Goal: Communication & Community: Answer question/provide support

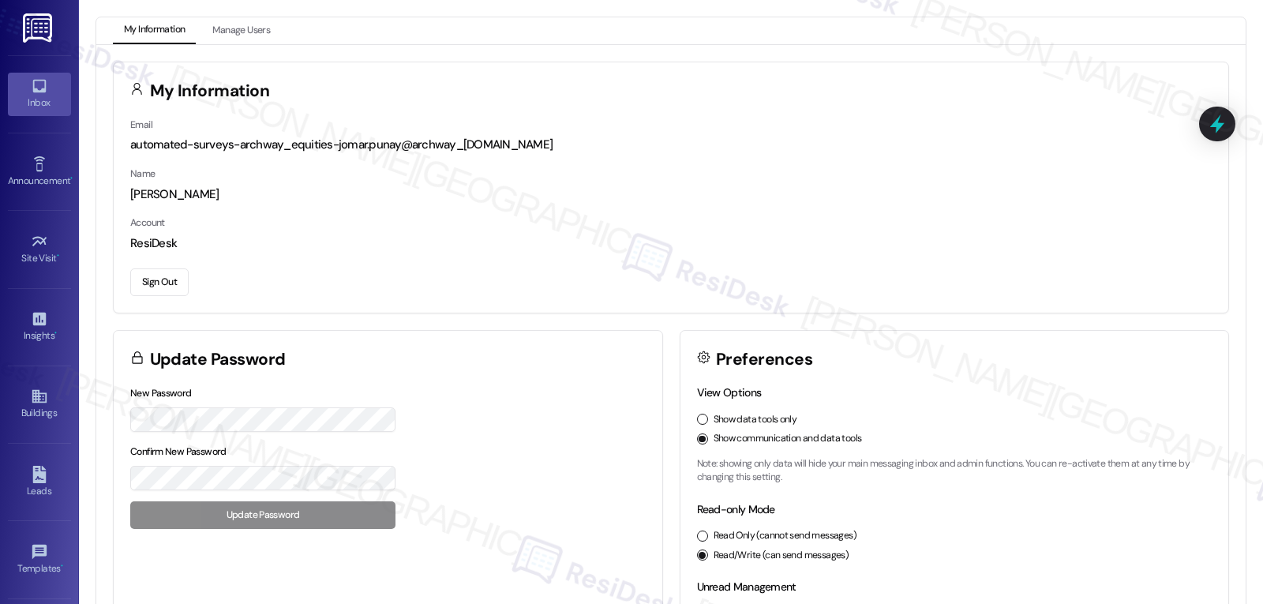
click at [31, 80] on icon at bounding box center [39, 85] width 17 height 17
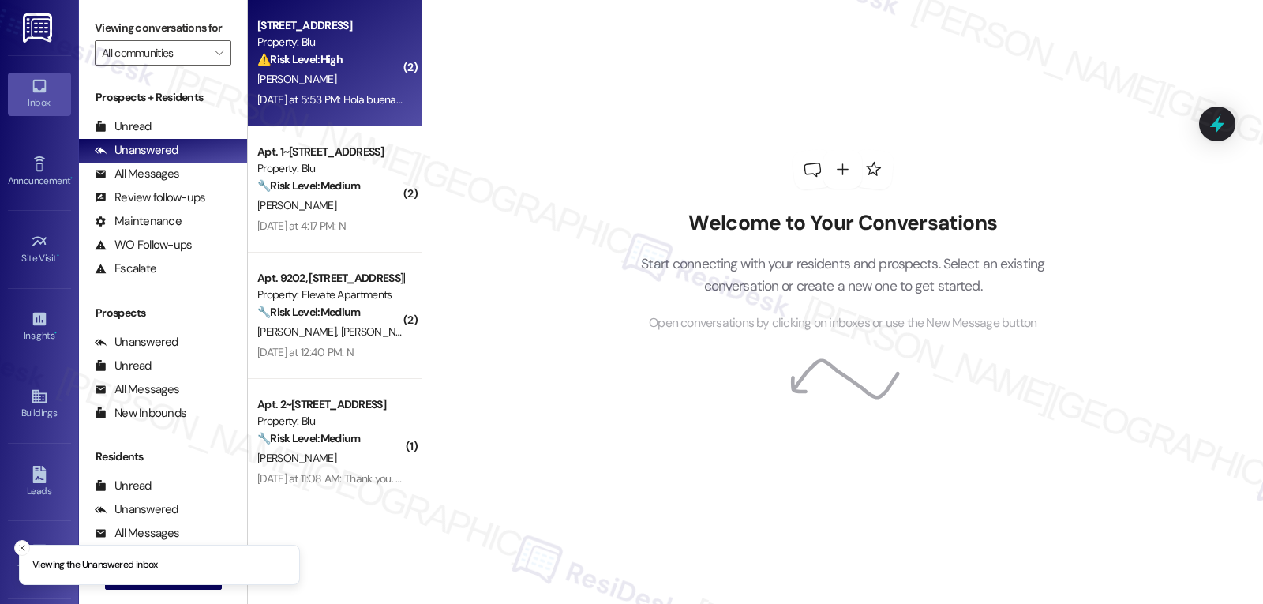
click at [361, 65] on div "⚠️ Risk Level: High The resident is reporting multiple appliance malfunctions (…" at bounding box center [330, 59] width 146 height 17
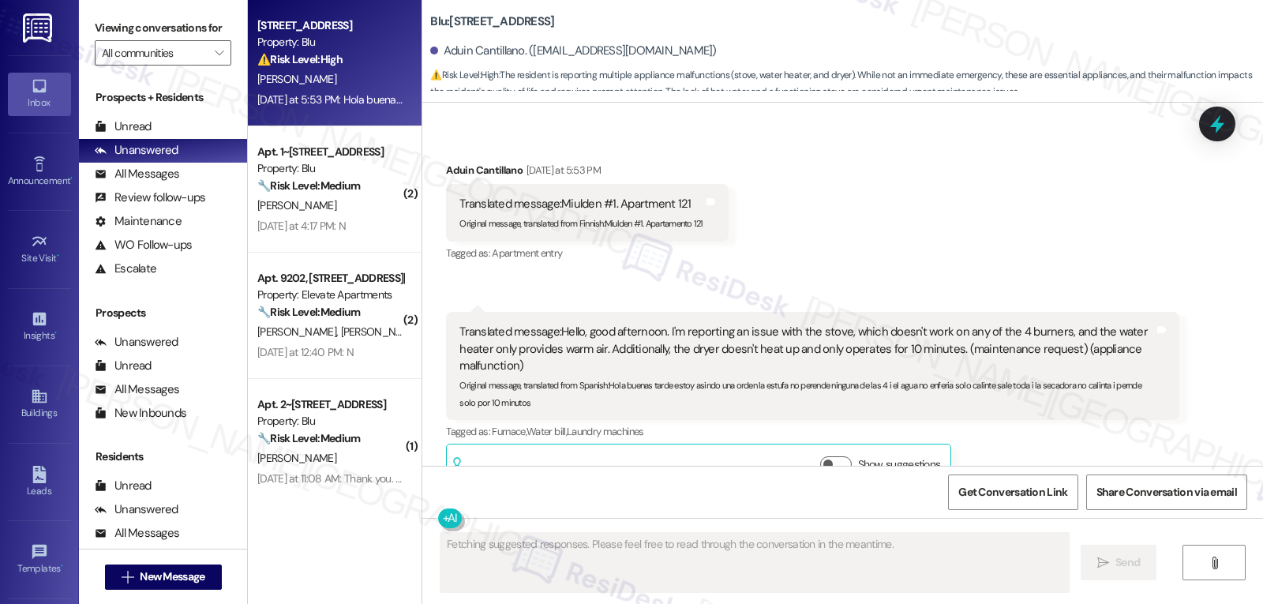
scroll to position [119, 0]
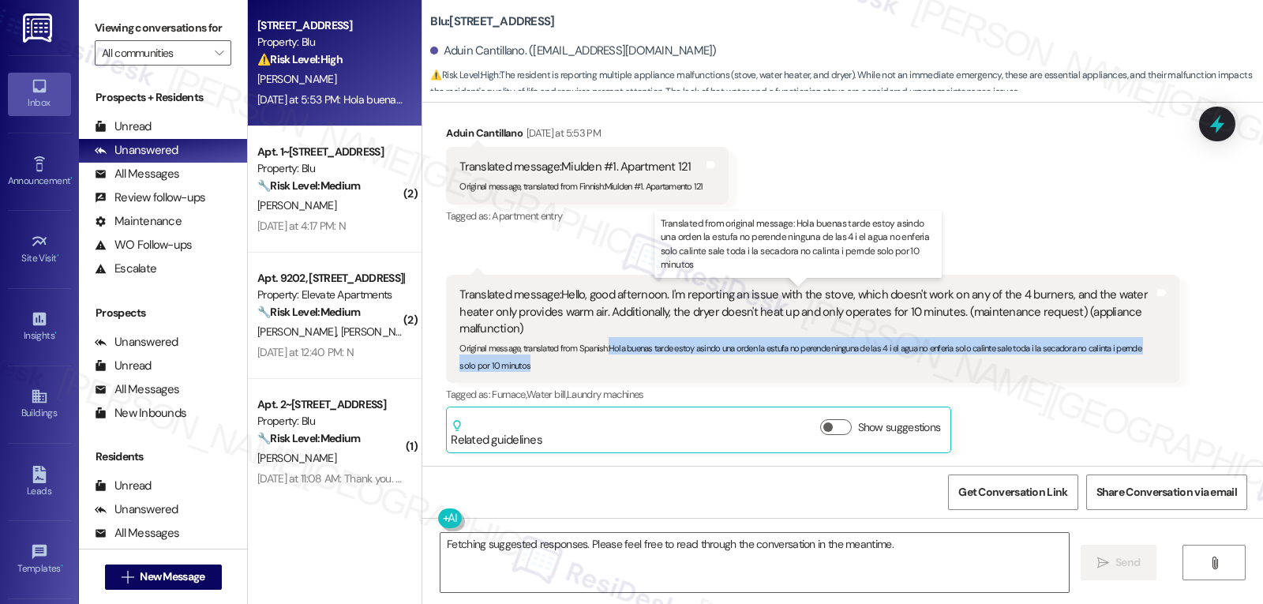
drag, startPoint x: 597, startPoint y: 346, endPoint x: 652, endPoint y: 369, distance: 58.8
click at [652, 369] on div "Original message, translated from Spanish : Hola buenas tarde estoy asindo una …" at bounding box center [806, 354] width 694 height 34
copy sub "Hola buenas tarde estoy asindo una orden la estufa no perende ninguna de las 4 …"
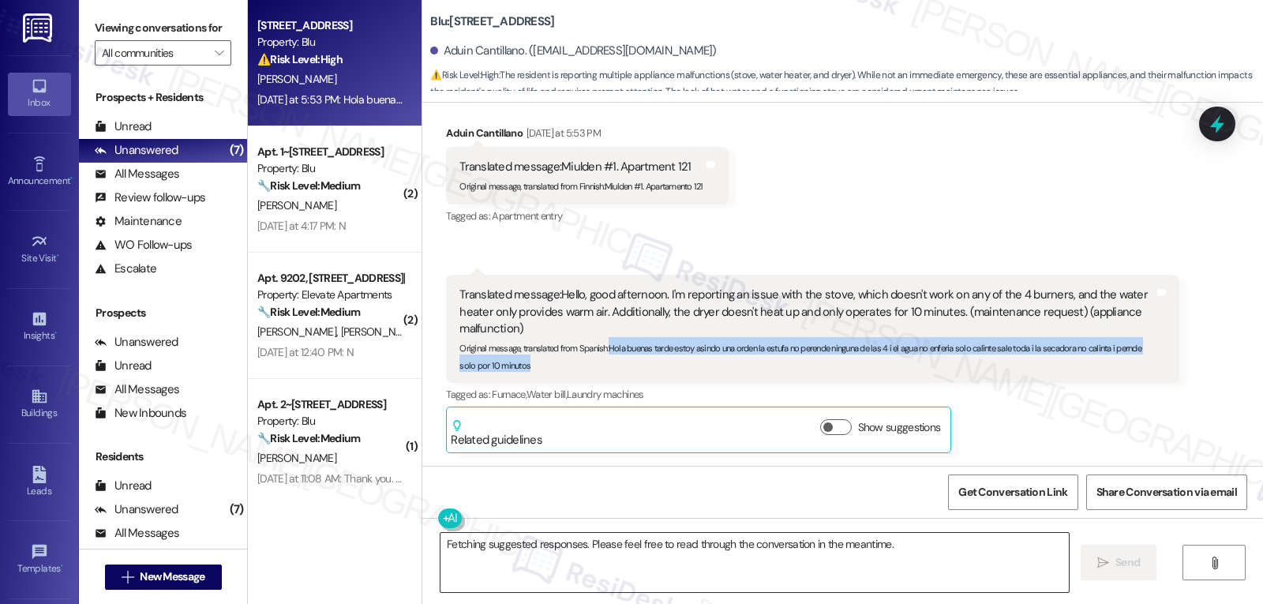
click at [745, 563] on textarea "Fetching suggested responses. Please feel free to read through the conversation…" at bounding box center [754, 562] width 628 height 59
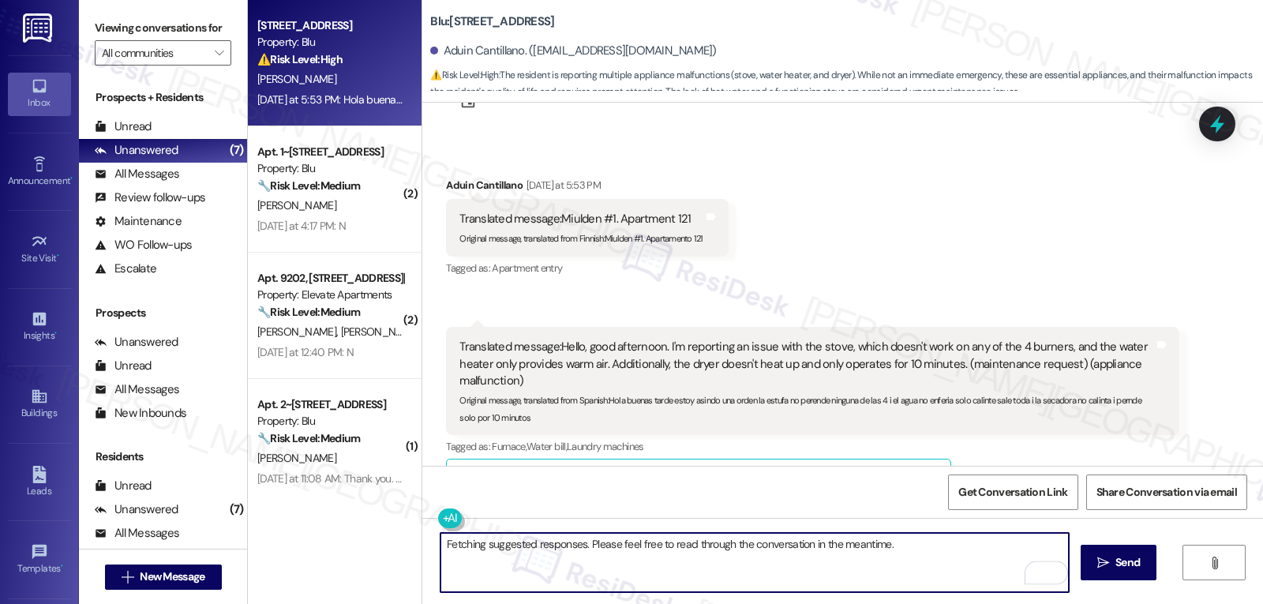
scroll to position [0, 0]
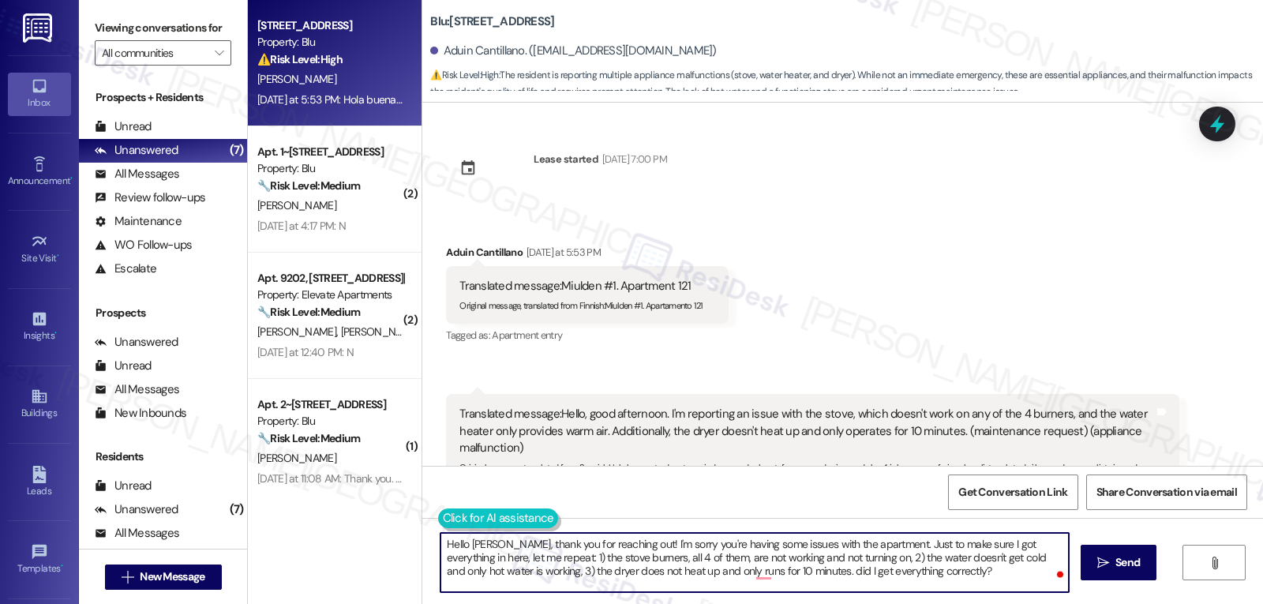
click at [438, 515] on button at bounding box center [498, 518] width 121 height 20
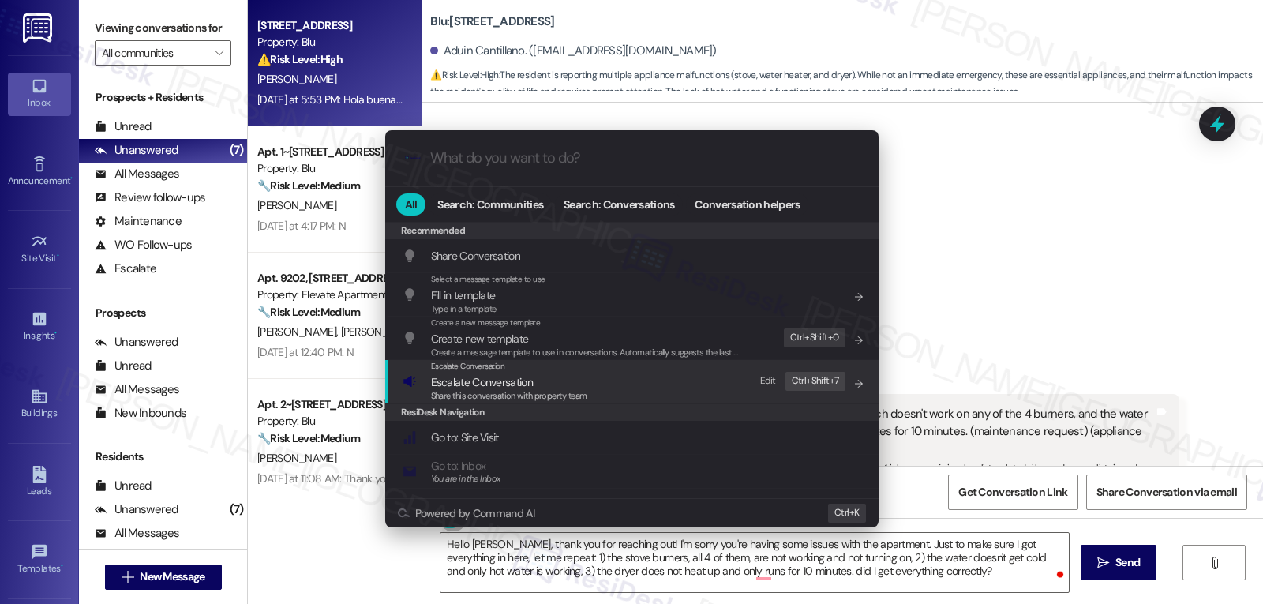
click at [964, 577] on div ".cls-1{fill:#0a055f;}.cls-2{fill:#0cc4c4;} resideskLogoBlueOrange All Search: C…" at bounding box center [631, 302] width 1263 height 604
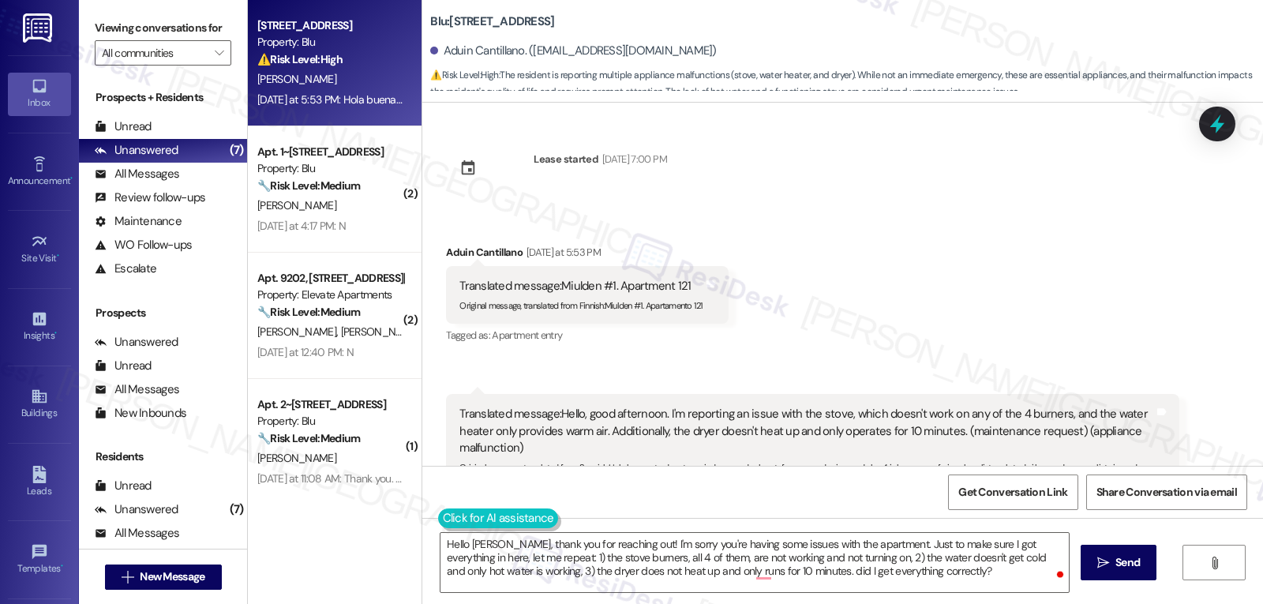
click at [444, 512] on button at bounding box center [498, 518] width 121 height 20
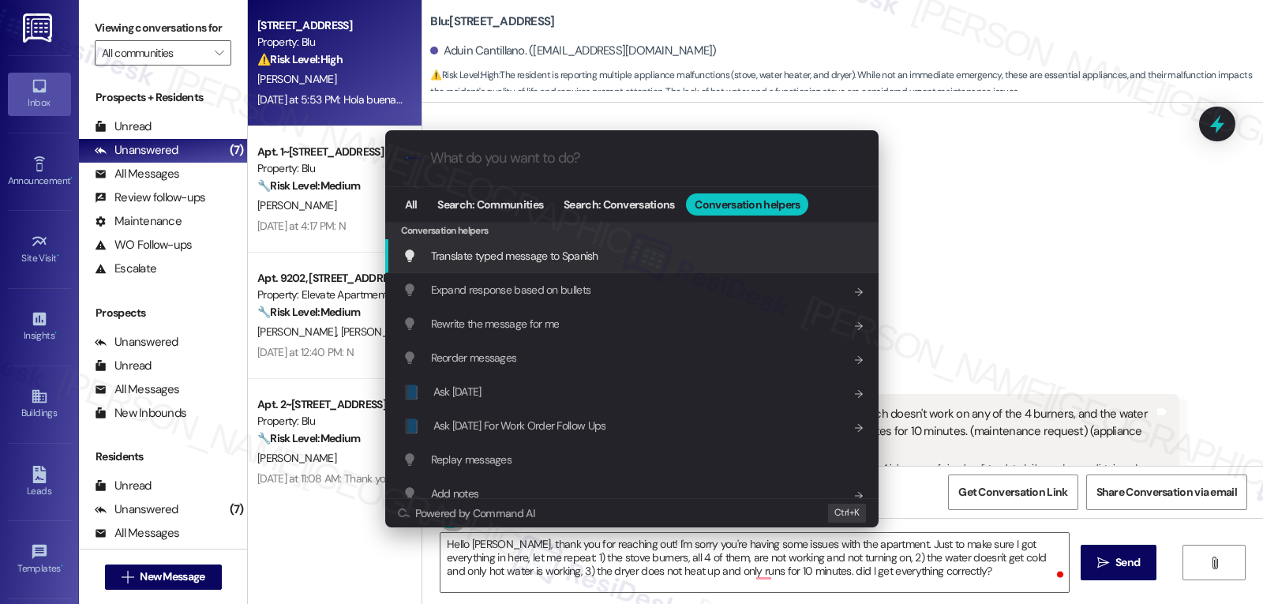
click at [579, 258] on span "Translate typed message to Spanish" at bounding box center [514, 256] width 167 height 14
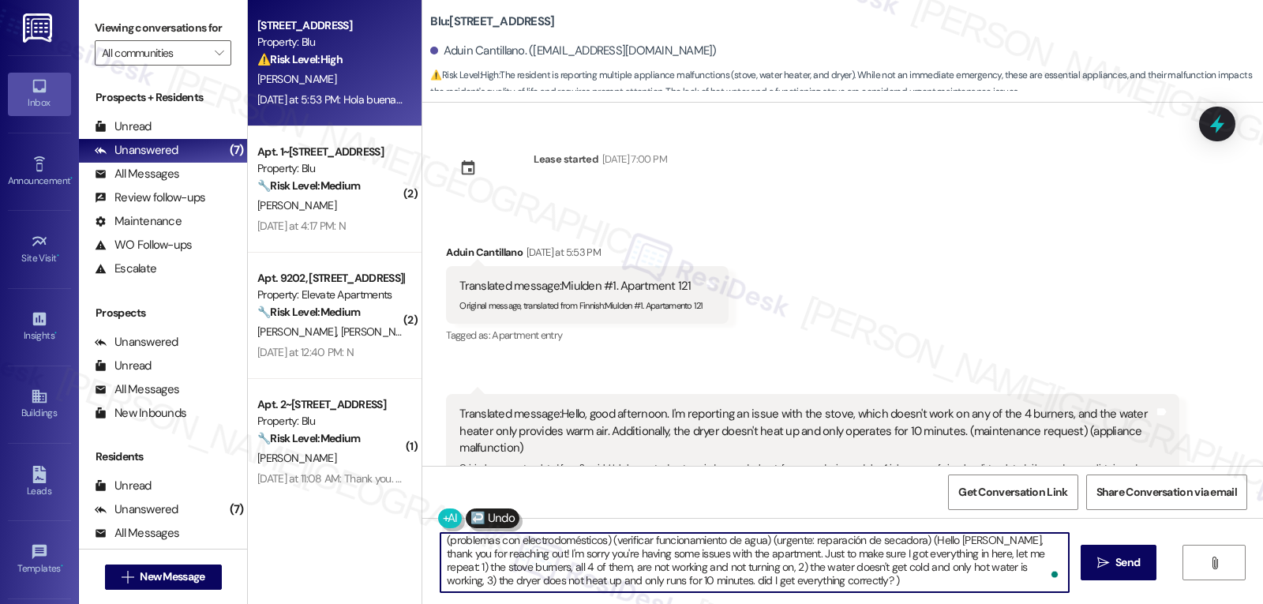
scroll to position [44, 0]
drag, startPoint x: 768, startPoint y: 552, endPoint x: 1013, endPoint y: 641, distance: 260.1
click at [1013, 603] on html "Inbox Go to Inbox Announcement • Send A Text Announcement Site Visit • Go to Si…" at bounding box center [631, 302] width 1263 height 604
click at [797, 580] on textarea "[PERSON_NAME], gracias por ponerse en contacto. Lo siento, tienes algunos probl…" at bounding box center [754, 562] width 628 height 59
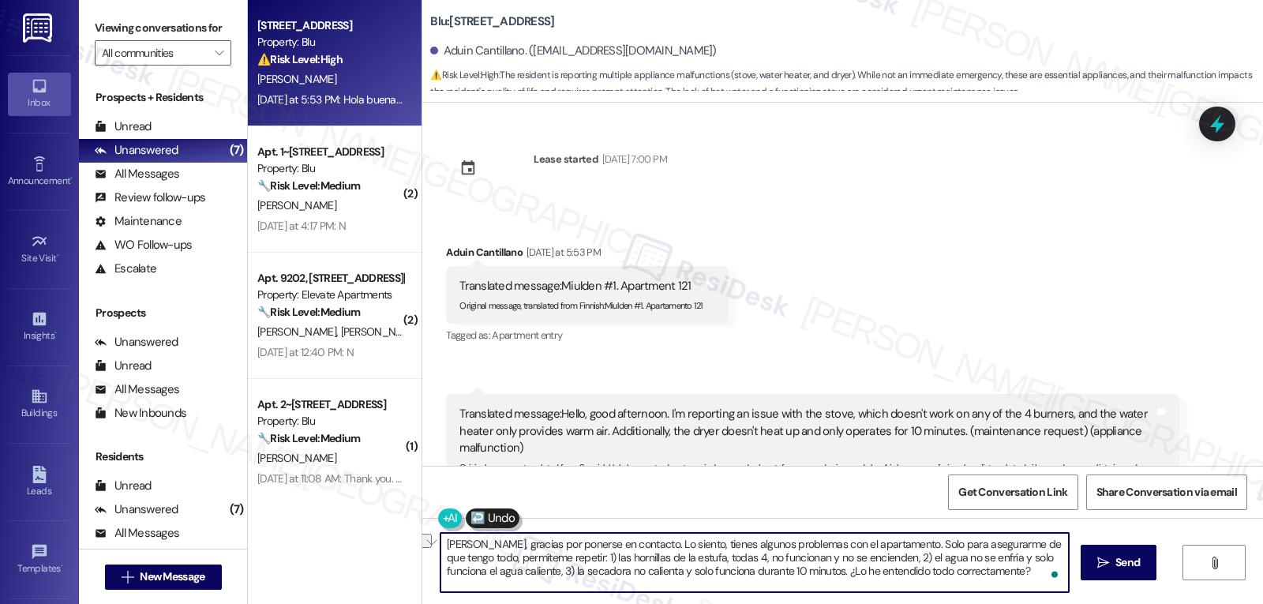
scroll to position [0, 0]
type textarea "[PERSON_NAME], gracias por ponerse en contacto. Lo siento, tienes algunos probl…"
click at [1146, 564] on button " Send" at bounding box center [1118, 563] width 77 height 36
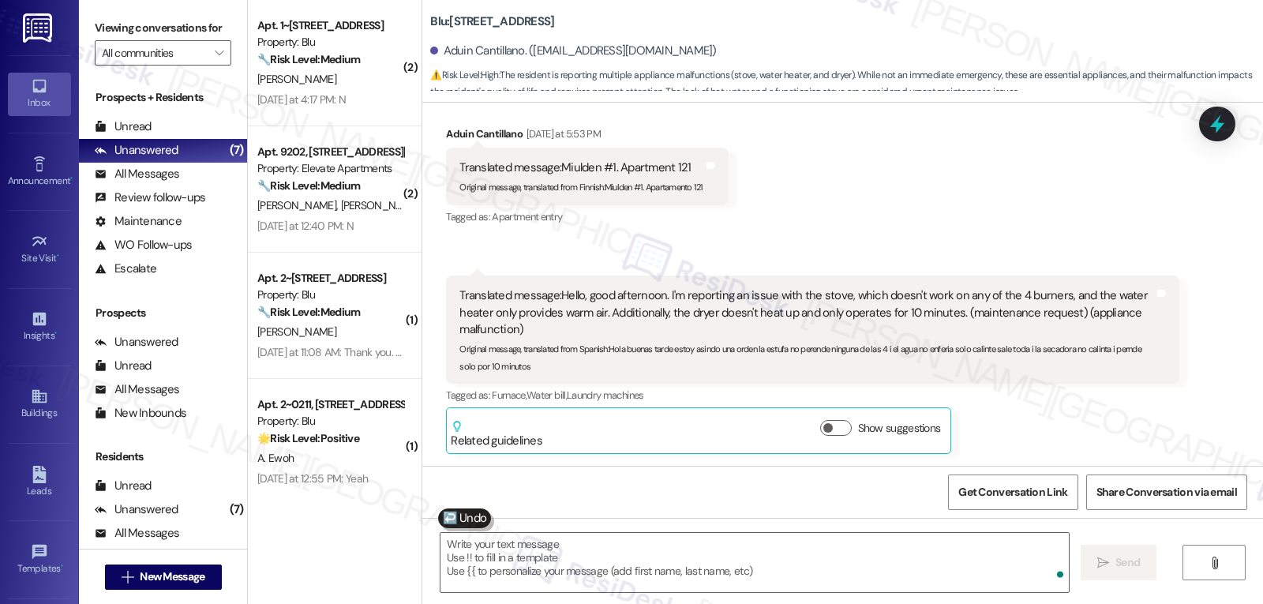
scroll to position [263, 0]
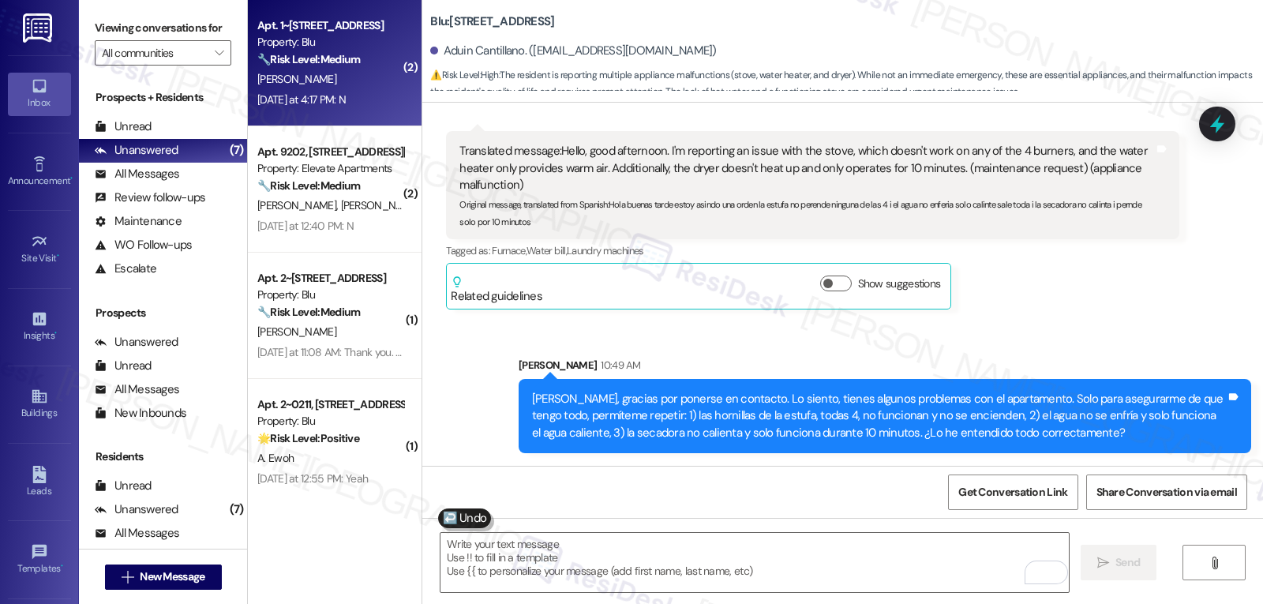
click at [346, 80] on div "[PERSON_NAME]" at bounding box center [330, 79] width 149 height 20
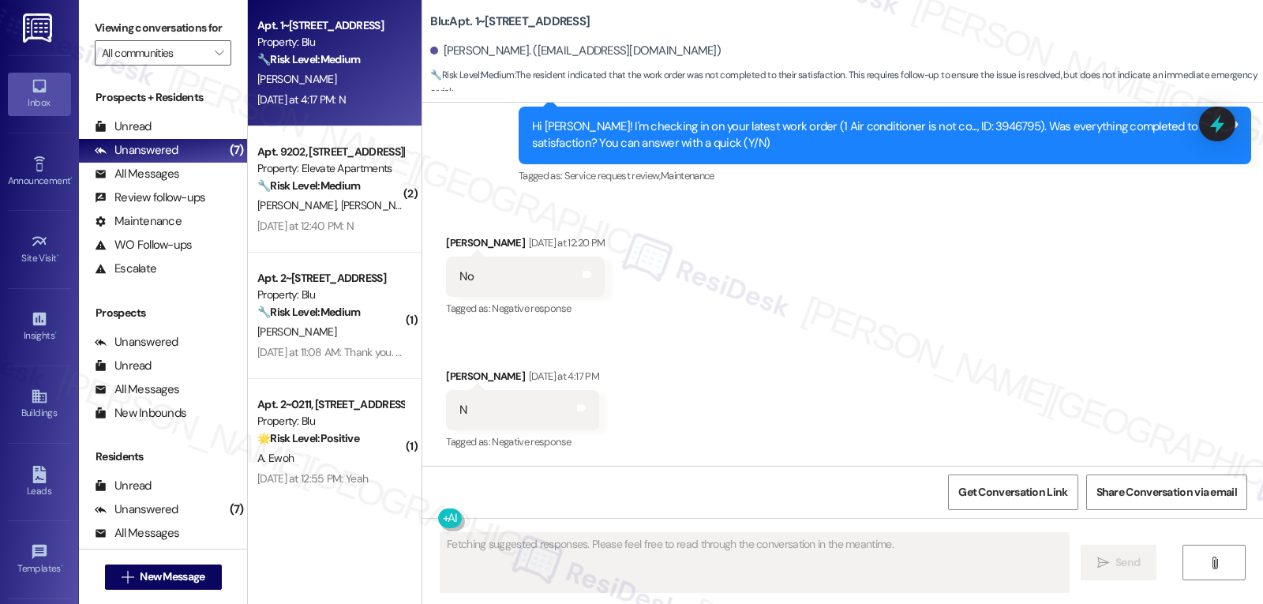
scroll to position [705, 0]
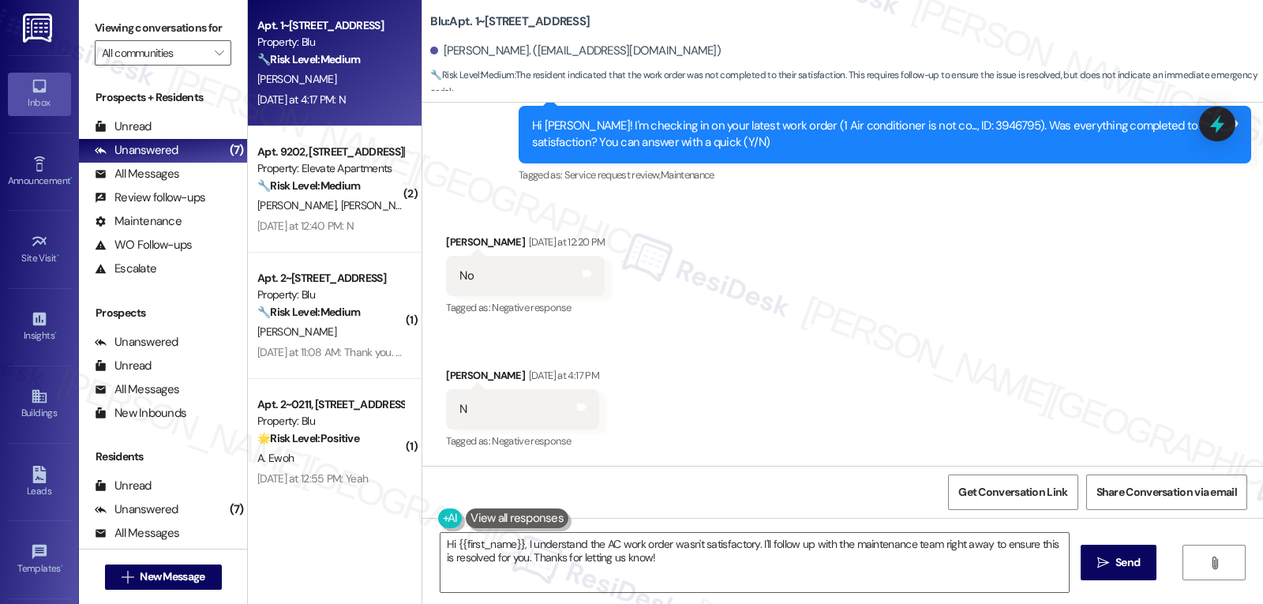
click at [500, 519] on button at bounding box center [517, 518] width 103 height 20
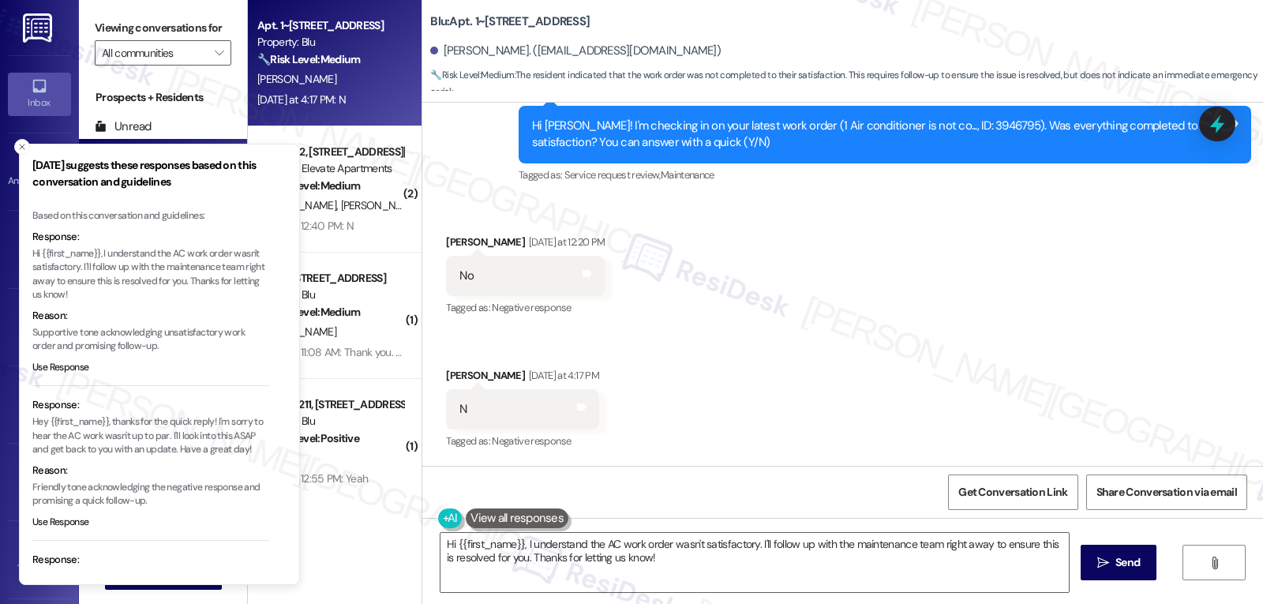
scroll to position [137, 0]
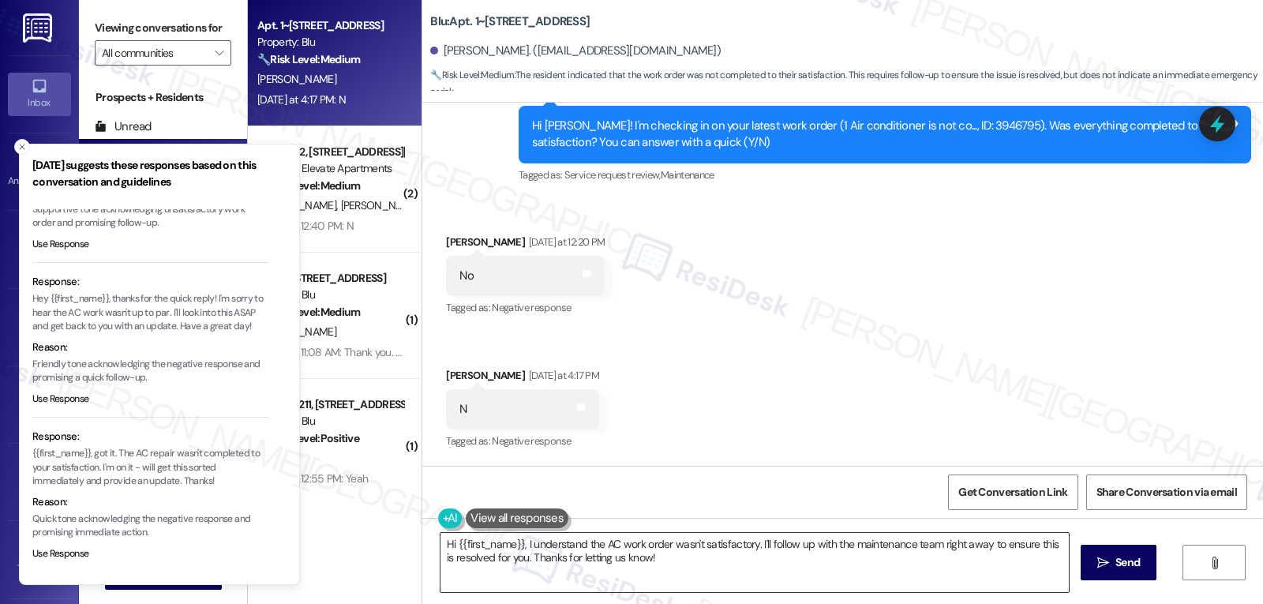
click at [699, 590] on textarea "Hi {{first_name}}, I understand the AC work order wasn't satisfactory. I'll fol…" at bounding box center [754, 562] width 628 height 59
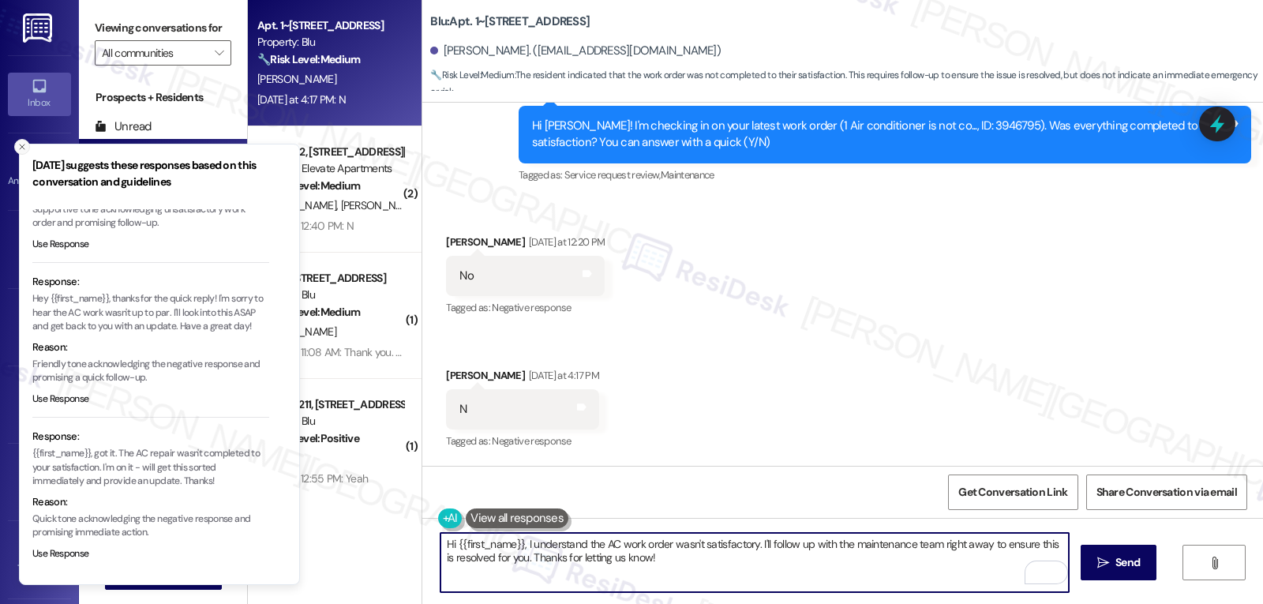
click at [17, 145] on icon "Close toast" at bounding box center [21, 146] width 9 height 9
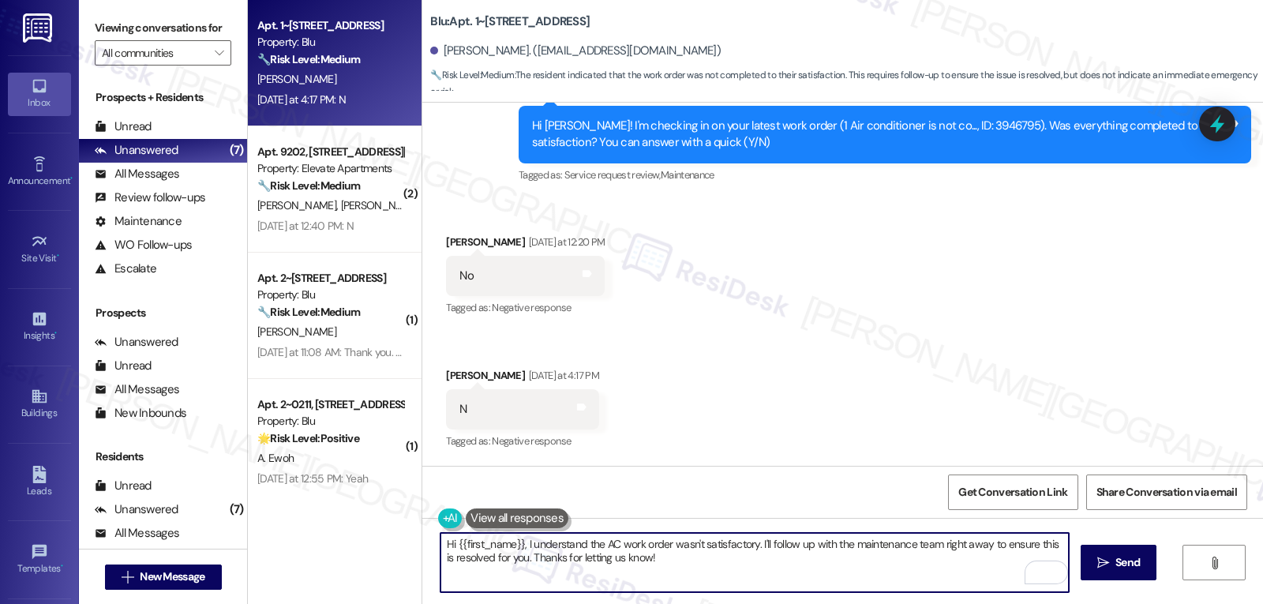
click at [807, 581] on textarea "Hi {{first_name}}, I understand the AC work order wasn't satisfactory. I'll fol…" at bounding box center [754, 562] width 628 height 59
drag, startPoint x: 756, startPoint y: 544, endPoint x: 1258, endPoint y: 641, distance: 511.2
click at [1258, 603] on html "Inbox Go to Inbox Announcement • Send A Text Announcement Site Visit • Go to Si…" at bounding box center [631, 302] width 1263 height 604
type textarea "Hi {{first_name}}, I understand the AC work order wasn't satisfactory. I would …"
click at [1121, 567] on span "Send" at bounding box center [1127, 562] width 24 height 17
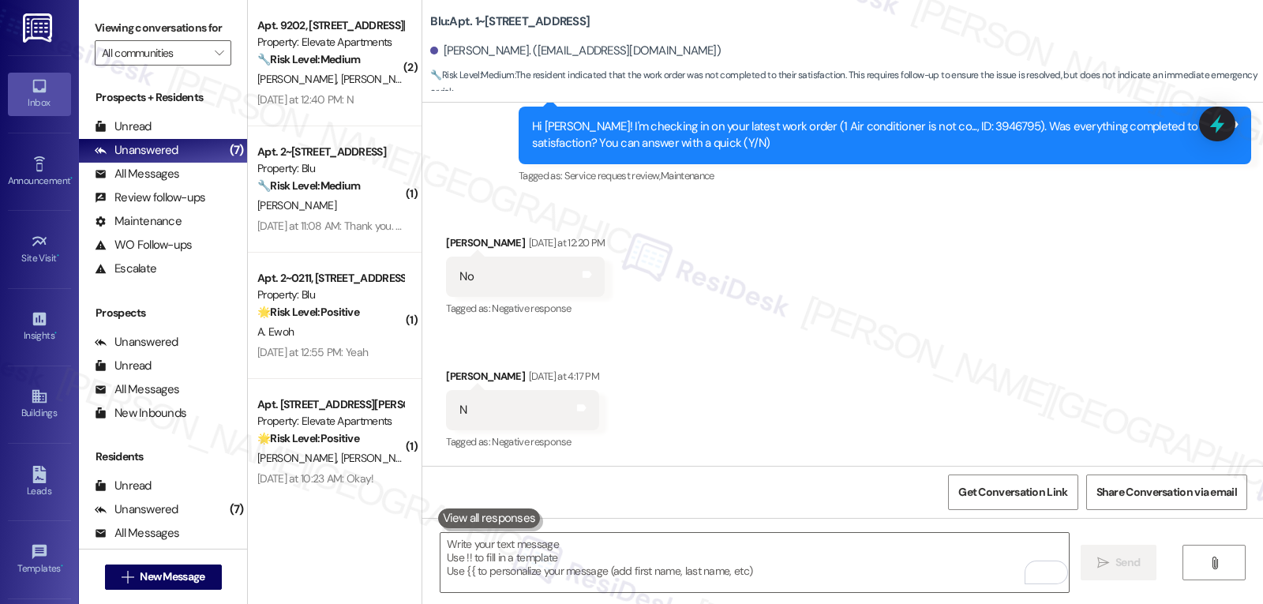
scroll to position [831, 0]
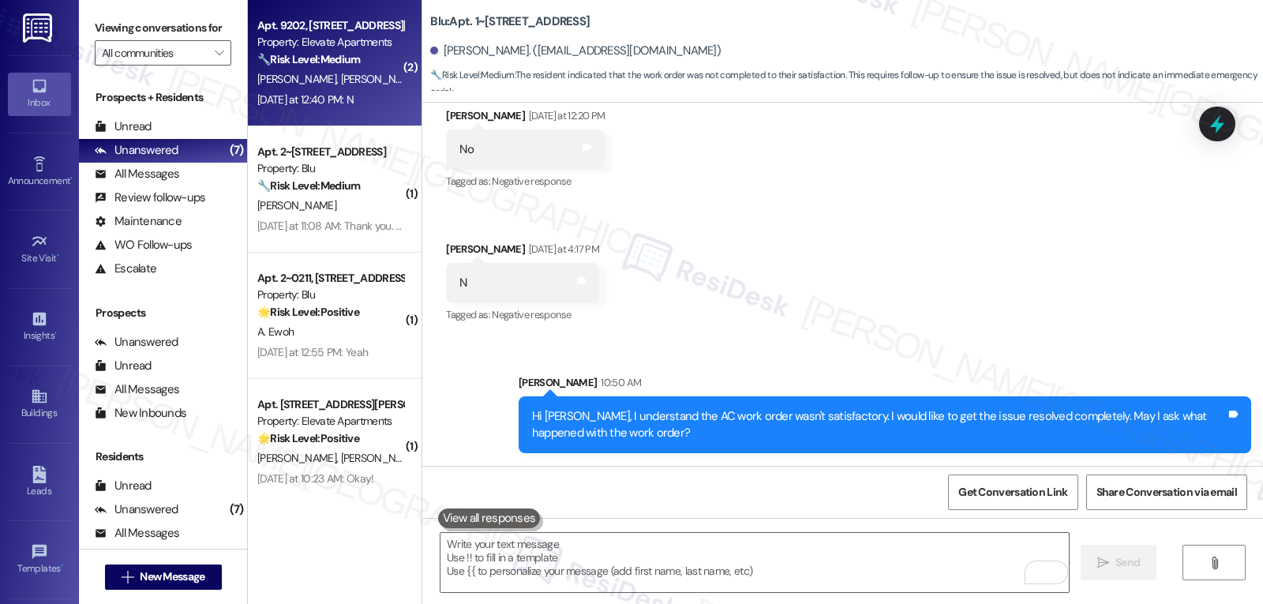
click at [326, 97] on div "[DATE] at 12:40 PM: N [DATE] at 12:40 PM: N" at bounding box center [305, 99] width 96 height 14
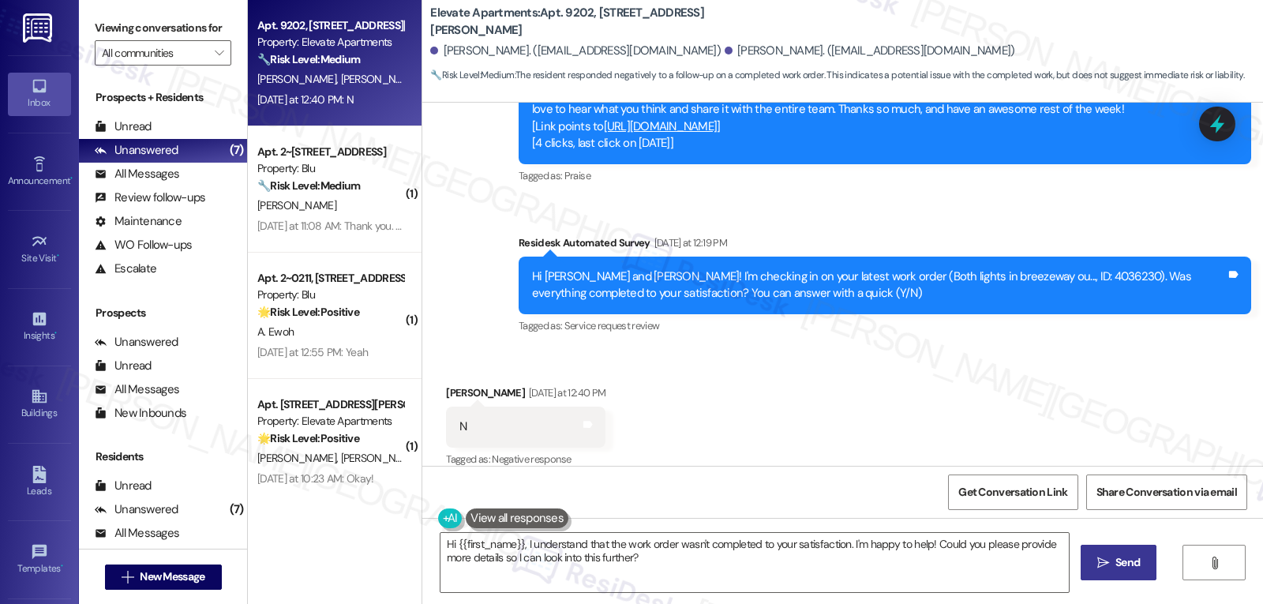
scroll to position [1172, 0]
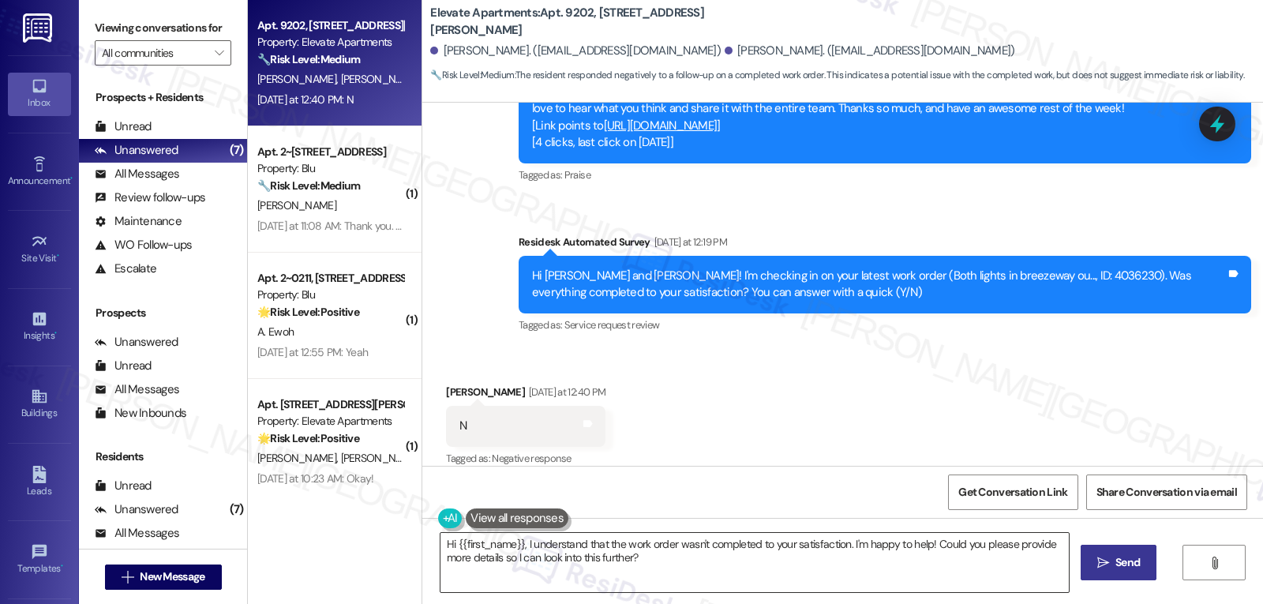
click at [708, 566] on textarea "Hi {{first_name}}, I understand that the work order wasn't completed to your sa…" at bounding box center [754, 562] width 628 height 59
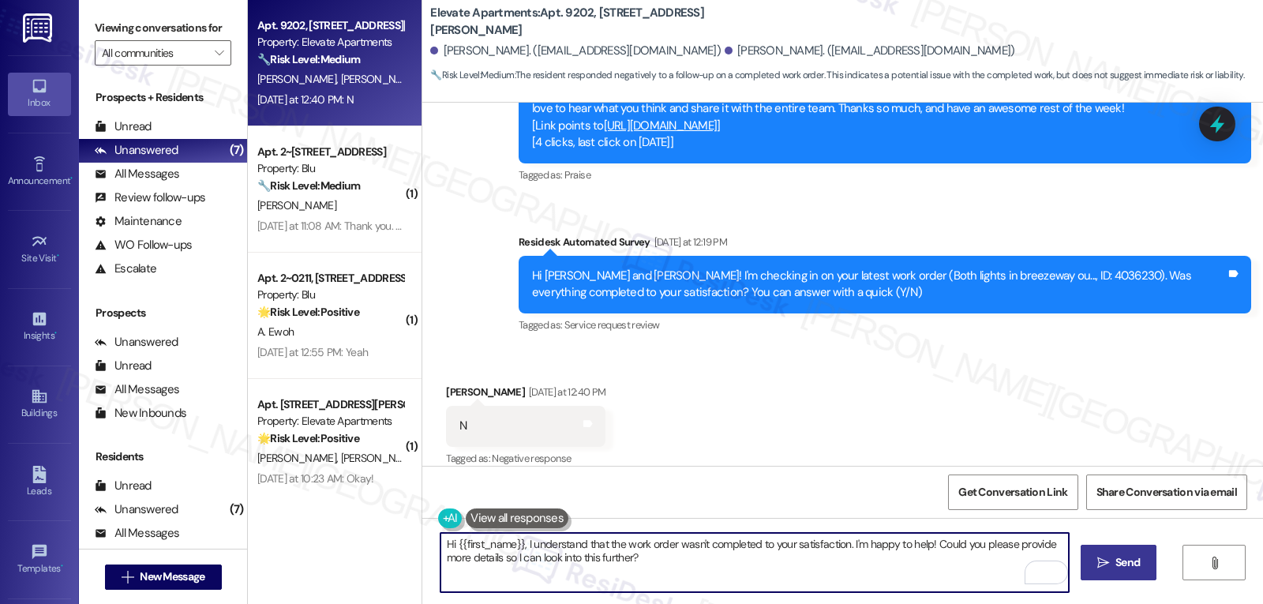
click at [870, 543] on textarea "Hi {{first_name}}, I understand that the work order wasn't completed to your sa…" at bounding box center [754, 562] width 628 height 59
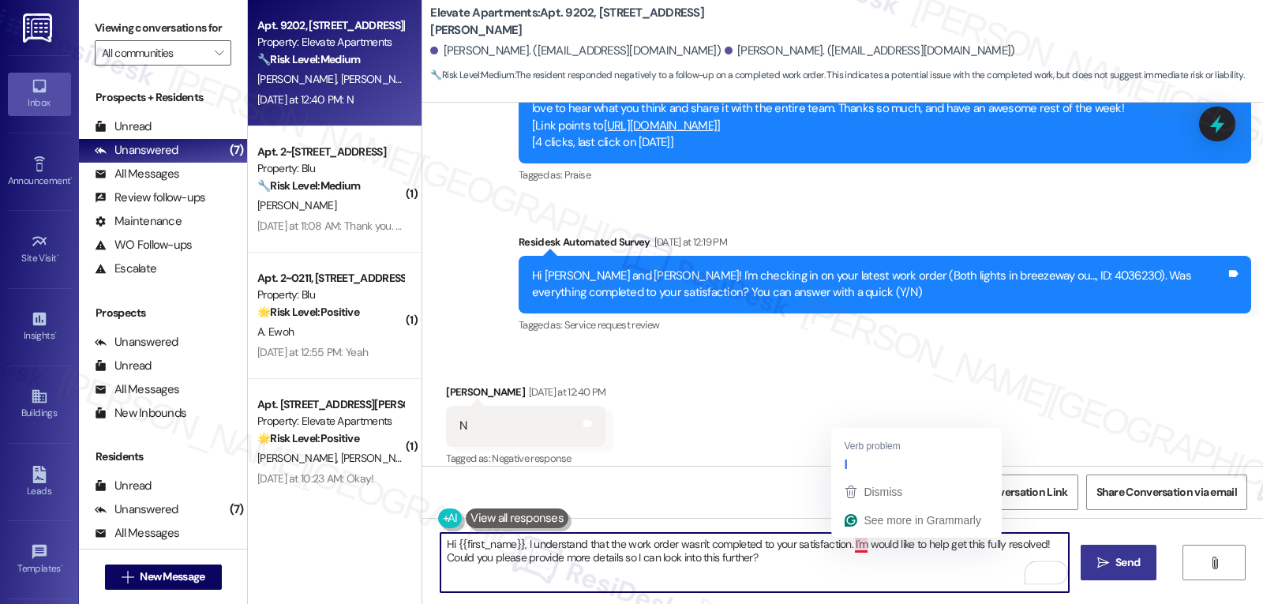
click at [850, 545] on textarea "Hi {{first_name}}, I understand that the work order wasn't completed to your sa…" at bounding box center [754, 562] width 628 height 59
click at [880, 589] on textarea "Hi {{first_name}}, I understand that the work order wasn't completed to your sa…" at bounding box center [754, 562] width 628 height 59
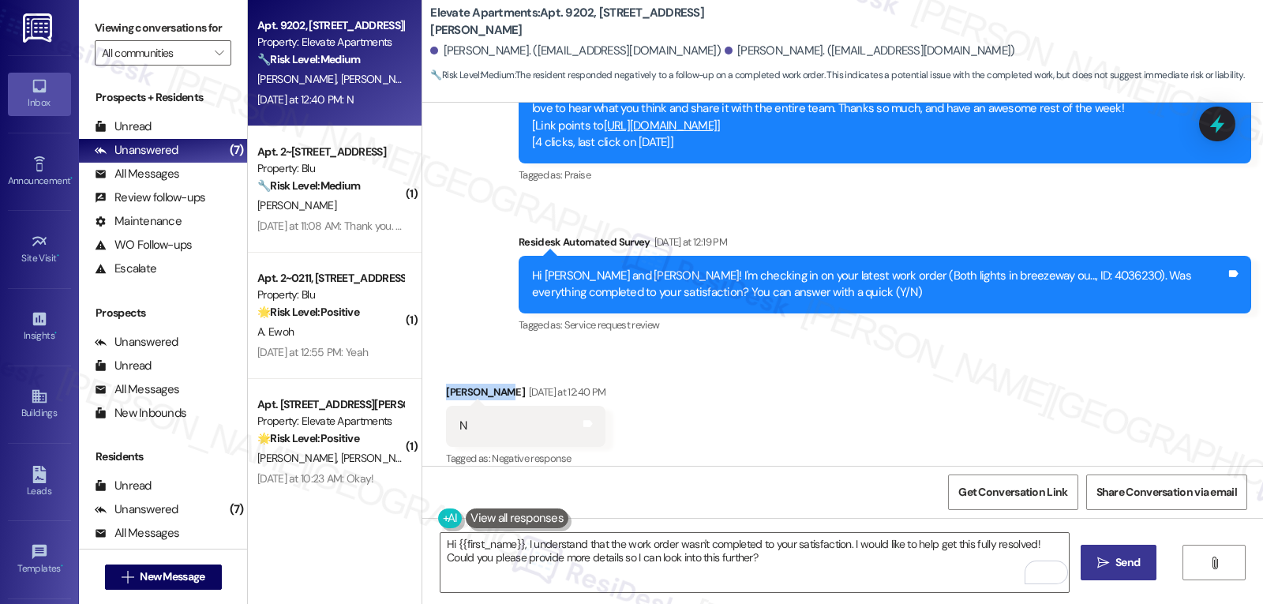
drag, startPoint x: 489, startPoint y: 378, endPoint x: 421, endPoint y: 379, distance: 68.7
click at [422, 379] on div "Received via SMS [PERSON_NAME] [DATE] at 12:40 PM N Tags and notes Tagged as: N…" at bounding box center [842, 414] width 840 height 133
copy div "[PERSON_NAME]"
drag, startPoint x: 507, startPoint y: 543, endPoint x: 612, endPoint y: 545, distance: 105.0
click at [507, 542] on textarea "Hi {{first_name}}, I understand that the work order wasn't completed to your sa…" at bounding box center [754, 562] width 628 height 59
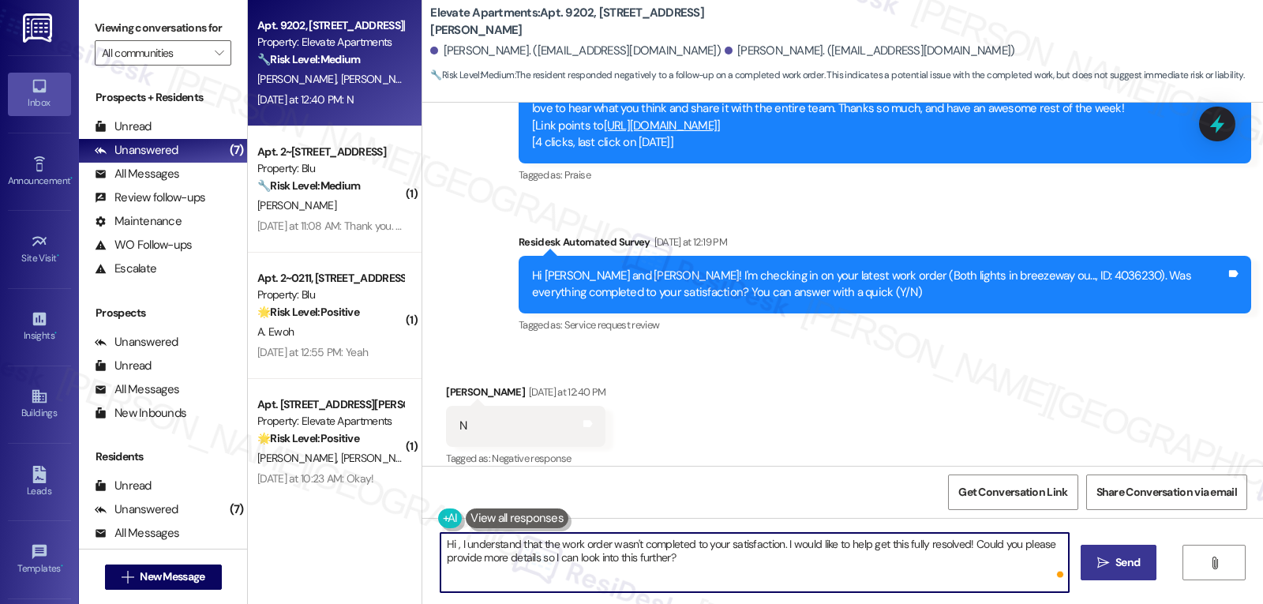
paste textarea "[PERSON_NAME]"
click at [727, 577] on textarea "Hi [PERSON_NAME], I understand that the work order wasn't completed to your sat…" at bounding box center [754, 562] width 628 height 59
type textarea "Hi [PERSON_NAME], I understand that the work order wasn't completed to your sat…"
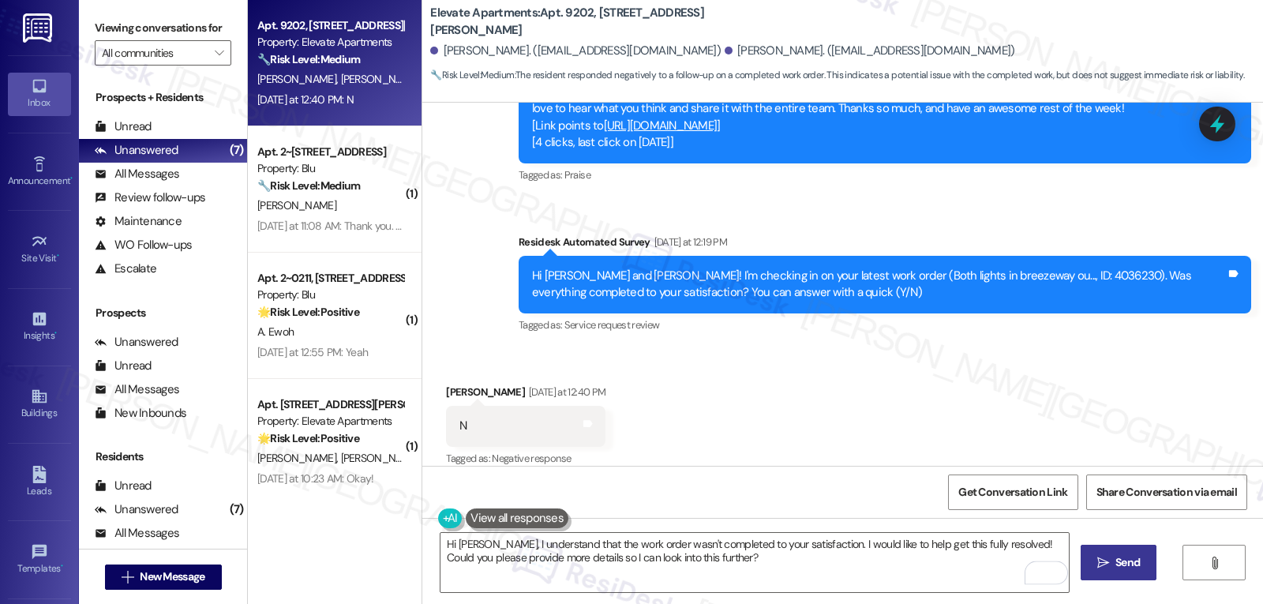
click at [1136, 541] on div "Hi [PERSON_NAME], I understand that the work order wasn't completed to your sat…" at bounding box center [842, 577] width 840 height 118
click at [1128, 575] on button " Send" at bounding box center [1118, 563] width 77 height 36
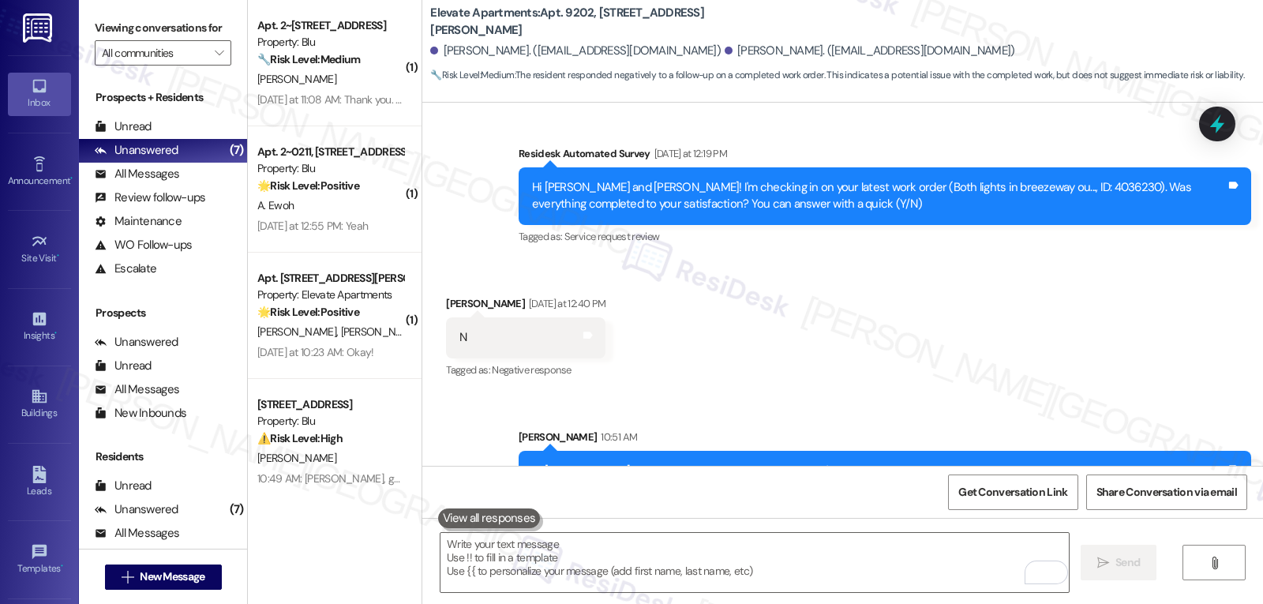
scroll to position [1298, 0]
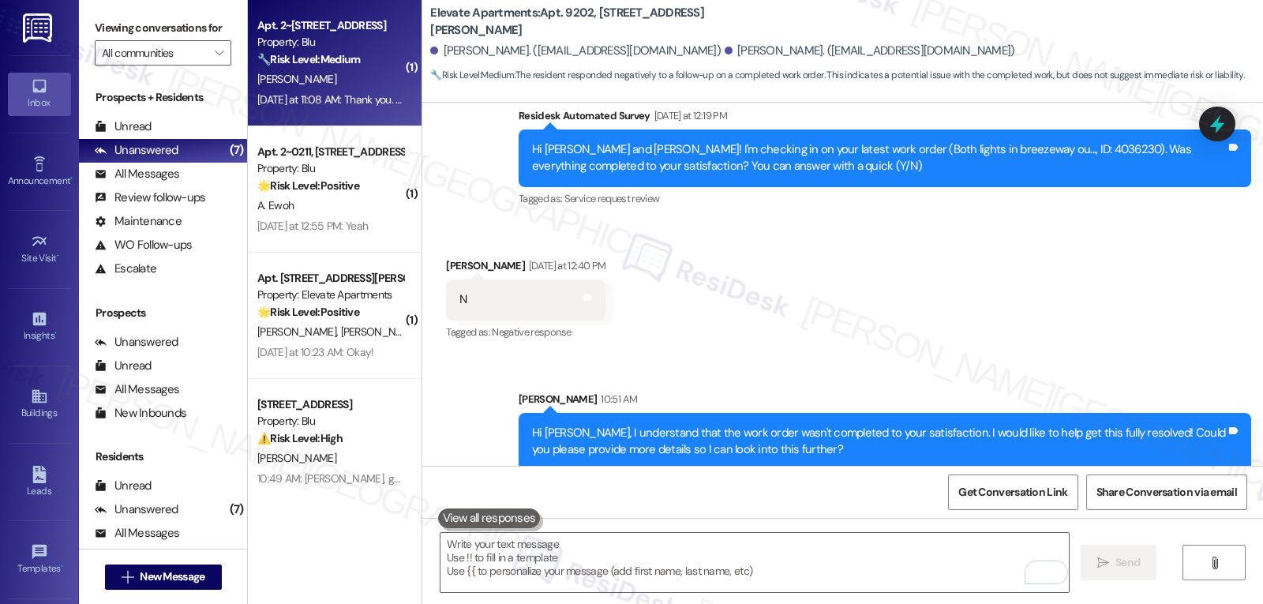
click at [334, 39] on div "Property: Blu" at bounding box center [330, 42] width 146 height 17
type textarea "Fetching suggested responses. Please feel free to read through the conversation…"
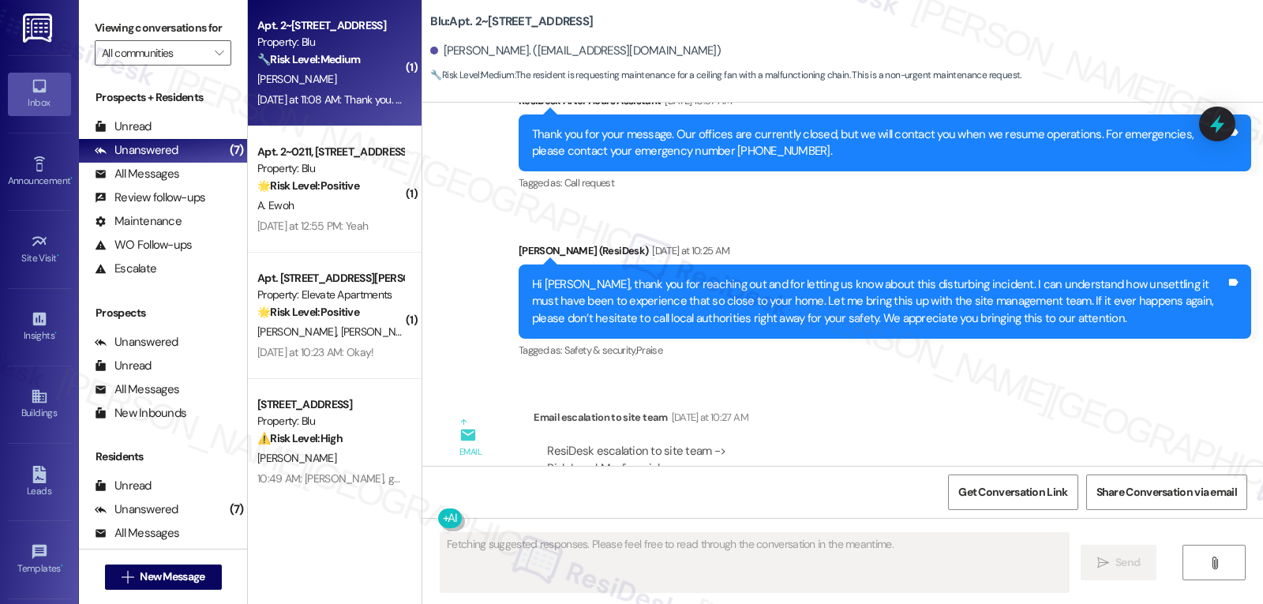
scroll to position [14688, 0]
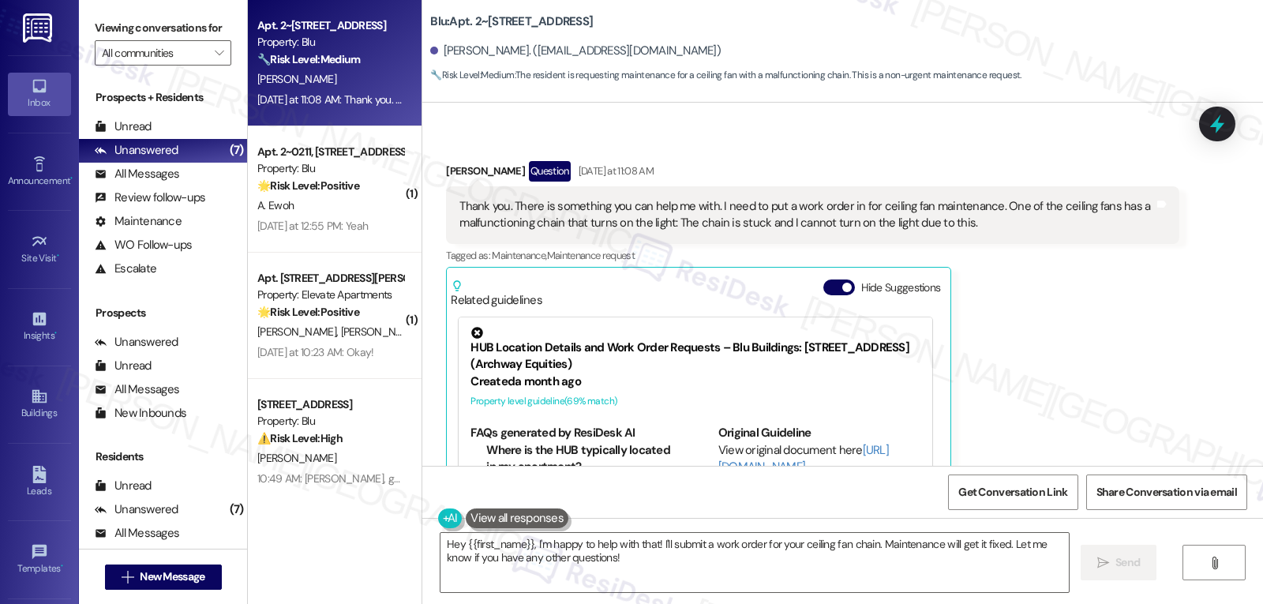
click at [1043, 283] on div "[PERSON_NAME] Question [DATE] at 11:08 AM Thank you. There is something you can…" at bounding box center [812, 358] width 732 height 395
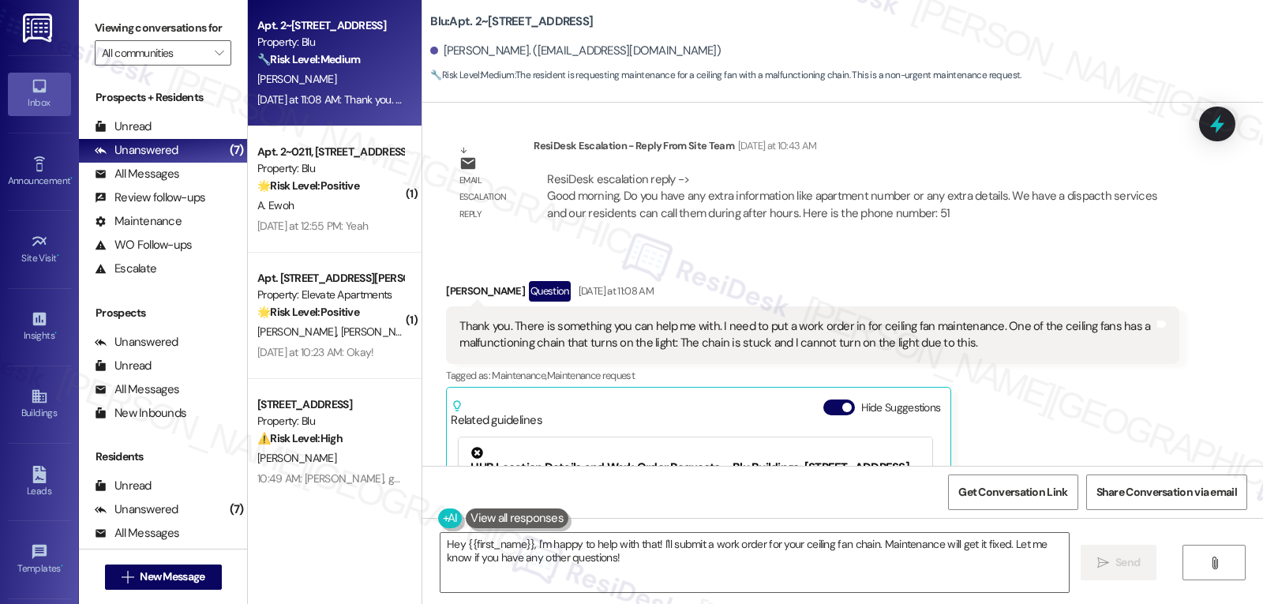
scroll to position [14530, 0]
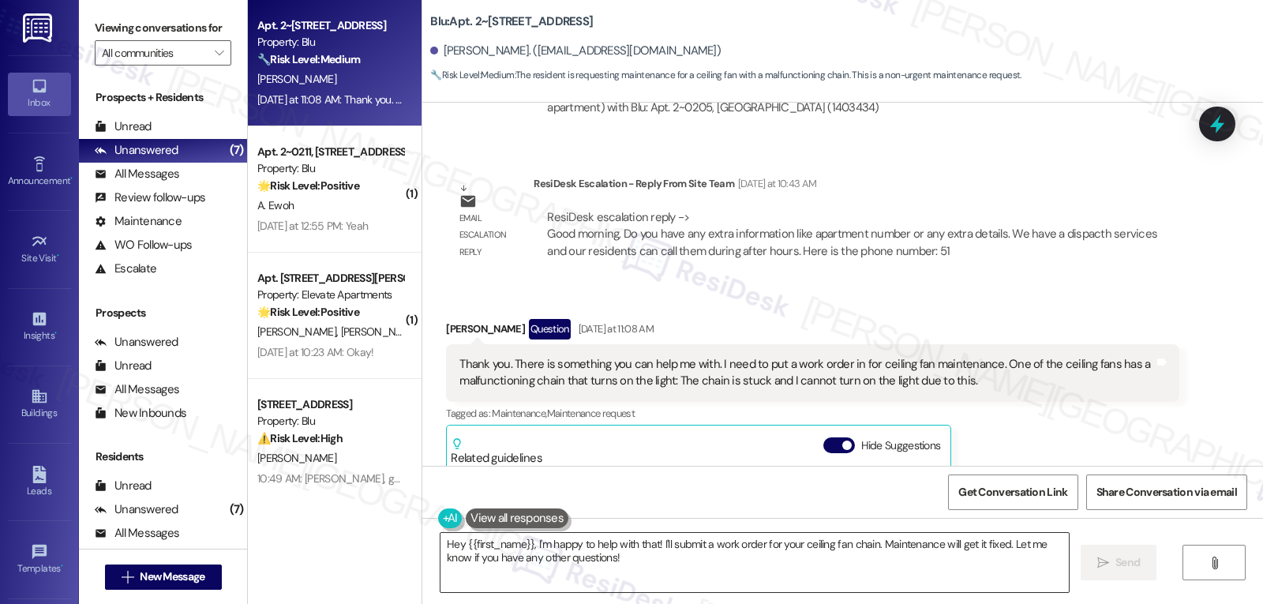
click at [635, 571] on textarea "Hey {{first_name}}, I'm happy to help with that! I'll submit a work order for y…" at bounding box center [754, 562] width 628 height 59
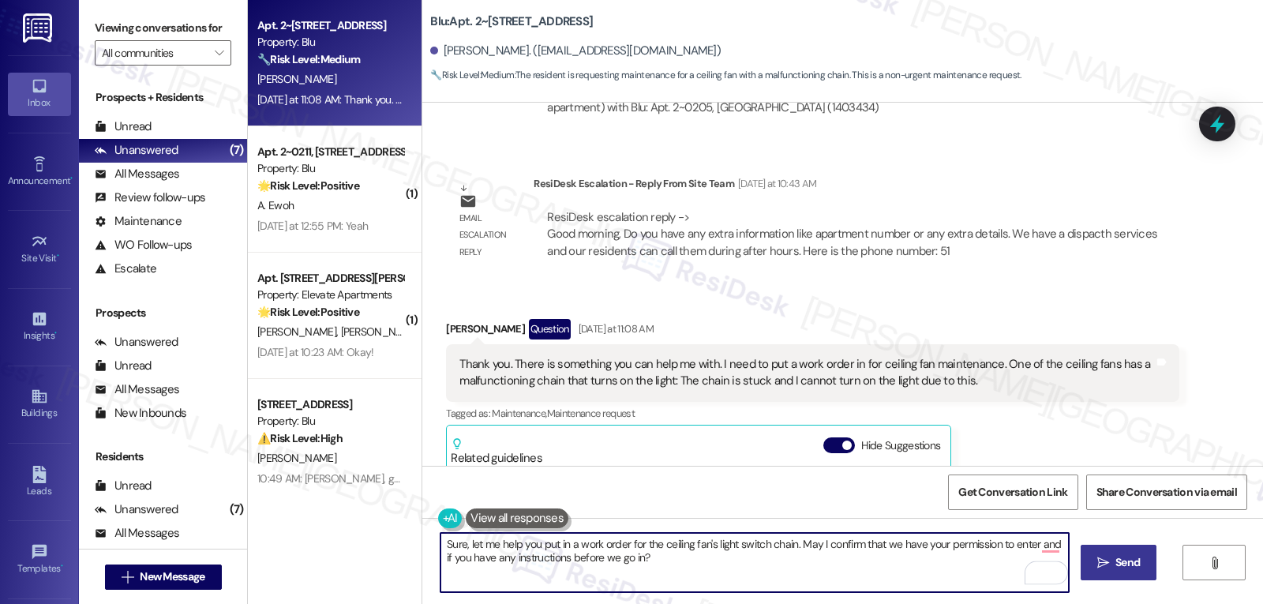
type textarea "Sure, let me help you put in a work order for the ceiling fan's light switch ch…"
click at [1099, 567] on icon "" at bounding box center [1103, 562] width 12 height 13
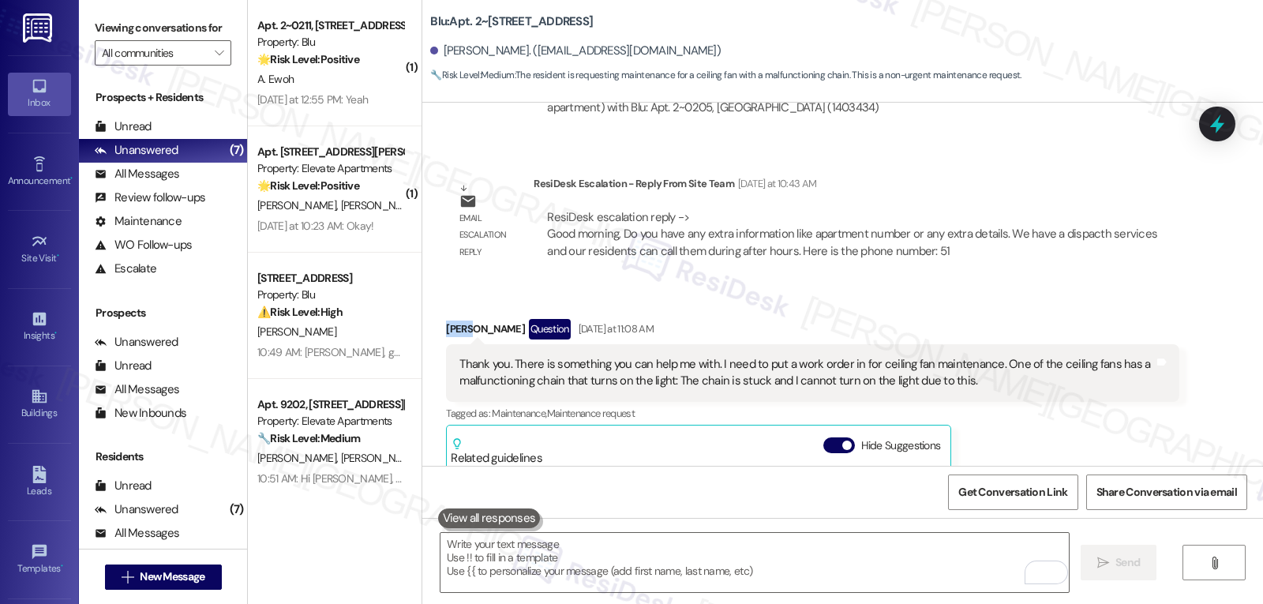
drag, startPoint x: 461, startPoint y: 230, endPoint x: 414, endPoint y: 230, distance: 46.6
click at [422, 283] on div "Received via SMS [PERSON_NAME] Question [DATE] at 11:08 AM Thank you. There is …" at bounding box center [842, 504] width 840 height 442
copy div "[PERSON_NAME]"
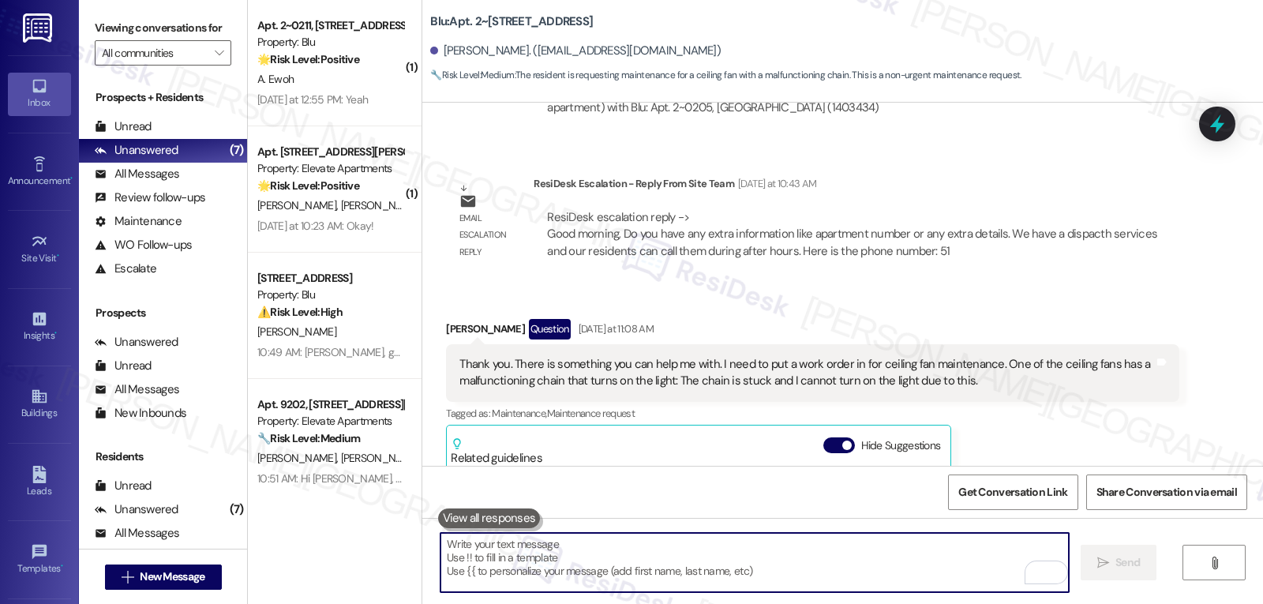
click at [527, 566] on textarea "To enrich screen reader interactions, please activate Accessibility in Grammarl…" at bounding box center [754, 562] width 628 height 59
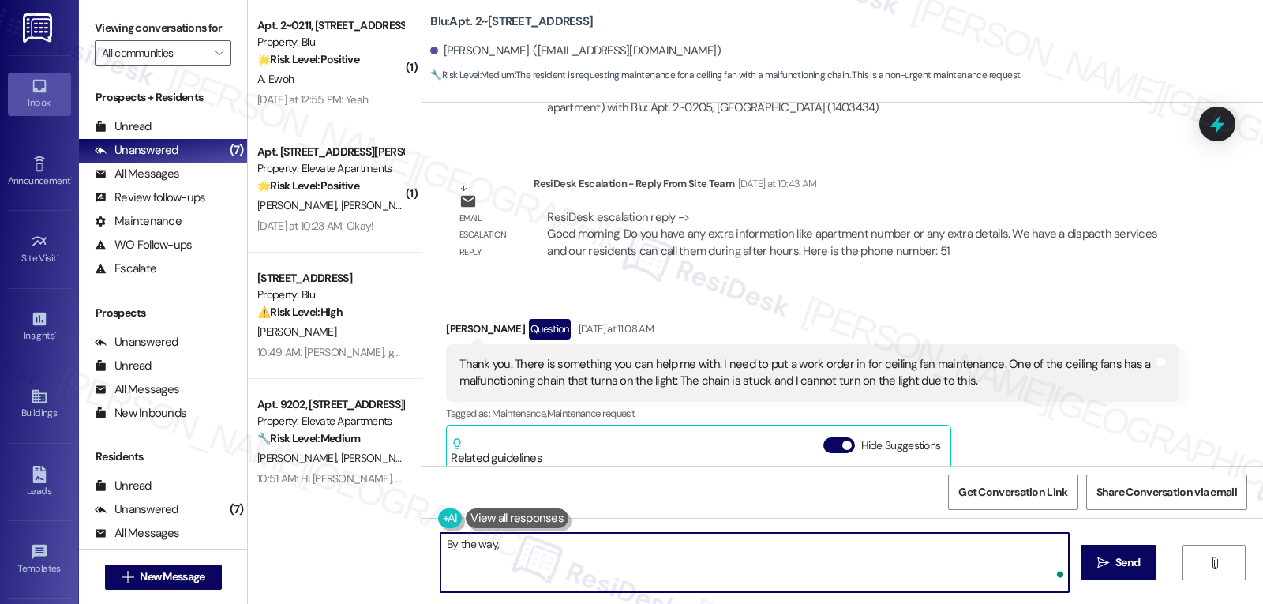
paste textarea "[PERSON_NAME]"
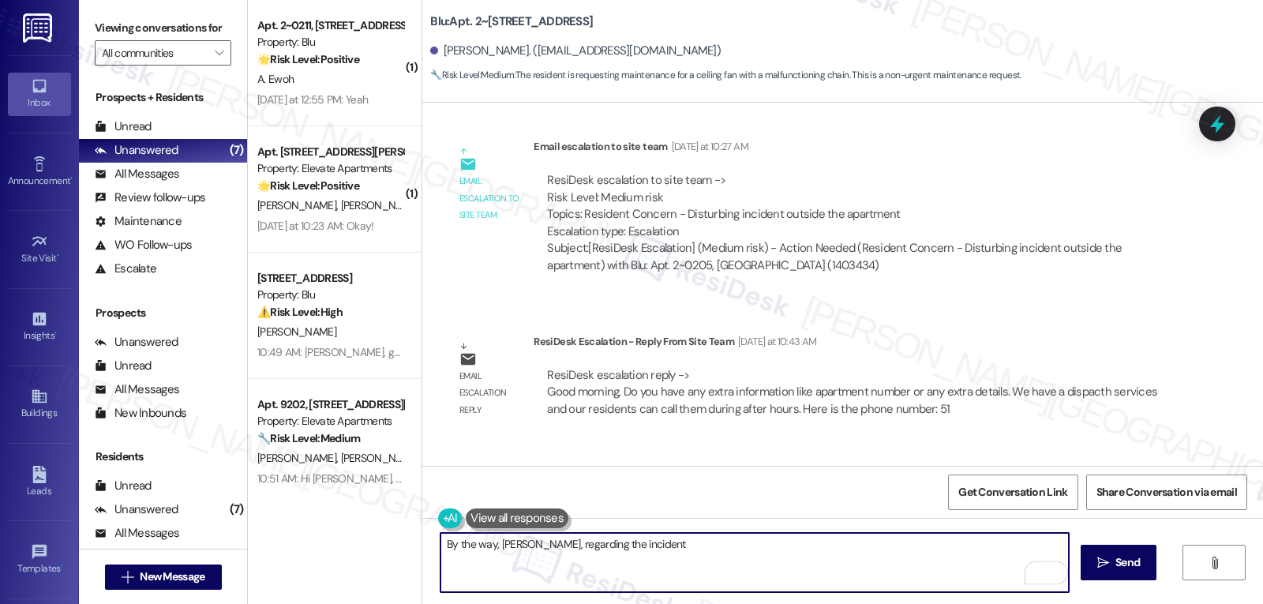
scroll to position [14215, 0]
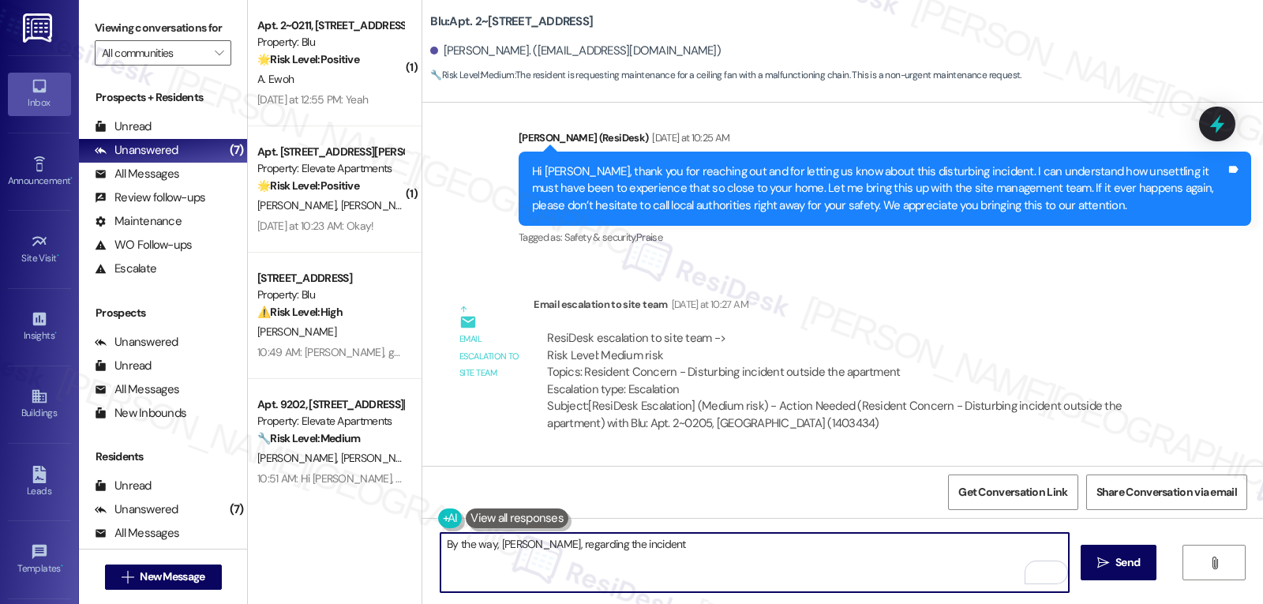
click at [583, 548] on textarea "By the way, [PERSON_NAME], regarding the incident" at bounding box center [754, 562] width 628 height 59
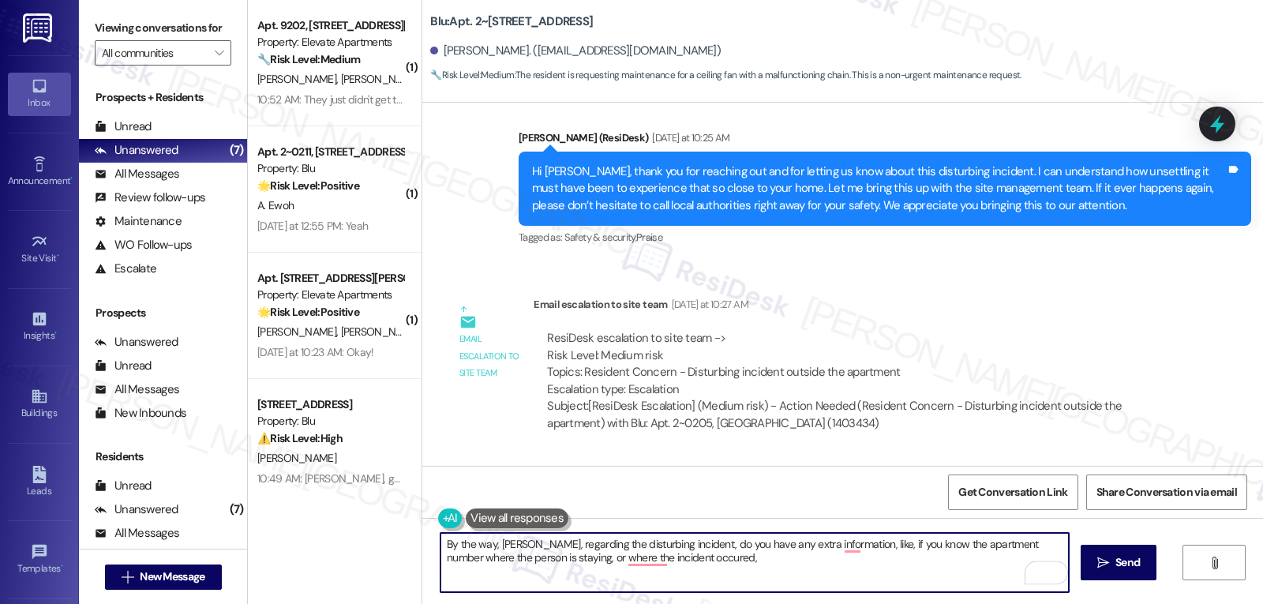
click at [555, 557] on textarea "By the way, [PERSON_NAME], regarding the disturbing incident, do you have any e…" at bounding box center [754, 562] width 628 height 59
click at [694, 563] on textarea "By the way, [PERSON_NAME], regarding the disturbing incident, do you have any e…" at bounding box center [754, 562] width 628 height 59
click at [554, 558] on textarea "By the way, [PERSON_NAME], regarding the disturbing incident, do you have any e…" at bounding box center [754, 562] width 628 height 59
click at [721, 559] on textarea "By the way, [PERSON_NAME], regarding the disturbing incident, do you have any e…" at bounding box center [754, 562] width 628 height 59
click at [801, 562] on textarea "By the way, [PERSON_NAME], regarding the disturbing incident, do you have any e…" at bounding box center [754, 562] width 628 height 59
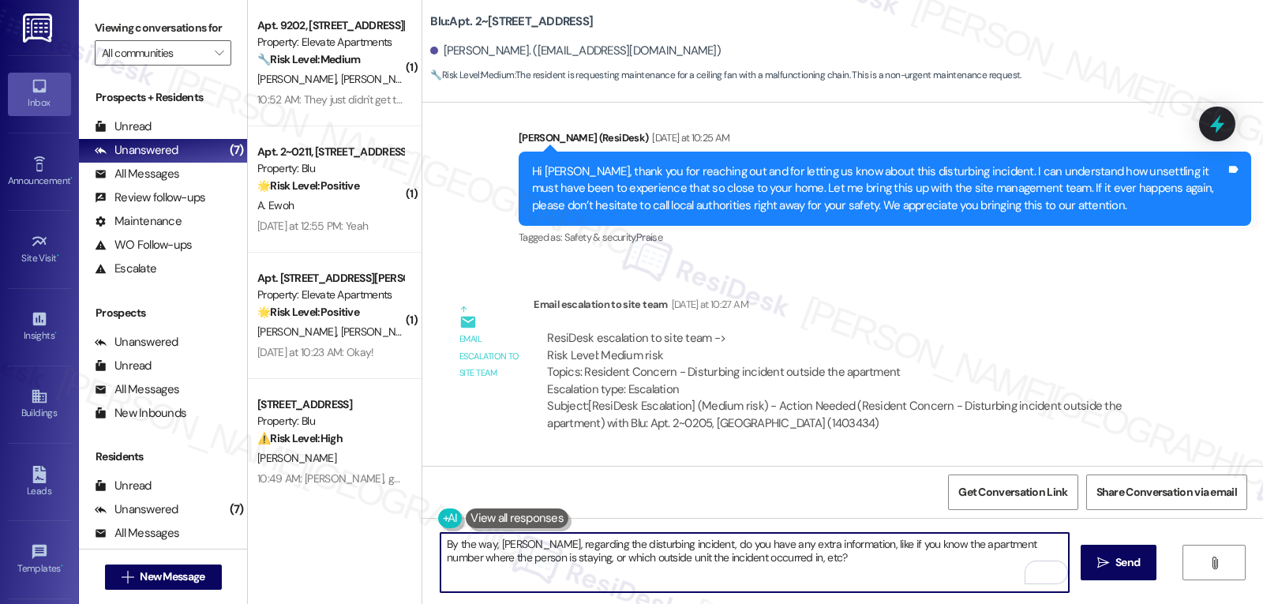
click at [595, 560] on textarea "By the way, [PERSON_NAME], regarding the disturbing incident, do you have any e…" at bounding box center [754, 562] width 628 height 59
type textarea "By the way, [PERSON_NAME], regarding the disturbing incident, do you have any e…"
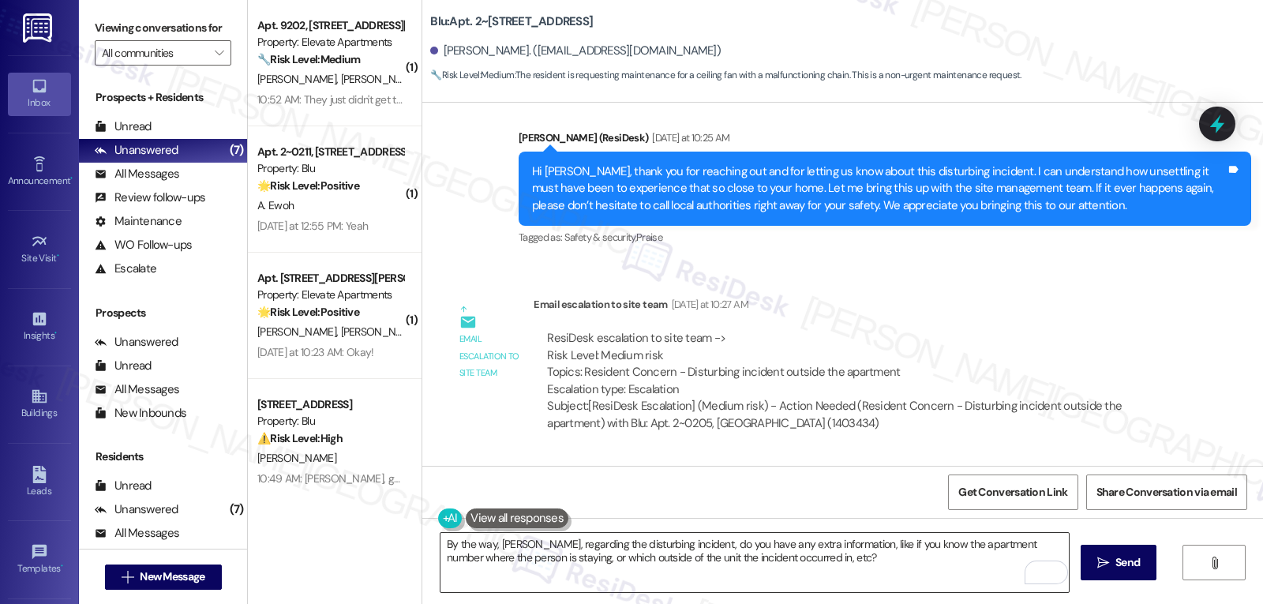
click at [867, 579] on textarea "By the way, [PERSON_NAME], regarding the disturbing incident, do you have any e…" at bounding box center [754, 562] width 628 height 59
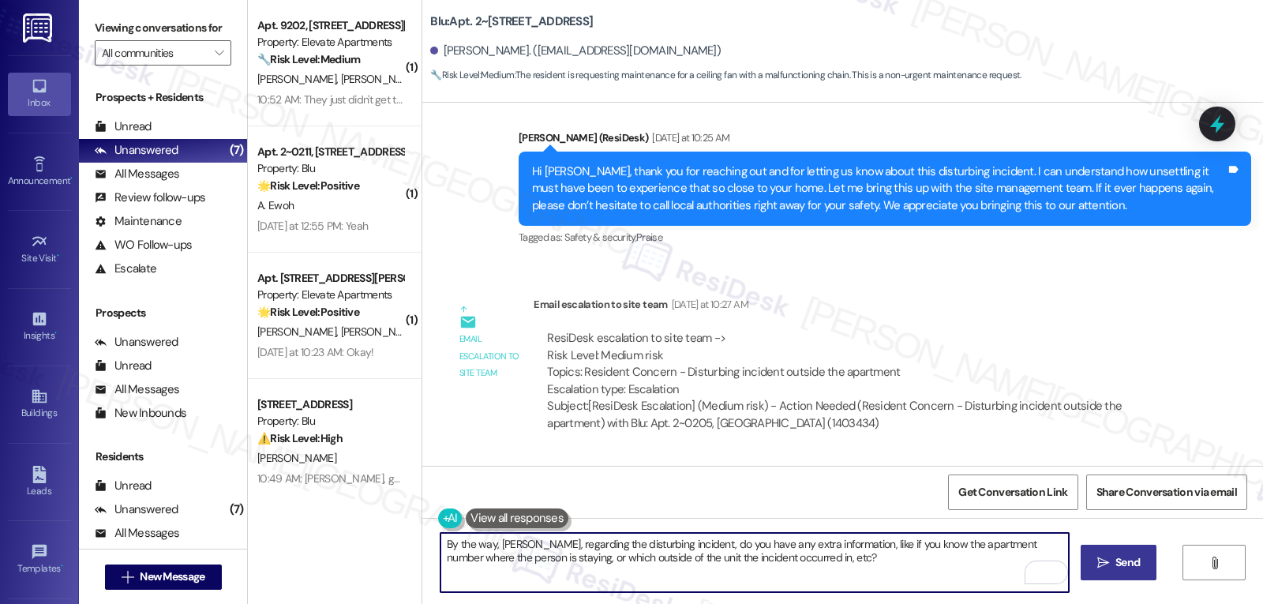
drag, startPoint x: 1110, startPoint y: 563, endPoint x: 1105, endPoint y: 548, distance: 15.7
click at [1112, 567] on span "Send" at bounding box center [1127, 562] width 31 height 17
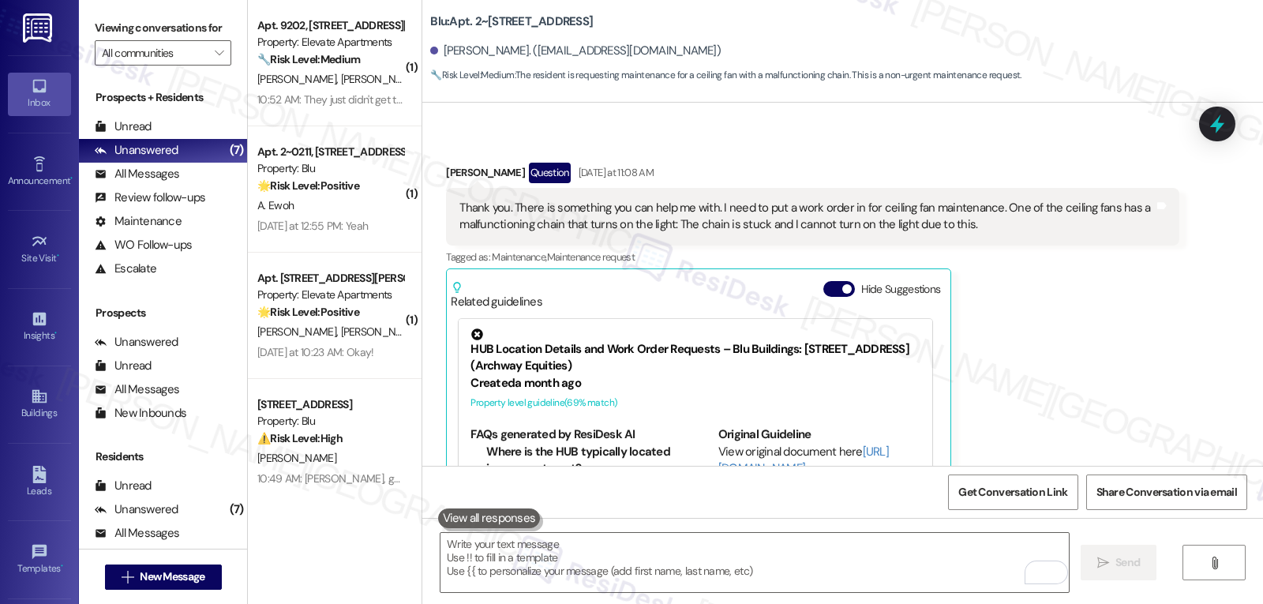
scroll to position [14943, 0]
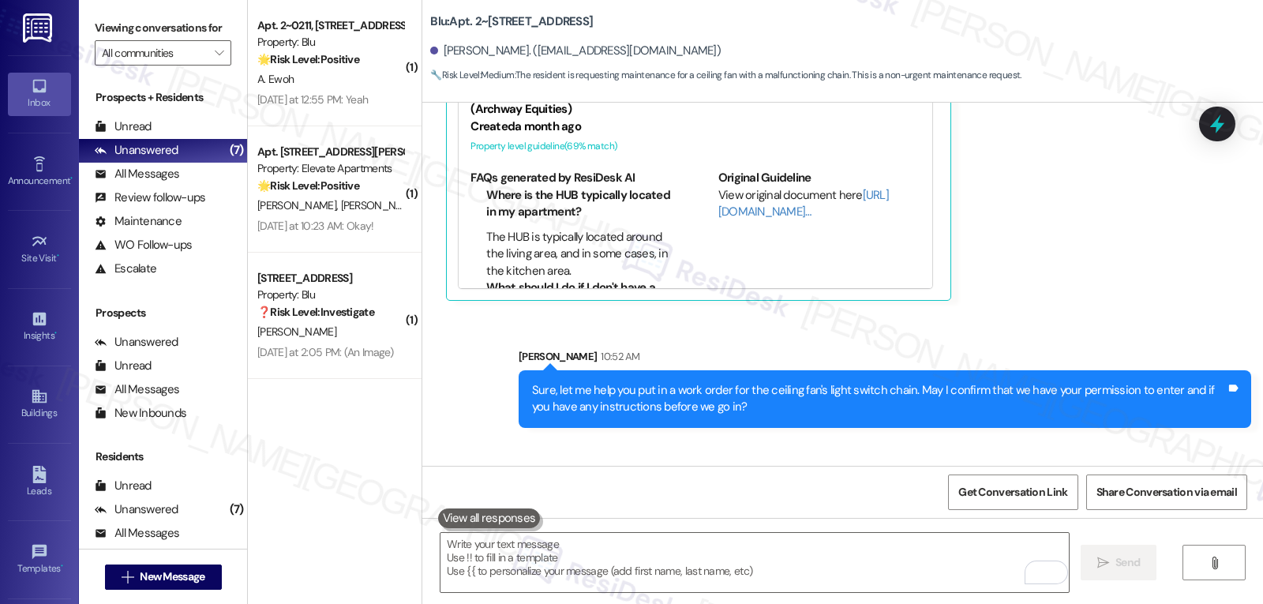
drag, startPoint x: 334, startPoint y: 71, endPoint x: 434, endPoint y: 97, distance: 103.6
click at [334, 71] on div "A. Ewoh" at bounding box center [330, 79] width 149 height 20
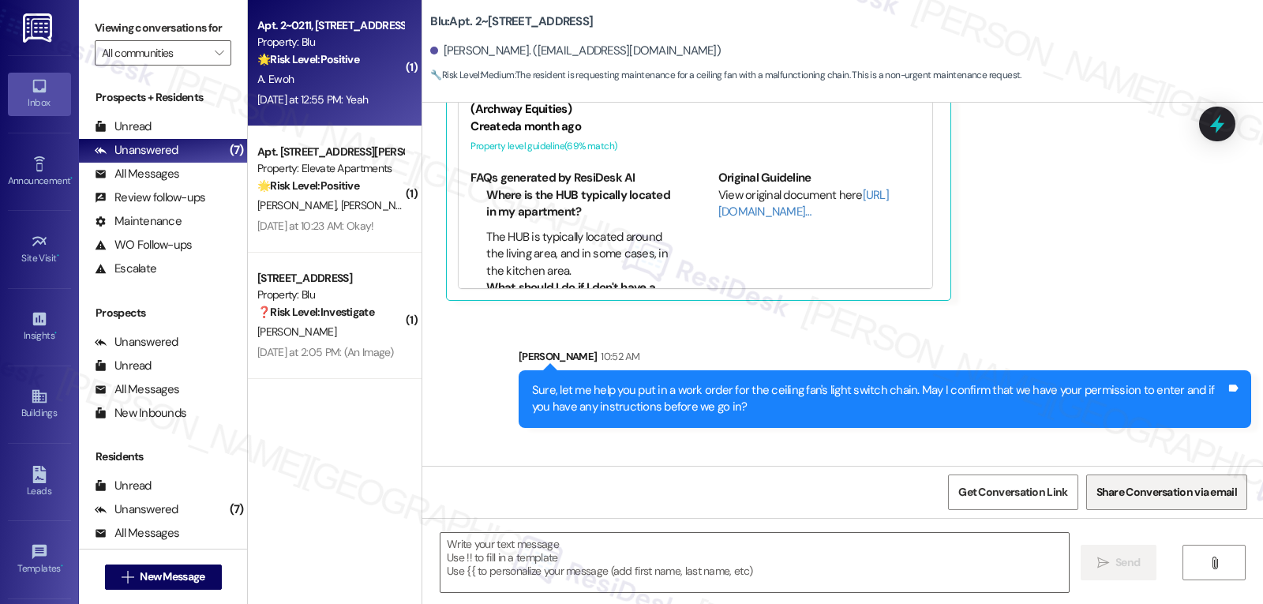
type textarea "Fetching suggested responses. Please feel free to read through the conversation…"
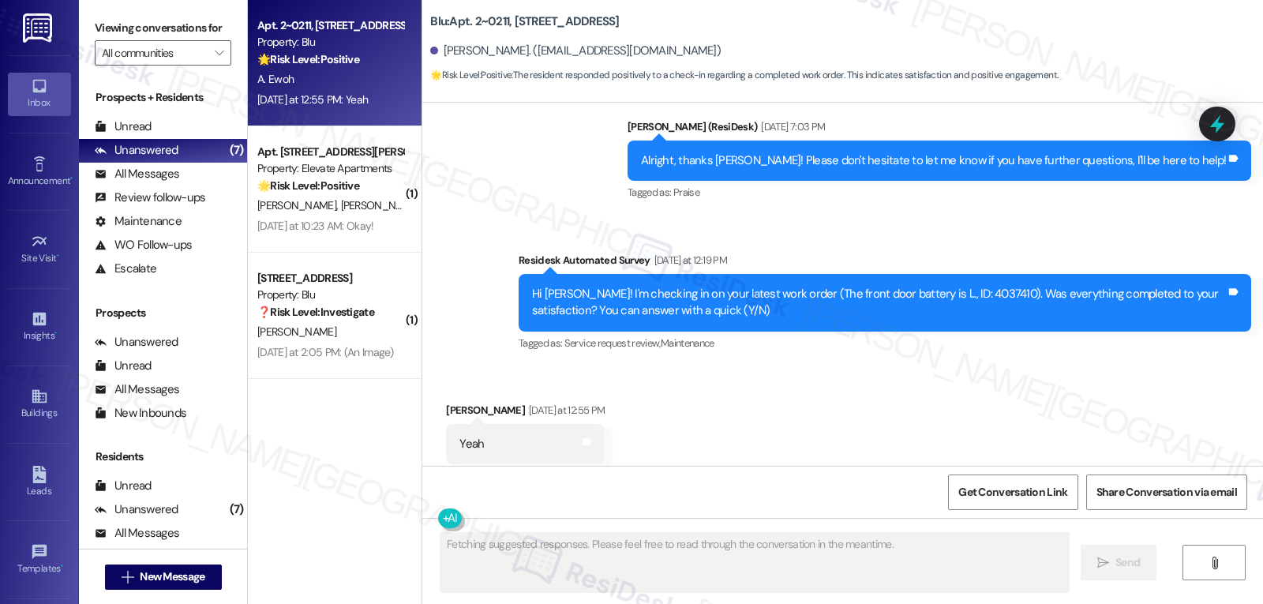
scroll to position [2050, 0]
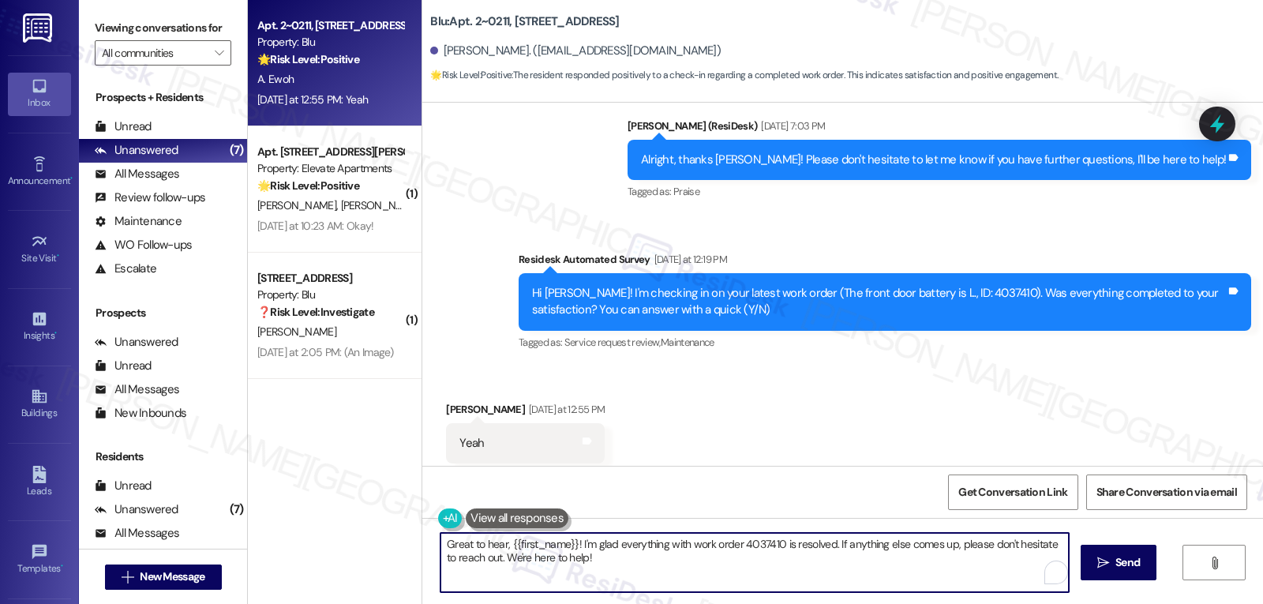
click at [642, 564] on textarea "Great to hear, {{first_name}}! I'm glad everything with work order 4037410 is r…" at bounding box center [754, 562] width 628 height 59
click at [451, 545] on textarea "Great to hear, {{first_name}}! I'm glad everything with work order 4037410 is r…" at bounding box center [754, 562] width 628 height 59
click at [500, 547] on textarea "Great to hear, {{first_name}}! I'm glad everything with work order 4037410 is r…" at bounding box center [754, 562] width 628 height 59
click at [440, 548] on textarea "Great to hear, {{first_name}}! I'm glad everything with work order 4037410 is r…" at bounding box center [754, 562] width 628 height 59
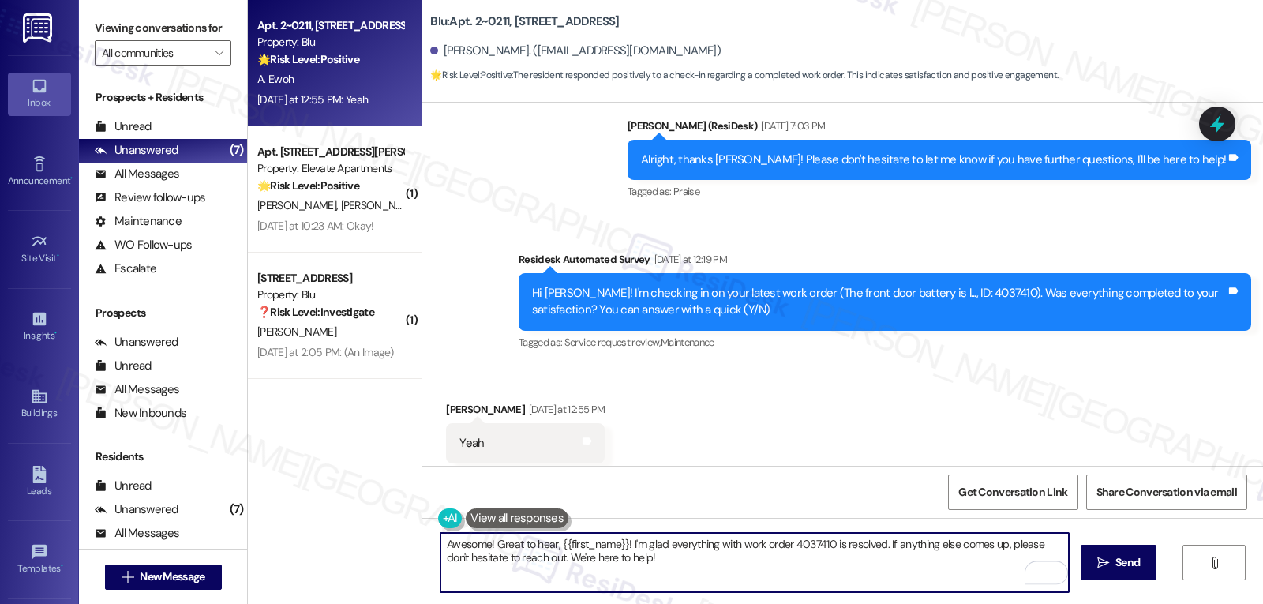
click at [696, 581] on textarea "Awesome! Great to hear, {{first_name}}! I'm glad everything with work order 403…" at bounding box center [754, 562] width 628 height 59
type textarea "Awesome! Great to hear, {{first_name}}! I'm glad everything with work order 403…"
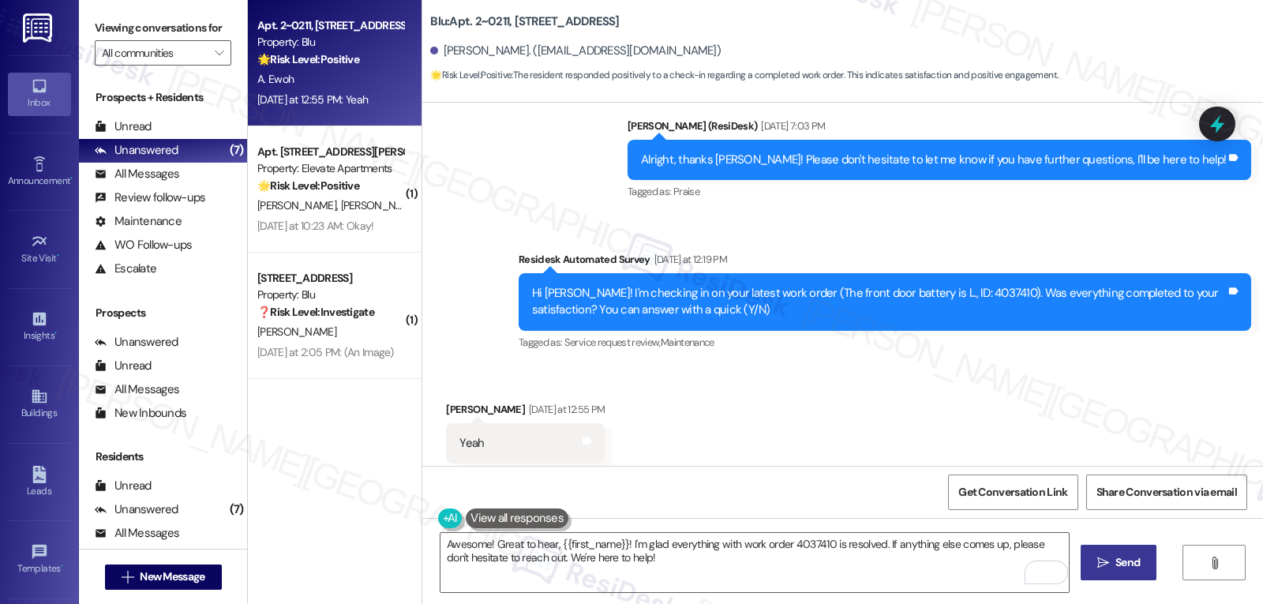
click at [1099, 558] on icon "" at bounding box center [1103, 562] width 12 height 13
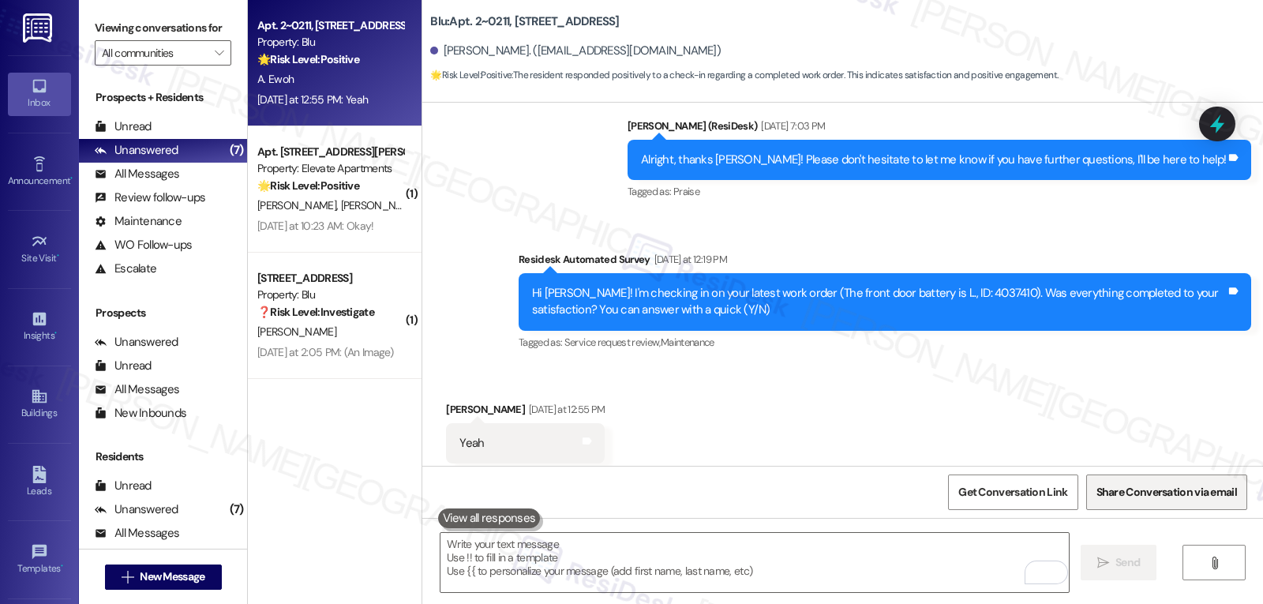
scroll to position [2050, 0]
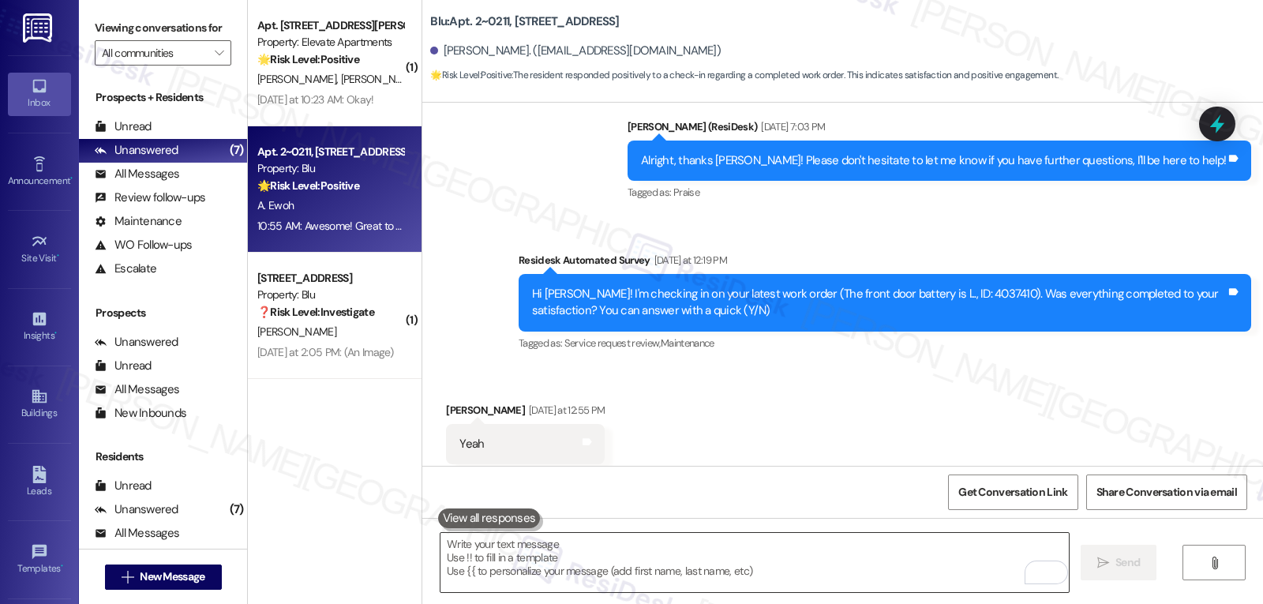
click at [636, 550] on textarea "To enrich screen reader interactions, please activate Accessibility in Grammarl…" at bounding box center [754, 562] width 628 height 59
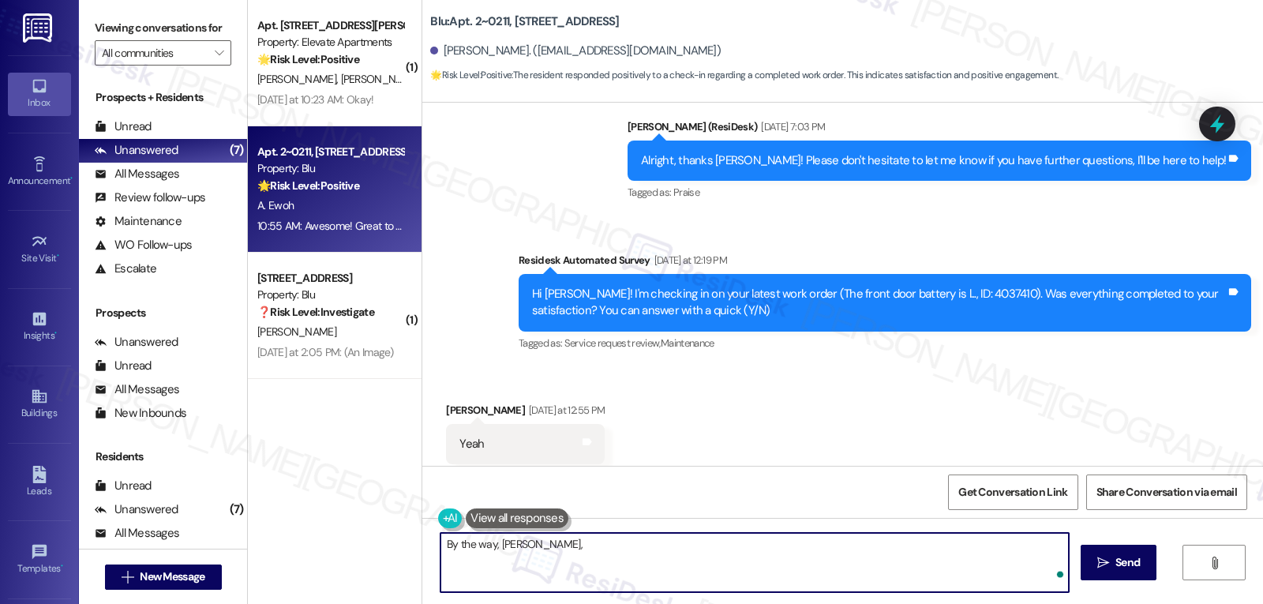
paste textarea "just curious—has {{property}} been everything you hoped for? I’d love to hear y…"
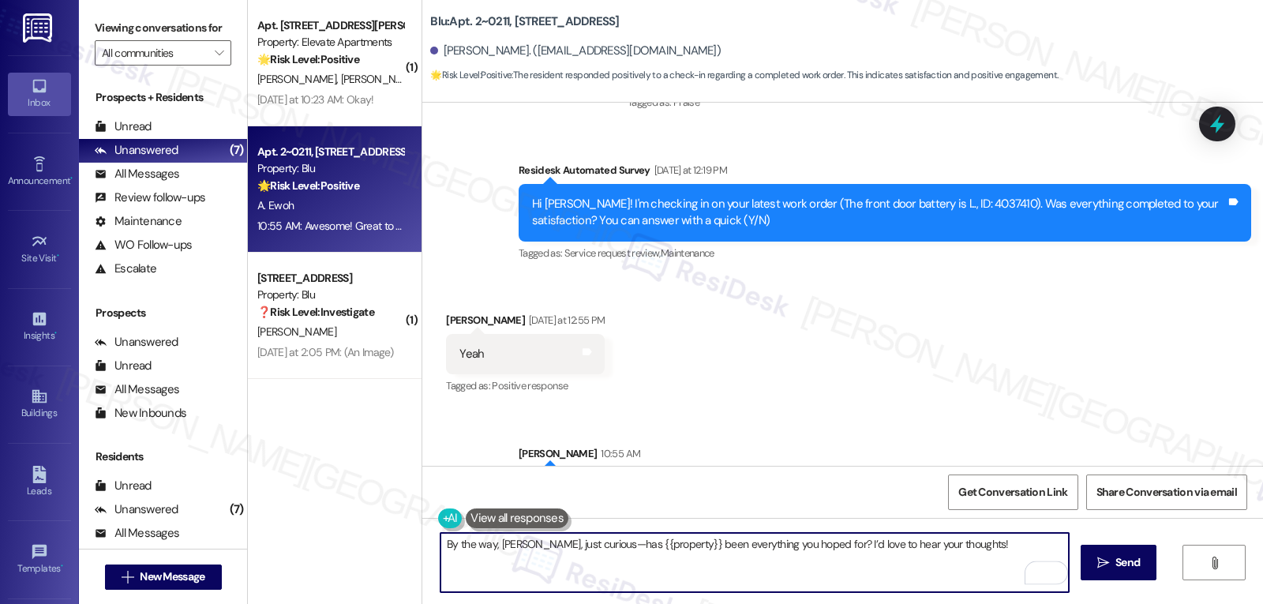
scroll to position [2177, 0]
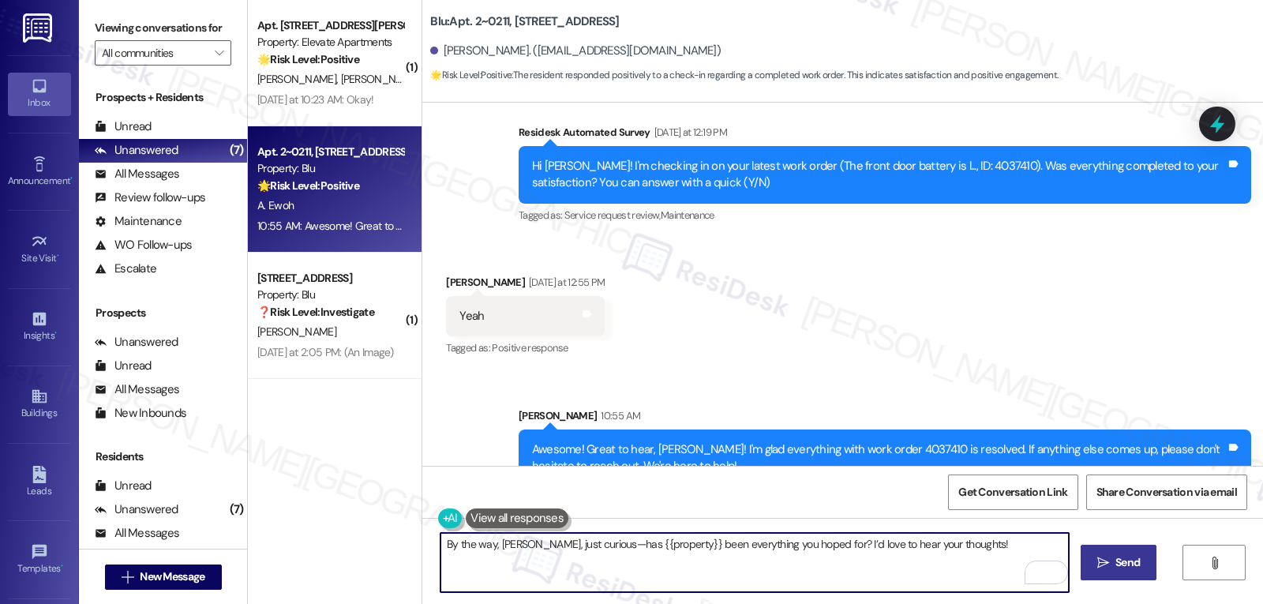
type textarea "By the way, [PERSON_NAME], just curious—has {{property}} been everything you ho…"
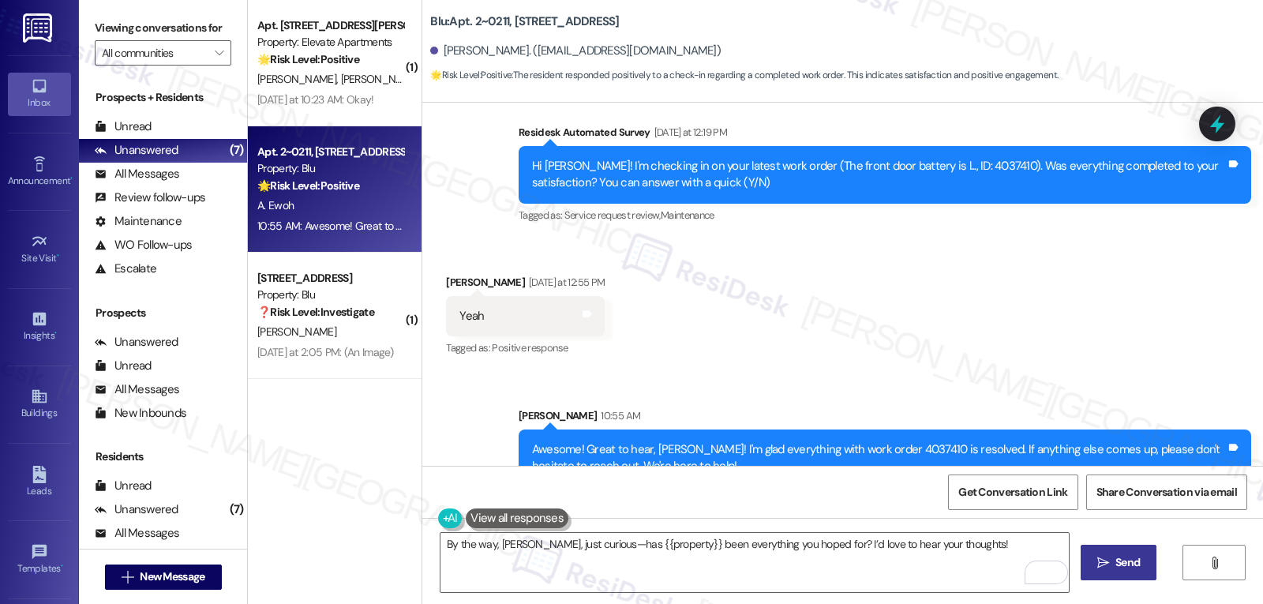
click at [1123, 565] on span "Send" at bounding box center [1127, 562] width 24 height 17
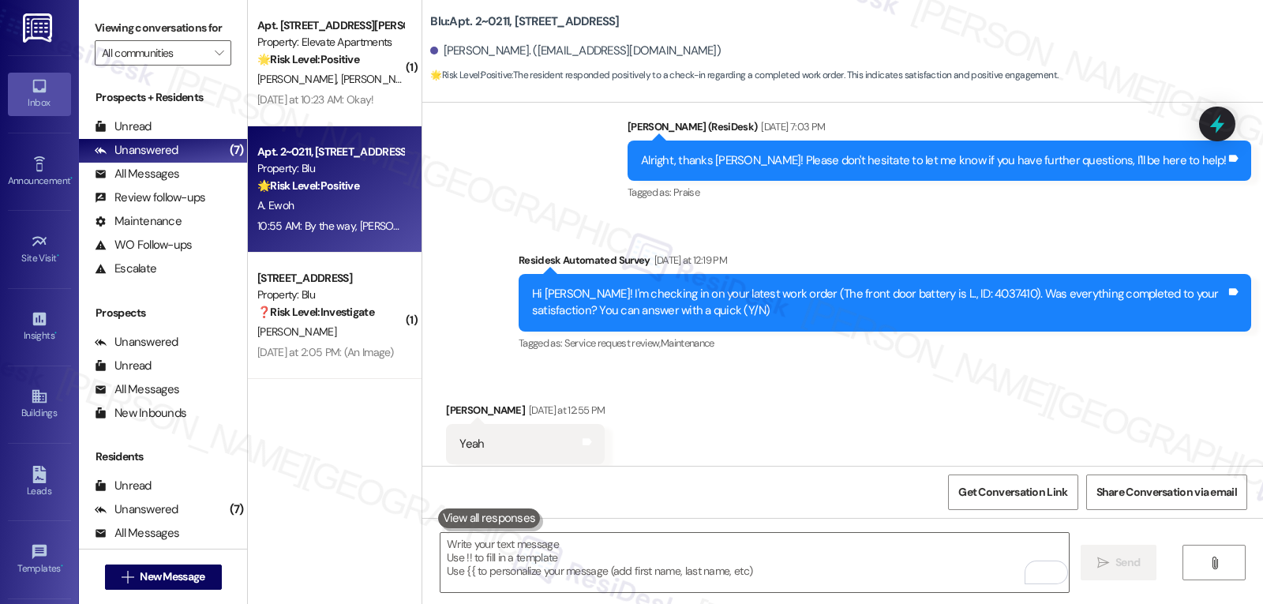
scroll to position [2287, 0]
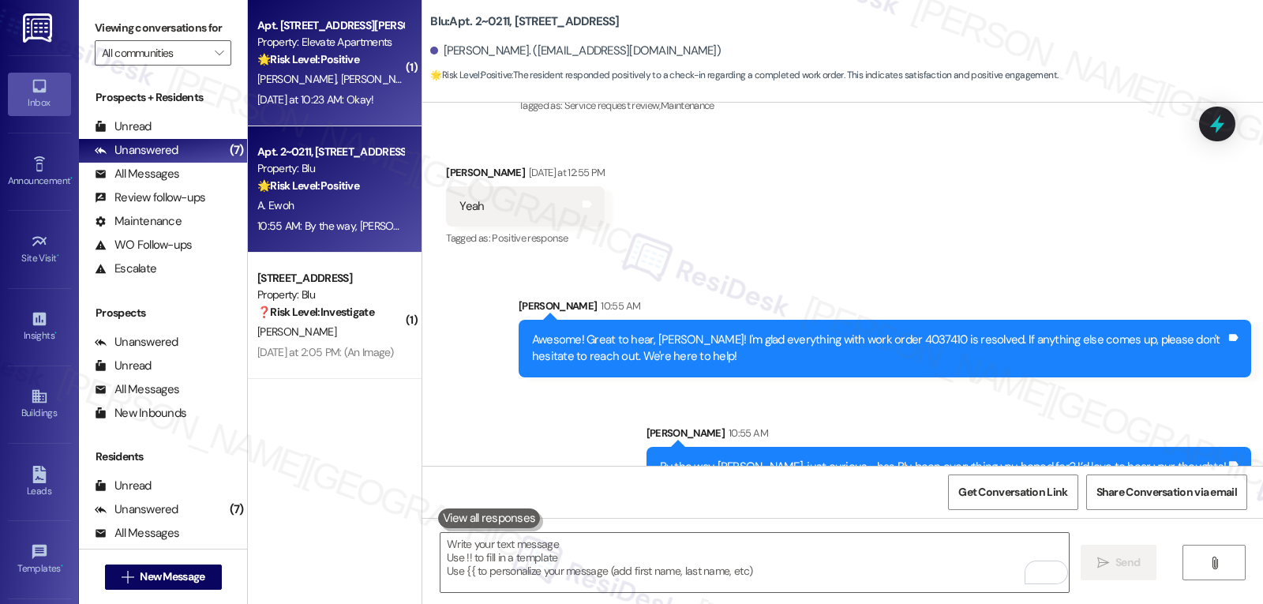
click at [354, 64] on div "🌟 Risk Level: Positive The resident confirmed their experience has been positiv…" at bounding box center [330, 59] width 146 height 17
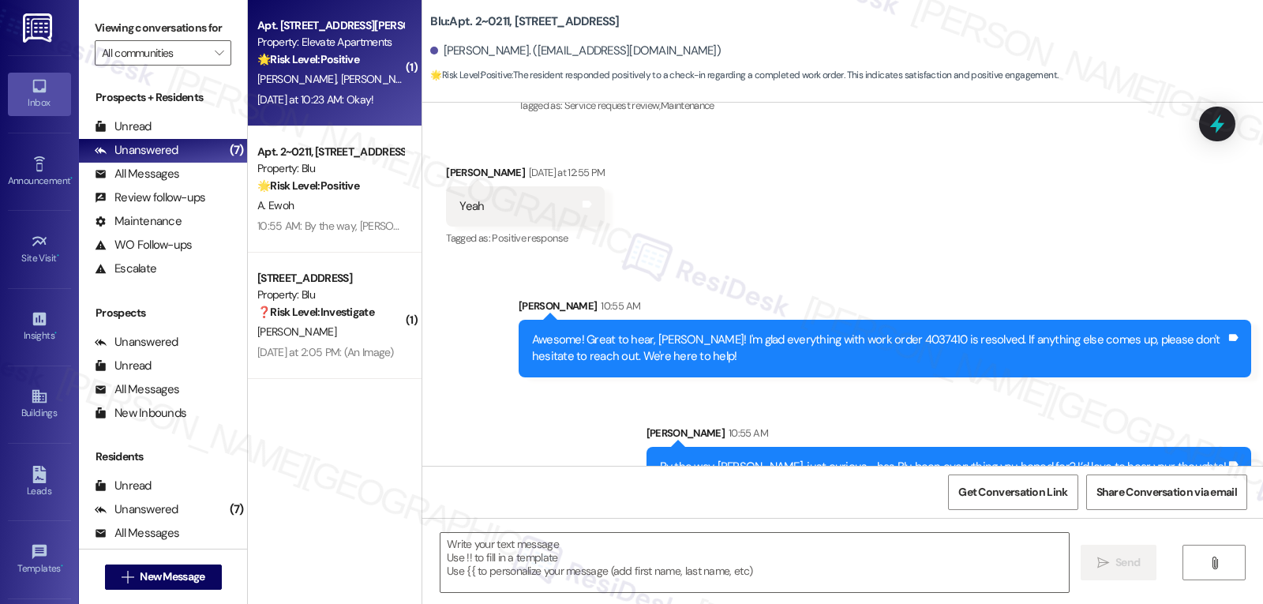
type textarea "Fetching suggested responses. Please feel free to read through the conversation…"
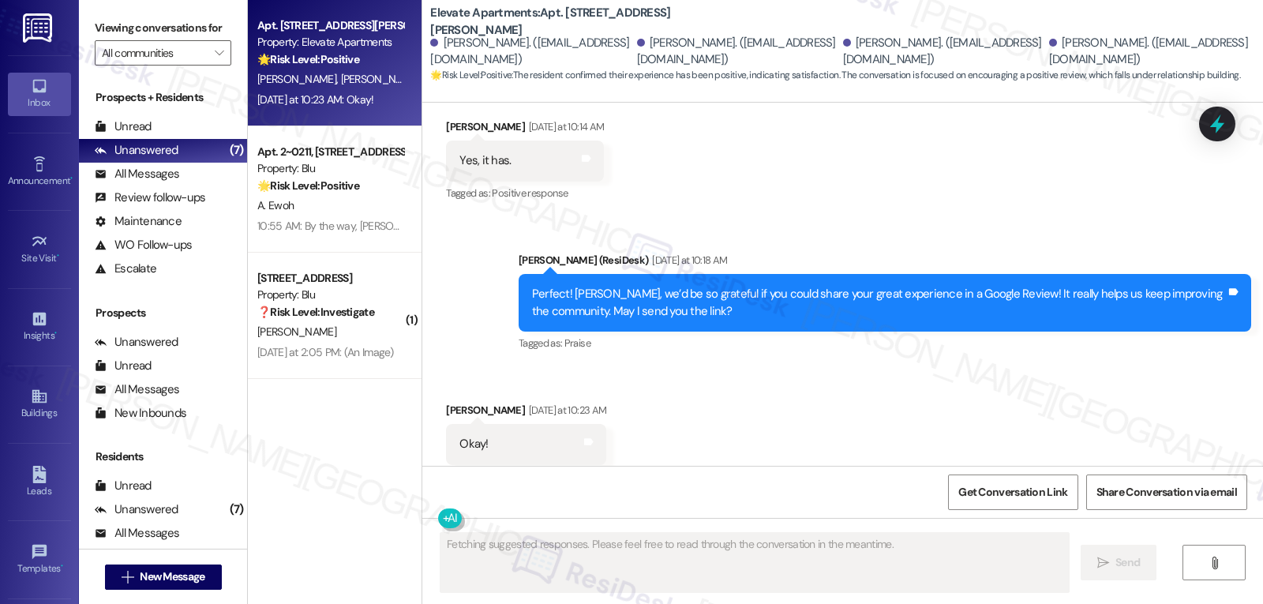
scroll to position [1772, 0]
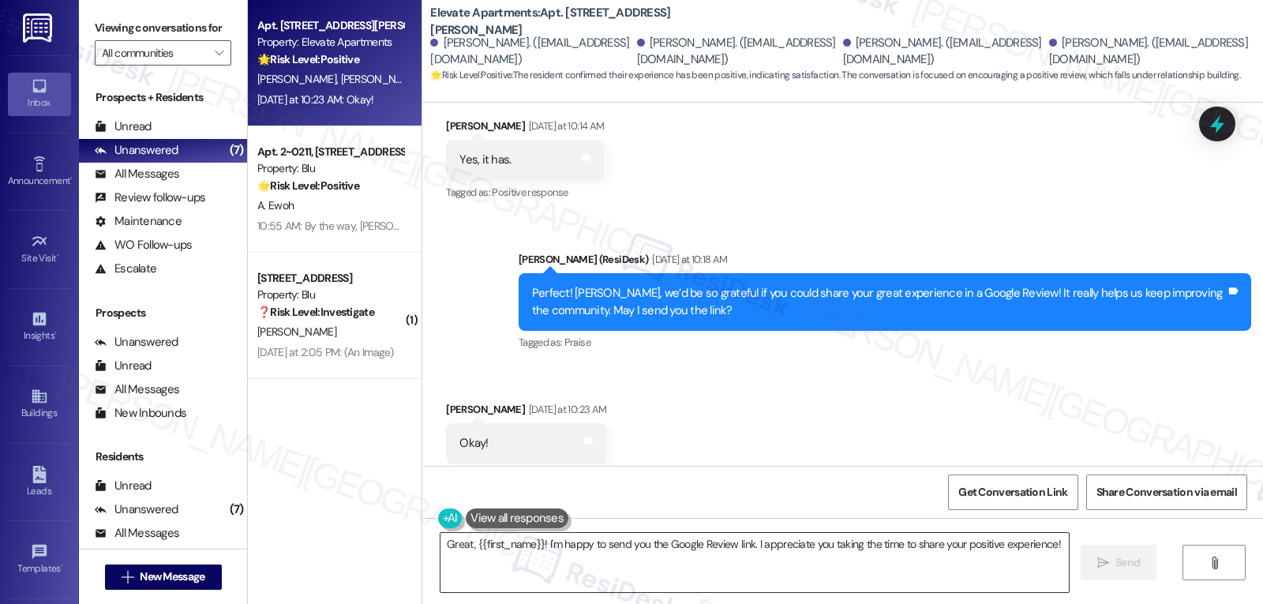
click at [462, 543] on textarea "Great, {{first_name}}! I'm happy to send you the Google Review link. I apprecia…" at bounding box center [754, 562] width 628 height 59
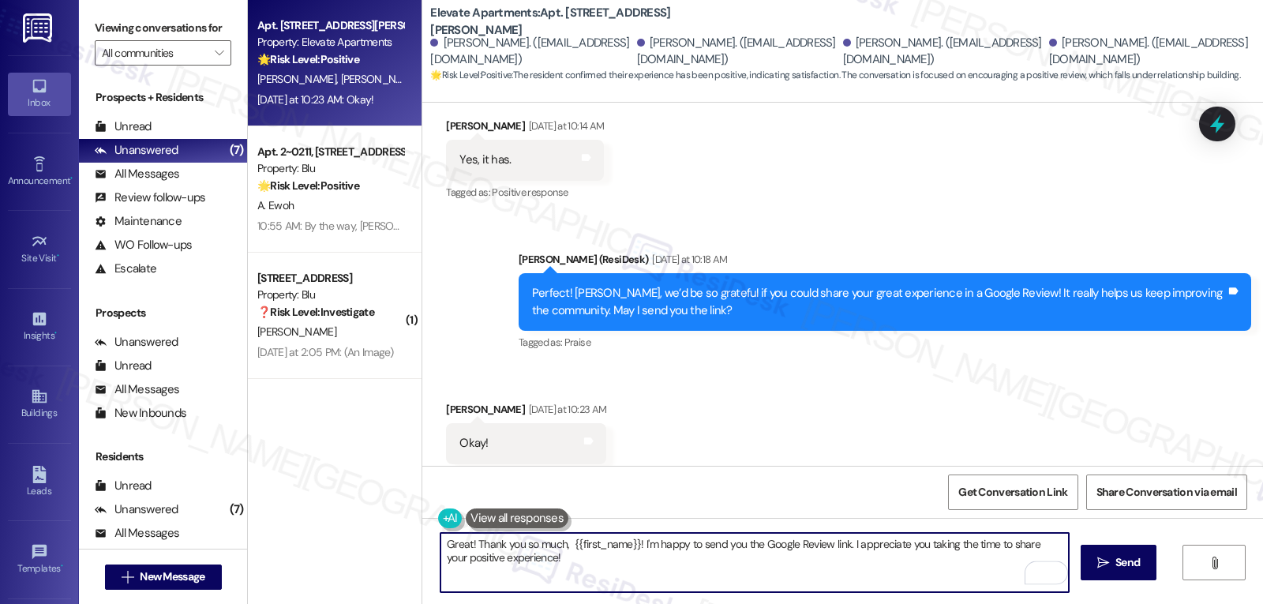
drag, startPoint x: 635, startPoint y: 548, endPoint x: 1132, endPoint y: 641, distance: 506.6
click at [1132, 603] on html "Inbox Go to Inbox Announcement • Send A Text Announcement Site Visit • Go to Si…" at bounding box center [631, 302] width 1263 height 604
click at [724, 568] on textarea "Great! Thank you so much, {{first_name}}!" at bounding box center [754, 562] width 628 height 59
paste textarea "Here’s a quick link to leave your Google Review: {{google_review_link}}. Just l…"
type textarea "Great! Thank you so much, {{first_name}}! Here’s a quick link to leave your Goo…"
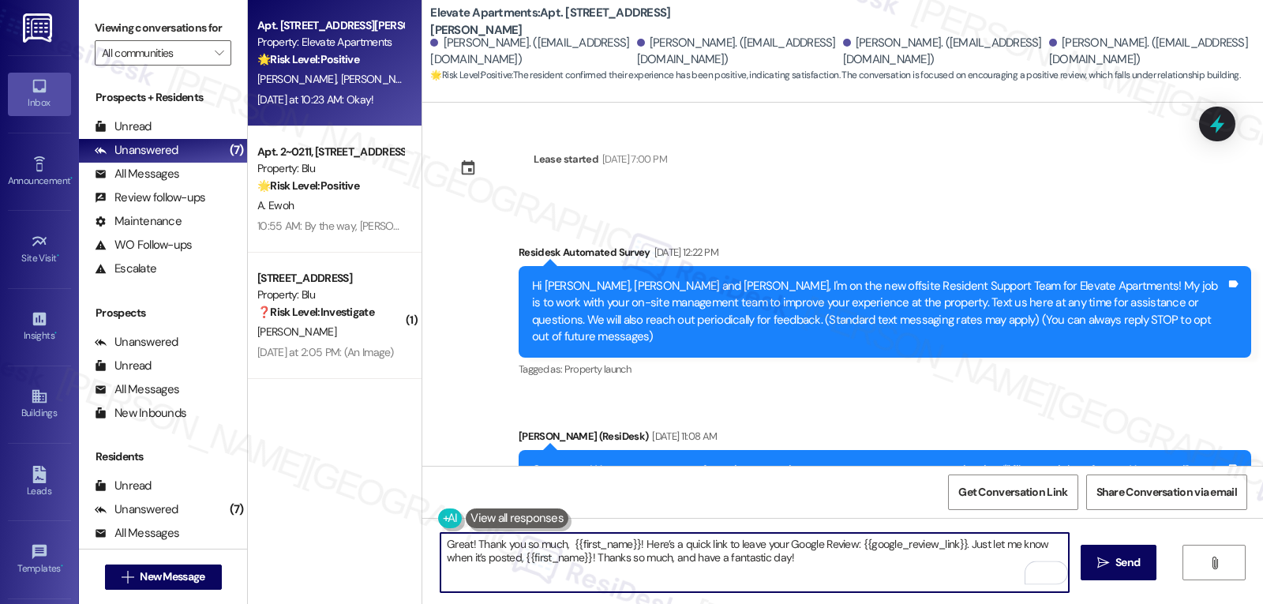
scroll to position [1772, 0]
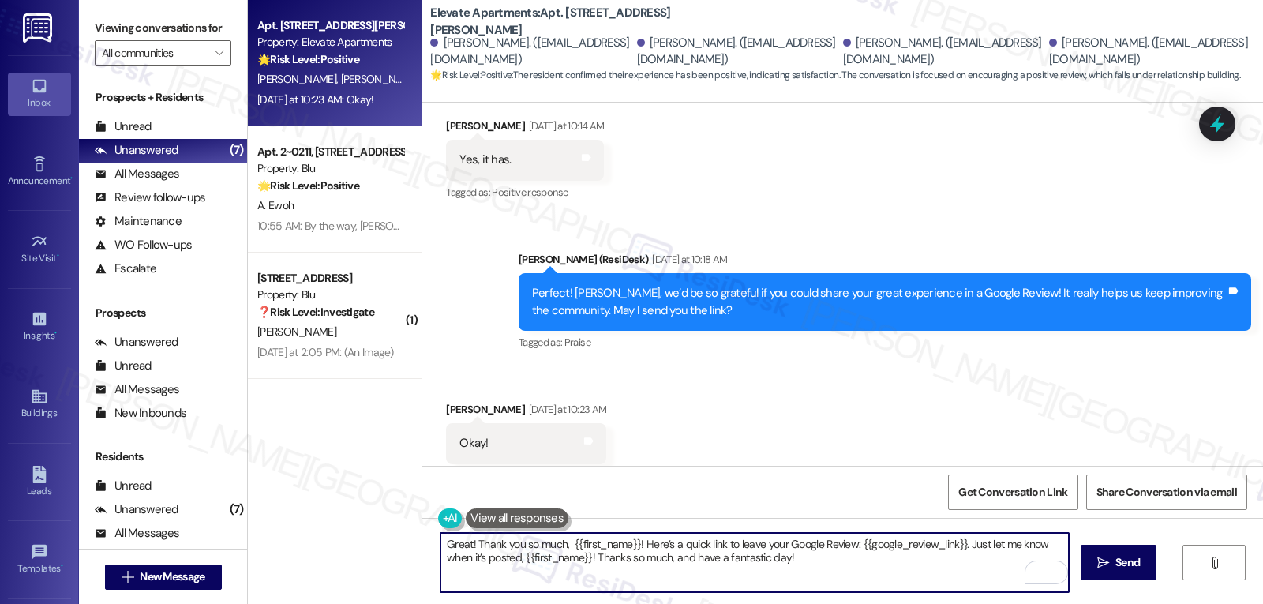
drag, startPoint x: 515, startPoint y: 557, endPoint x: 579, endPoint y: 563, distance: 64.2
click at [579, 563] on textarea "Great! Thank you so much, {{first_name}}! Here’s a quick link to leave your Goo…" at bounding box center [754, 562] width 628 height 59
drag, startPoint x: 563, startPoint y: 545, endPoint x: 627, endPoint y: 536, distance: 64.5
click at [627, 536] on textarea "Great! Thank you so much, {{first_name}}! Here’s a quick link to leave your Goo…" at bounding box center [754, 562] width 628 height 59
click at [868, 567] on textarea "Great! Thank you so much, [PERSON_NAME]! Here’s a quick link to leave your Goog…" at bounding box center [754, 562] width 628 height 59
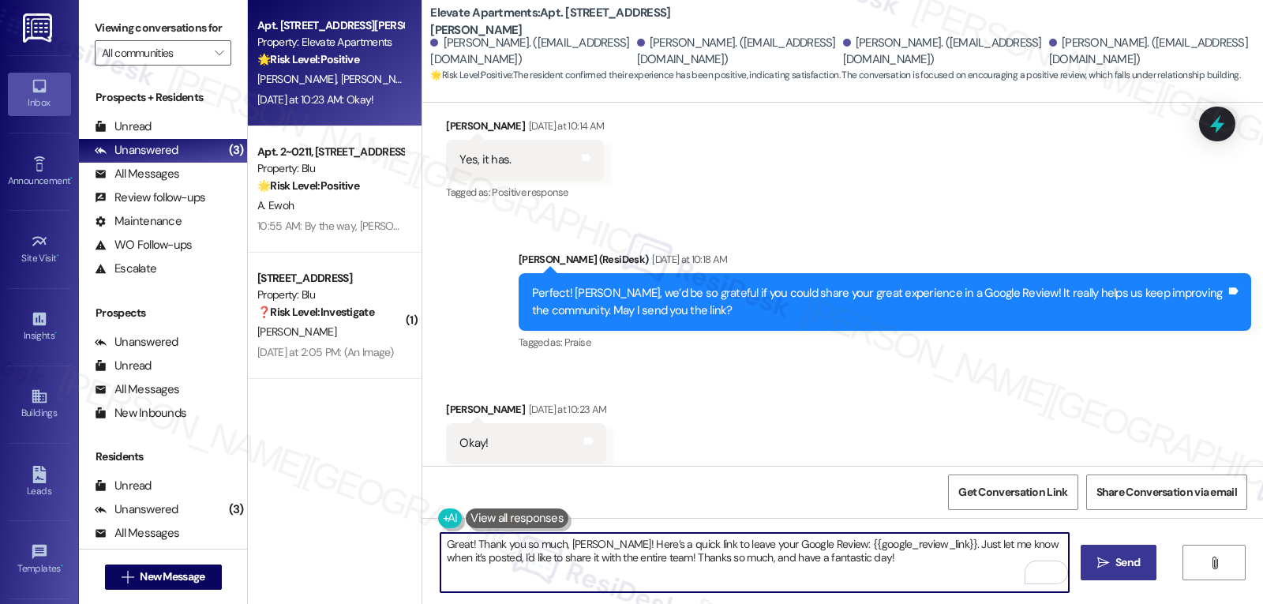
type textarea "Great! Thank you so much, [PERSON_NAME]! Here’s a quick link to leave your Goog…"
click at [1115, 557] on span "Send" at bounding box center [1127, 562] width 24 height 17
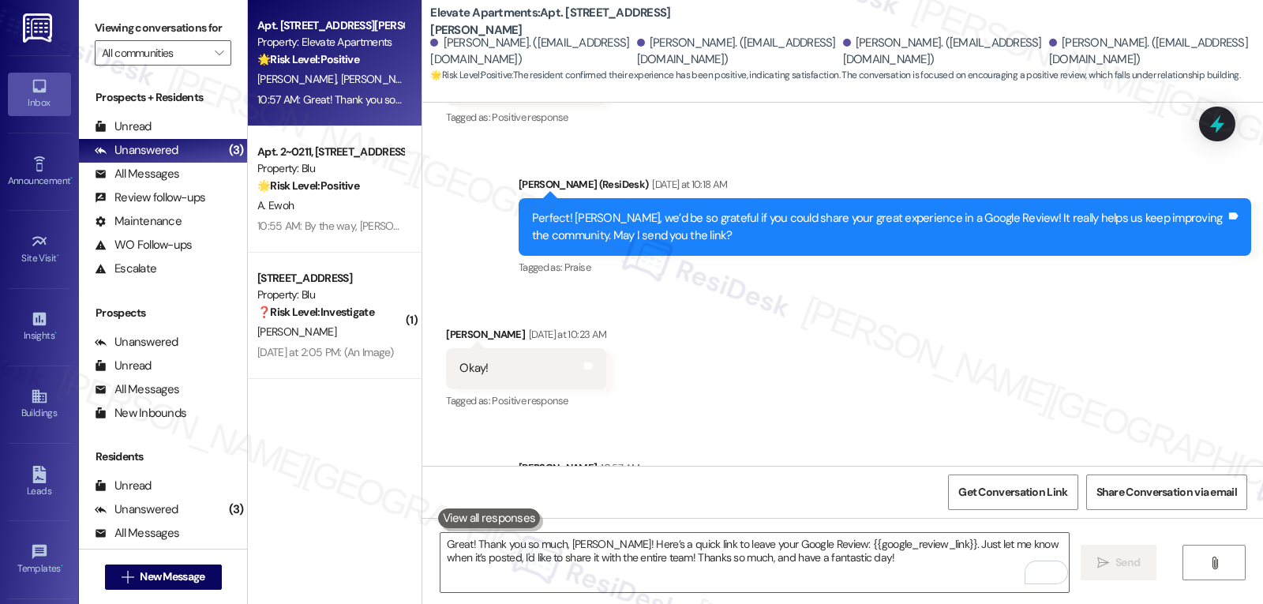
scroll to position [1899, 0]
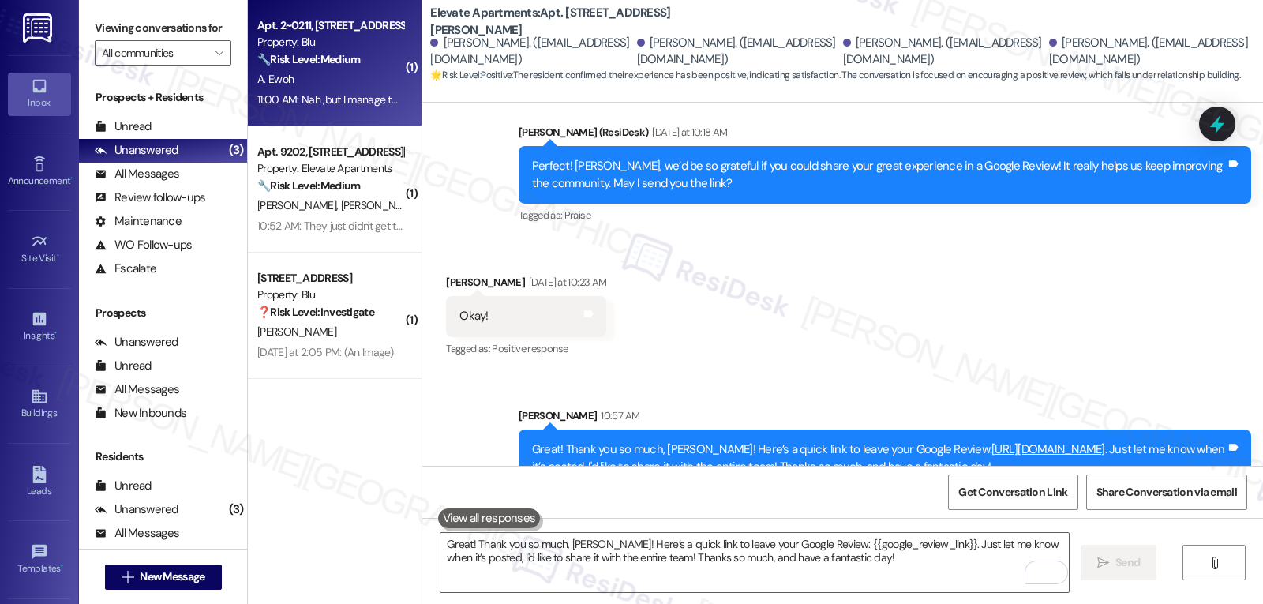
click at [374, 91] on div "11:00 AM: Nah ,but I manage to go with flow. I'm renting on signed engagement r…" at bounding box center [330, 100] width 149 height 20
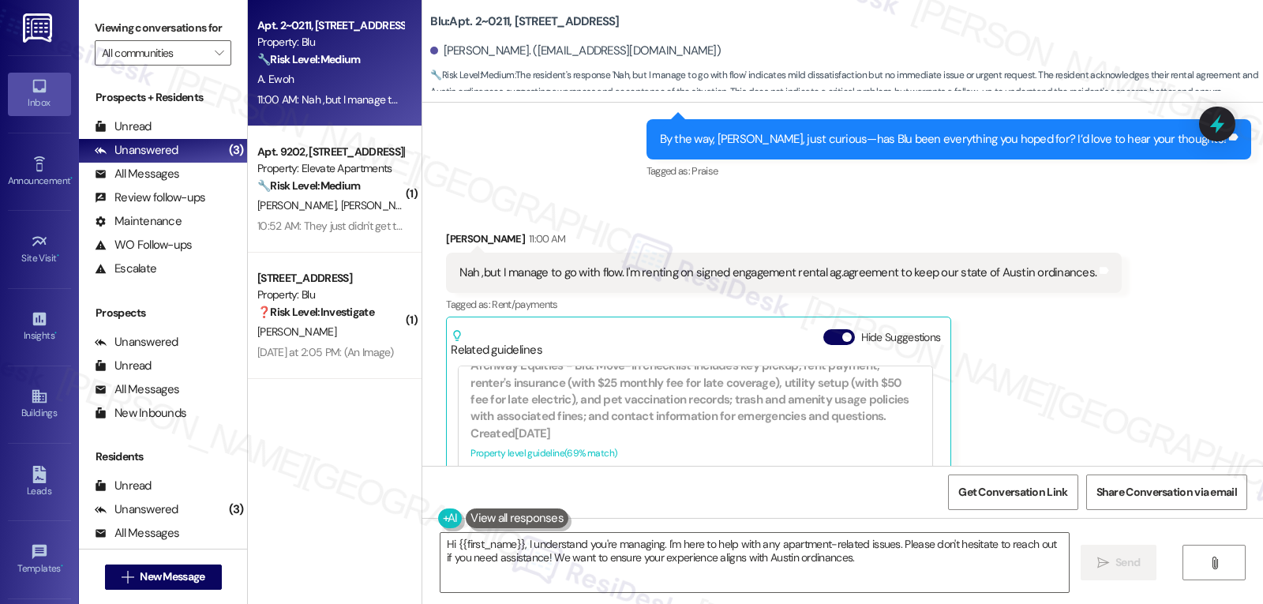
scroll to position [2732, 0]
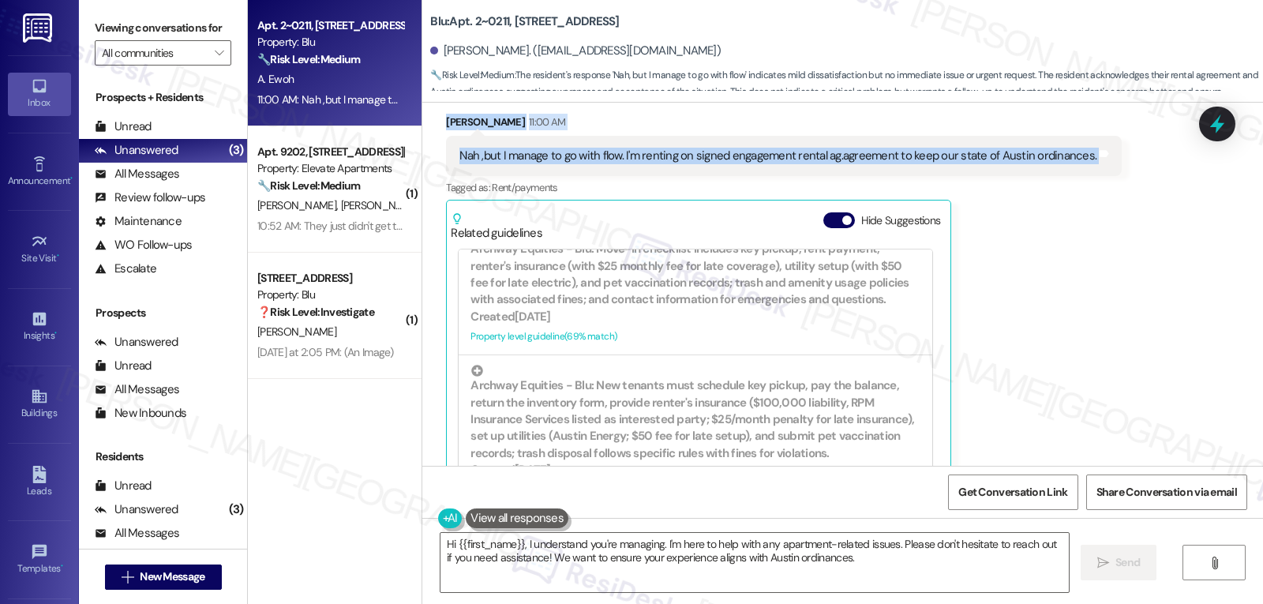
drag, startPoint x: 504, startPoint y: 135, endPoint x: 1132, endPoint y: 132, distance: 628.2
click at [1132, 132] on div "Lease started Jan 13, 2025 at 7:00 PM Survey, sent via SMS Residesk Automated S…" at bounding box center [842, 284] width 840 height 363
copy div "Sarah (ResiDesk) 10:55 AM Awesome! Great to hear, Aaron! I'm glad everything wi…"
click at [746, 575] on textarea "Hi {{first_name}}, I understand you're managing. I'm here to help with any apar…" at bounding box center [754, 562] width 628 height 59
paste textarea "Aaron, thank you for sharing that with me. I understand where you’re coming fro…"
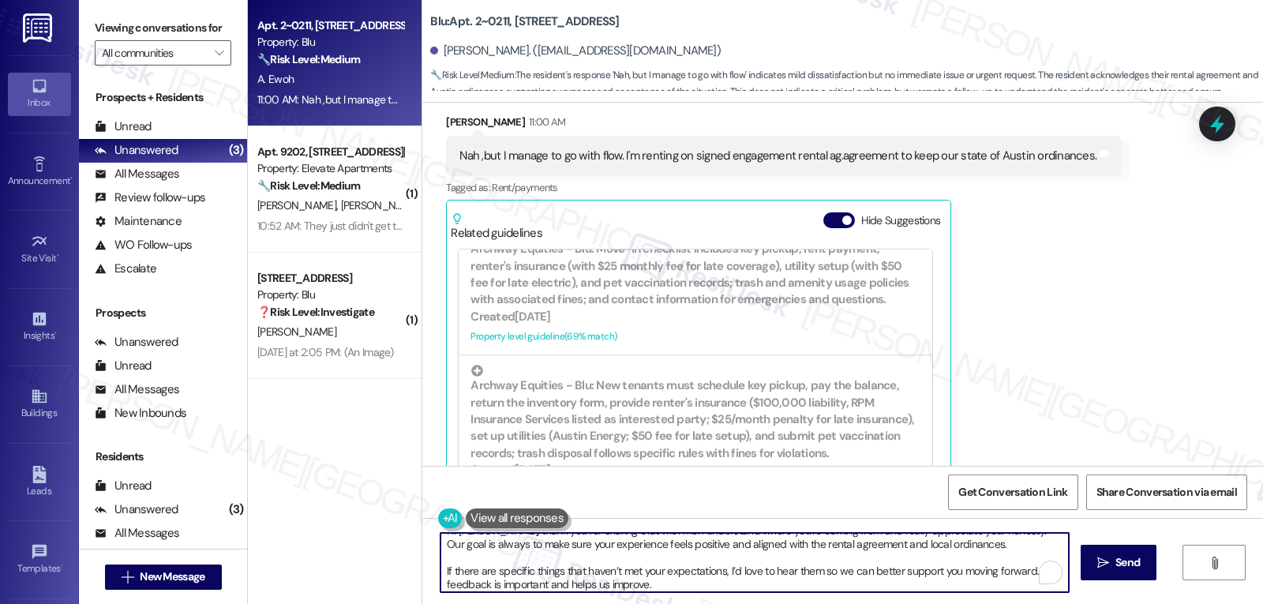
scroll to position [13, 0]
click at [971, 548] on textarea "Hi Aaron, thank you for sharing that with me. I understand where you’re coming …" at bounding box center [754, 562] width 628 height 59
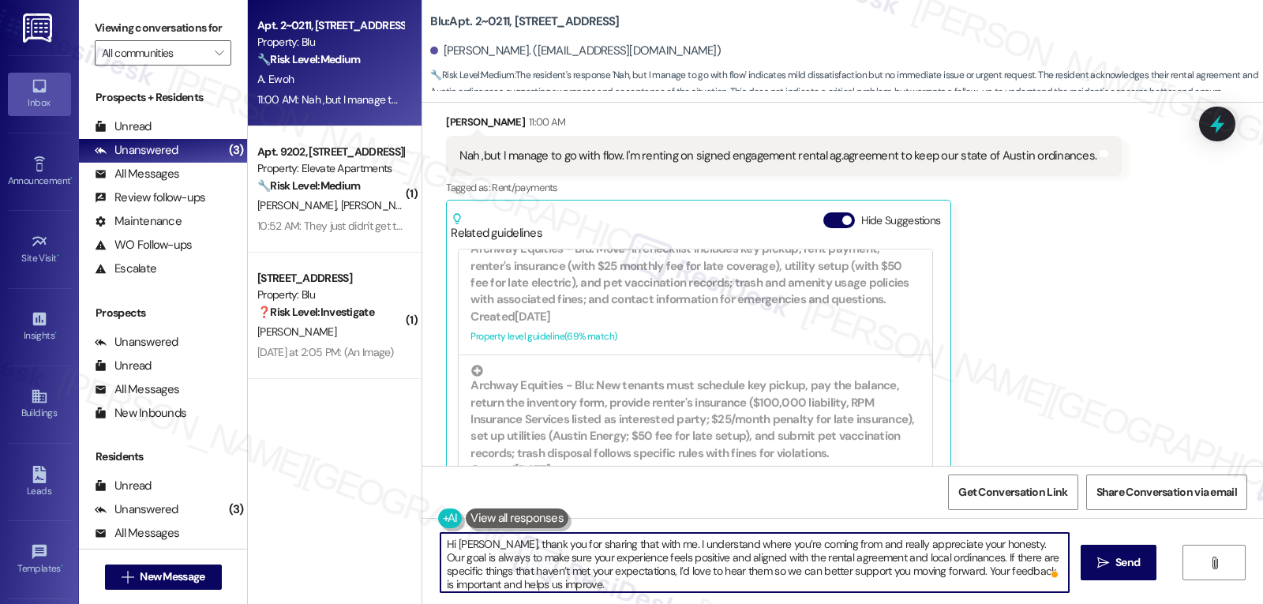
click at [625, 583] on textarea "Hi Aaron, thank you for sharing that with me. I understand where you’re coming …" at bounding box center [754, 562] width 628 height 59
type textarea "Hi Aaron, thank you for sharing that with me. I understand where you’re coming …"
click at [1136, 567] on span "Send" at bounding box center [1127, 562] width 24 height 17
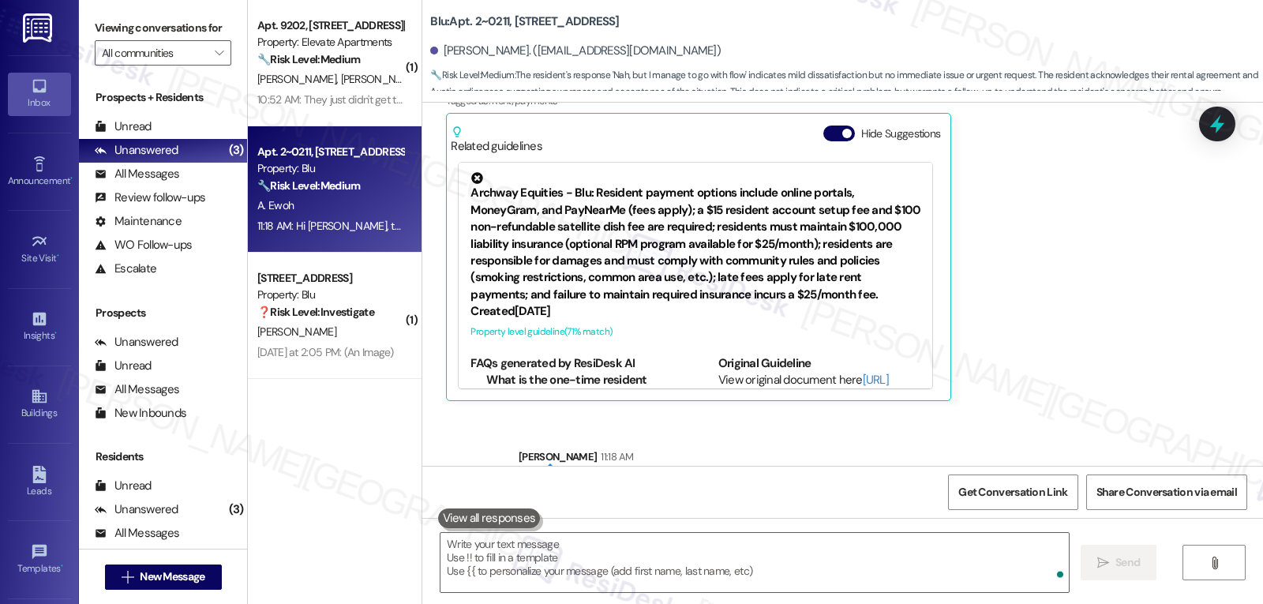
scroll to position [2877, 0]
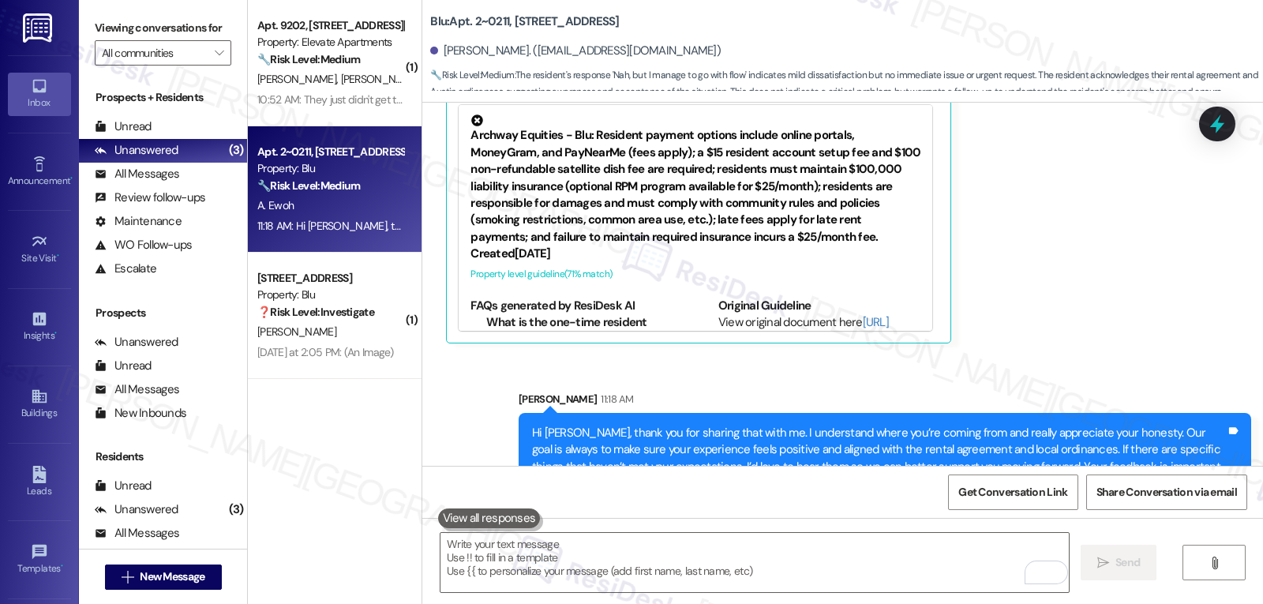
drag, startPoint x: 292, startPoint y: 76, endPoint x: 655, endPoint y: 69, distance: 363.1
click at [341, 75] on span "[PERSON_NAME]" at bounding box center [380, 79] width 79 height 14
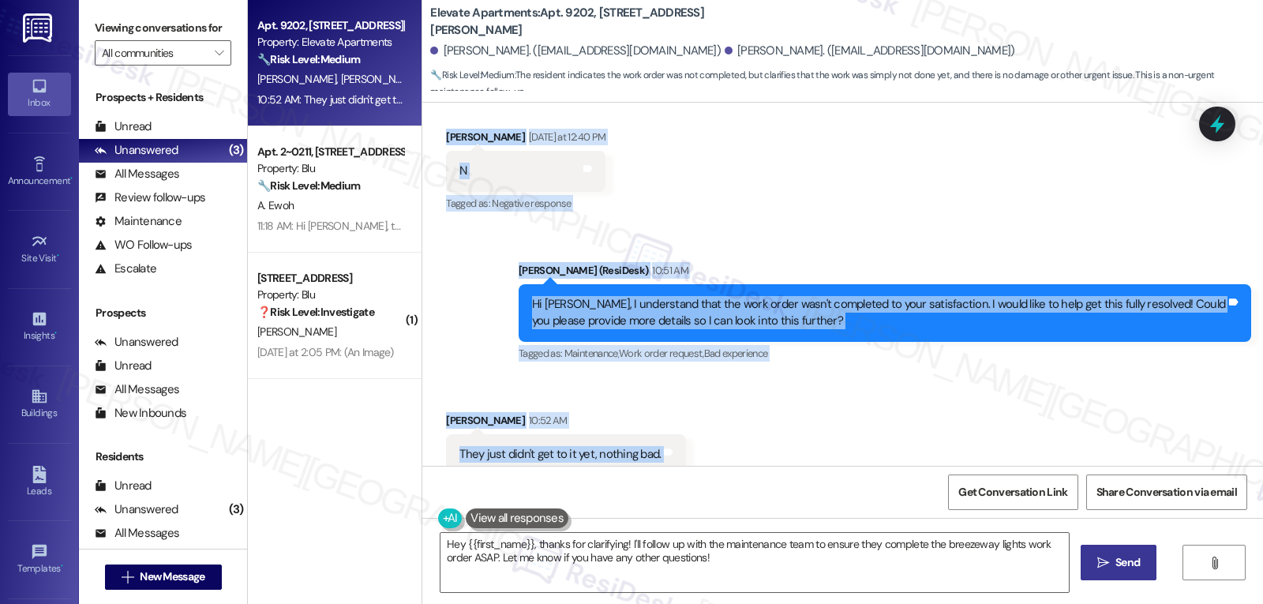
scroll to position [1455, 0]
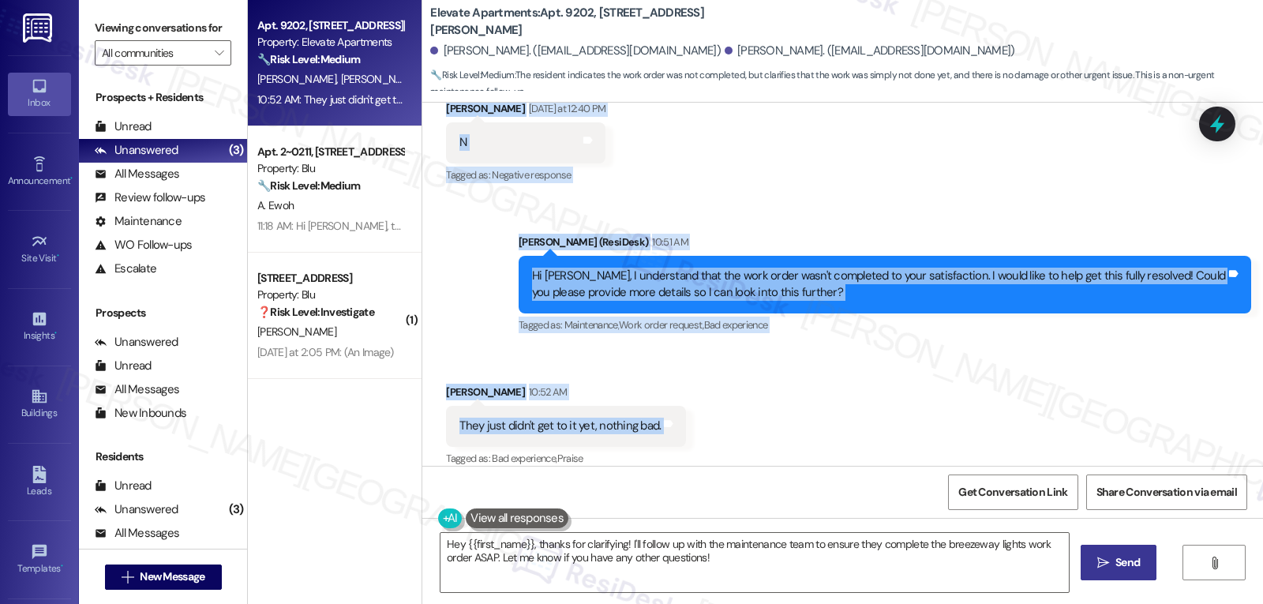
drag, startPoint x: 509, startPoint y: 413, endPoint x: 682, endPoint y: 421, distance: 173.0
click at [682, 421] on div "Lease started Jul 31, 2025 at 8:00 PM Survey, sent via SMS Residesk Automated S…" at bounding box center [842, 284] width 840 height 363
copy div "Residesk Automated Survey Yesterday at 12:19 PM Hi Amari and Christopher! I'm c…"
click at [875, 587] on textarea "Hey {{first_name}}, thanks for clarifying! I'll follow up with the maintenance …" at bounding box center [754, 562] width 628 height 59
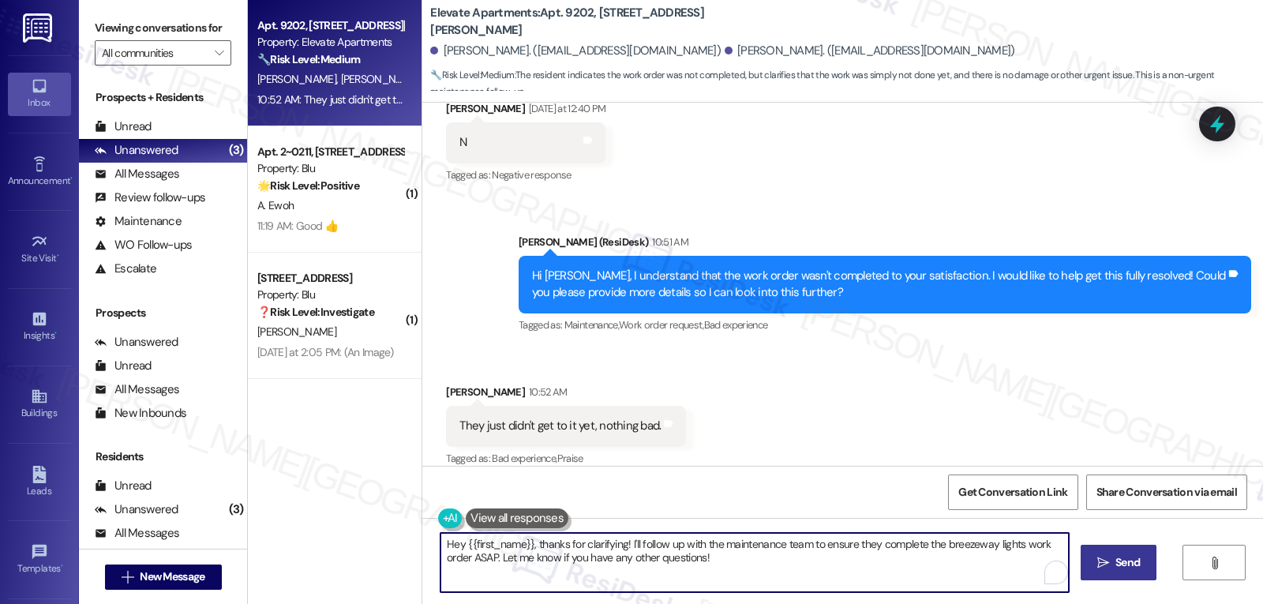
click at [855, 558] on textarea "Hey {{first_name}}, thanks for clarifying! I'll follow up with the maintenance …" at bounding box center [754, 562] width 628 height 59
paste textarea "Thanks for clarifying, Christopher! I appreciate you letting me know. I’ll foll…"
drag, startPoint x: 524, startPoint y: 560, endPoint x: 1010, endPoint y: 548, distance: 486.3
click at [1010, 548] on textarea "Thanks for clarifying, Christopher! I appreciate you letting me know. I’ll foll…" at bounding box center [754, 562] width 628 height 59
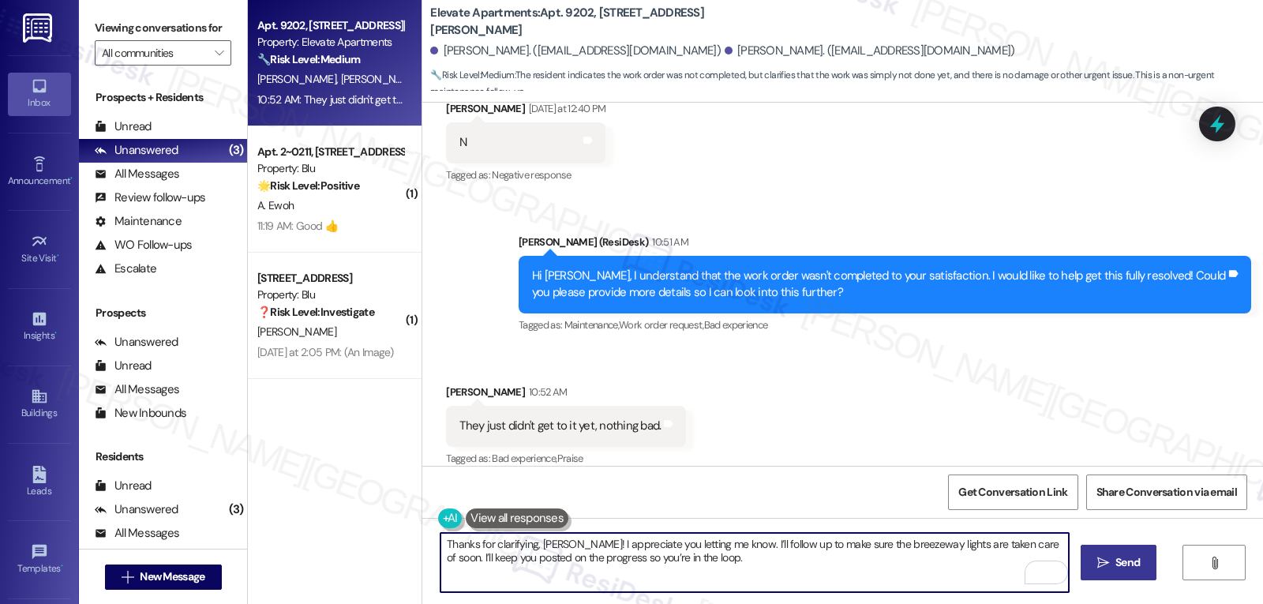
click at [522, 558] on textarea "Thanks for clarifying, Christopher! I appreciate you letting me know. I’ll foll…" at bounding box center [754, 562] width 628 height 59
drag, startPoint x: 601, startPoint y: 563, endPoint x: 845, endPoint y: 567, distance: 244.7
click at [845, 567] on textarea "Thanks for clarifying, Christopher! I appreciate you letting me know. I’ll foll…" at bounding box center [754, 562] width 628 height 59
type textarea "Thanks for clarifying, Christopher! I appreciate you letting me know. I’ll foll…"
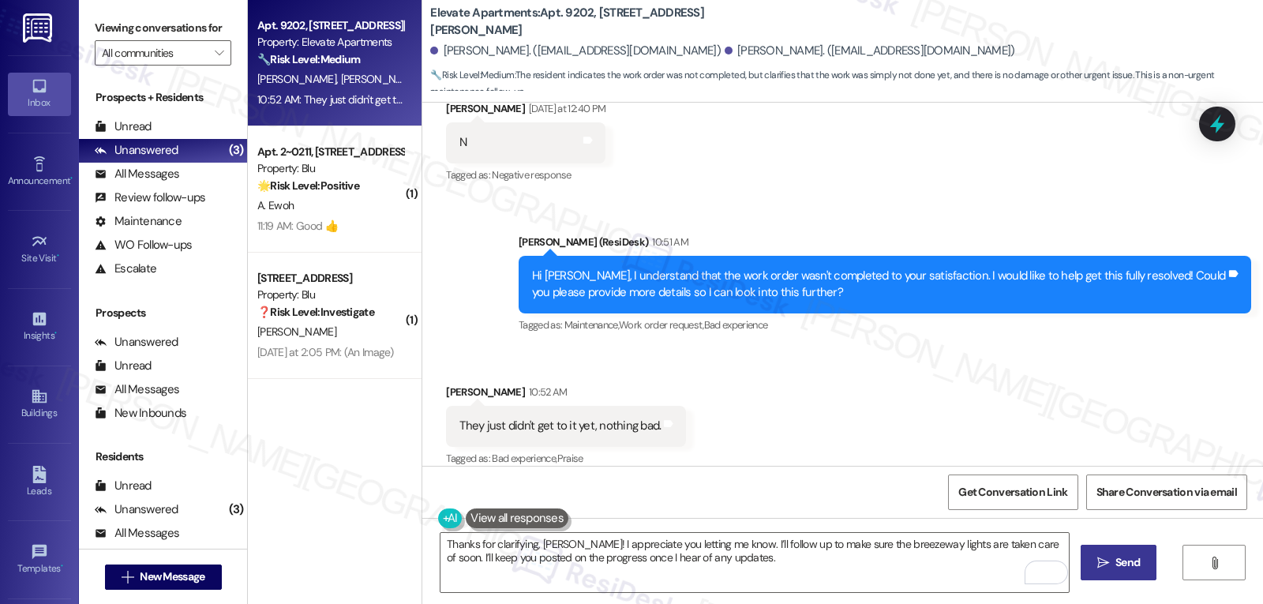
click at [1104, 564] on icon "" at bounding box center [1103, 562] width 12 height 13
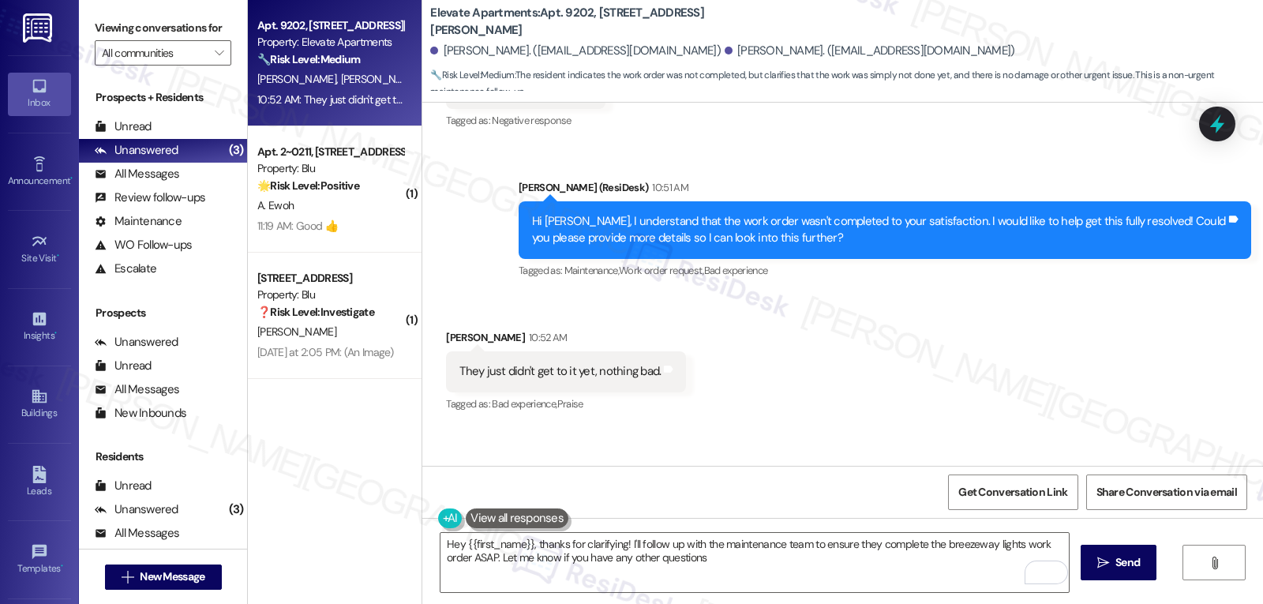
type textarea "Hey {{first_name}}, thanks for clarifying! I'll follow up with the maintenance …"
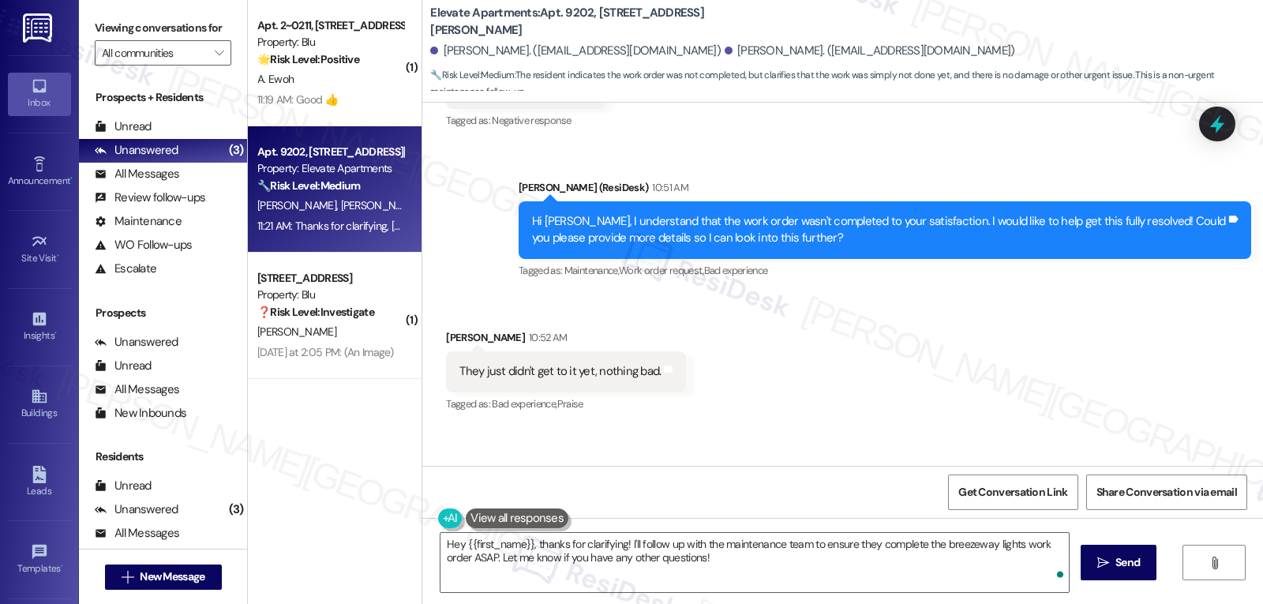
scroll to position [1582, 0]
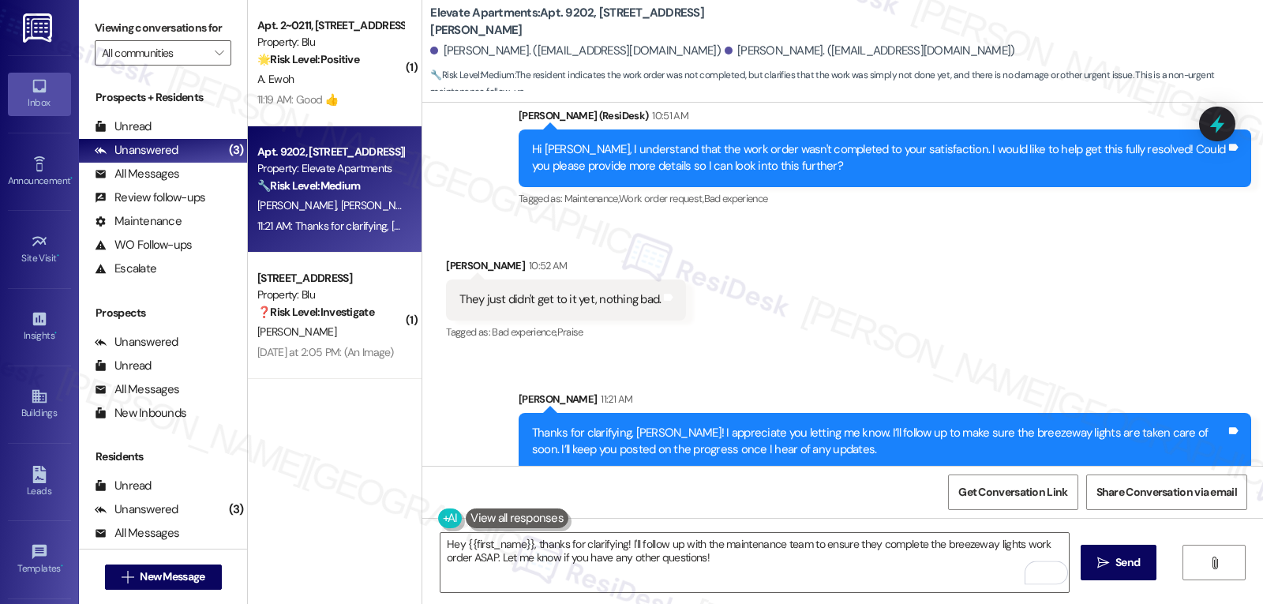
click at [1222, 123] on icon at bounding box center [1217, 124] width 21 height 21
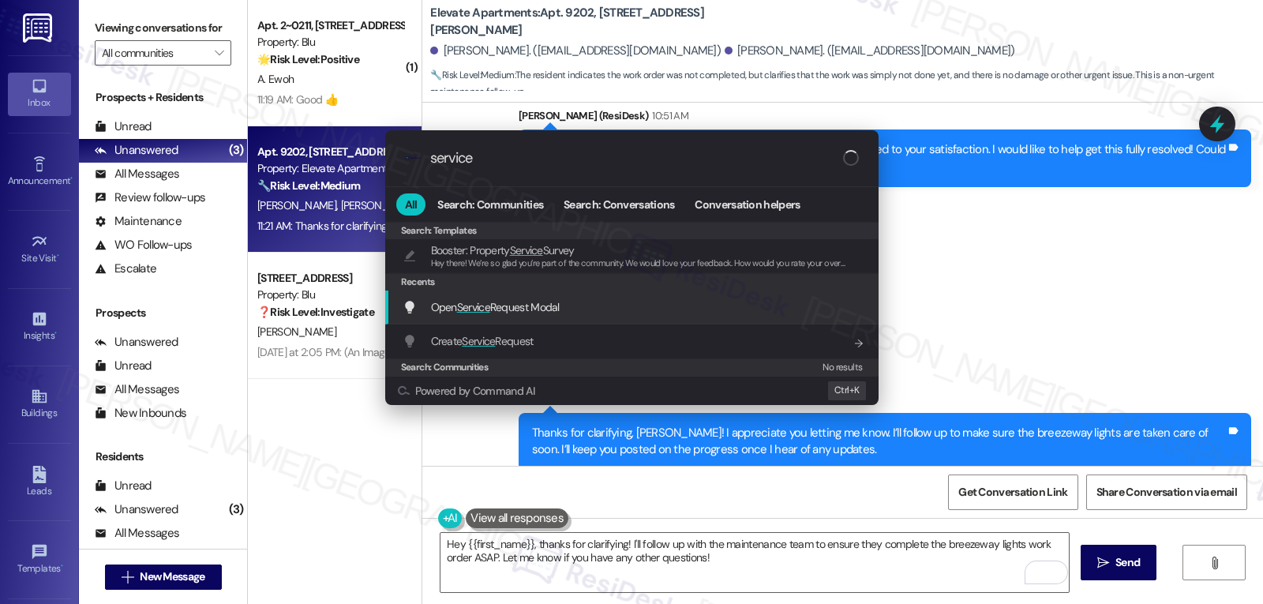
click at [529, 318] on div "Open Service Request Modal Add shortcut" at bounding box center [631, 307] width 493 height 34
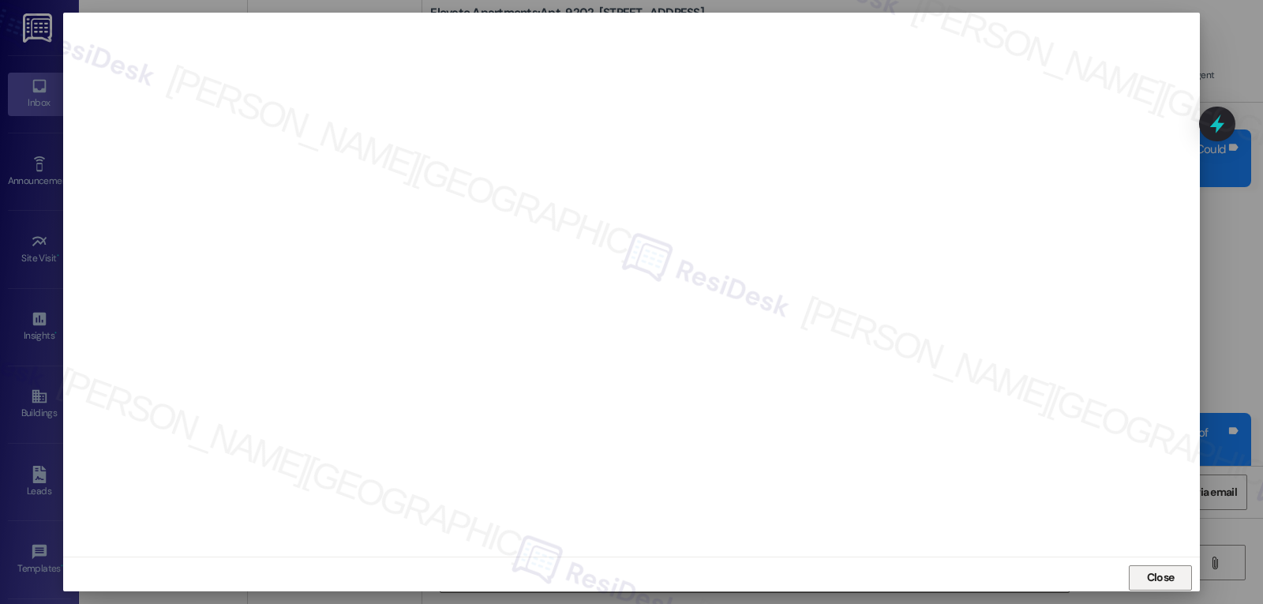
click at [1169, 576] on span "Close" at bounding box center [1161, 577] width 28 height 17
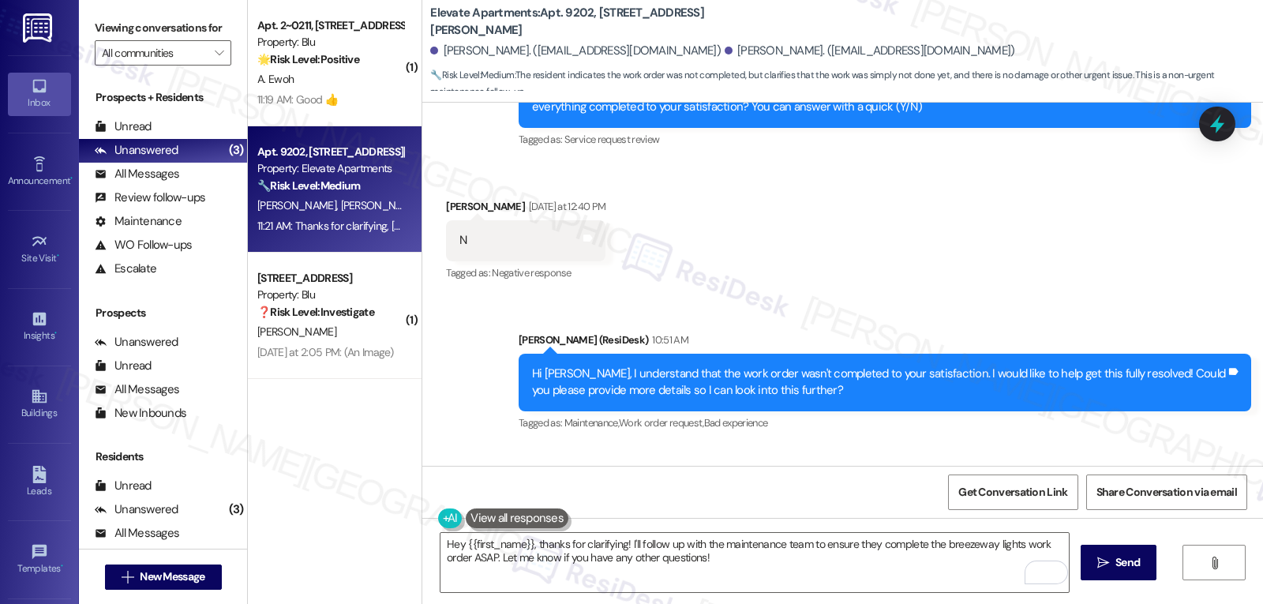
scroll to position [1266, 0]
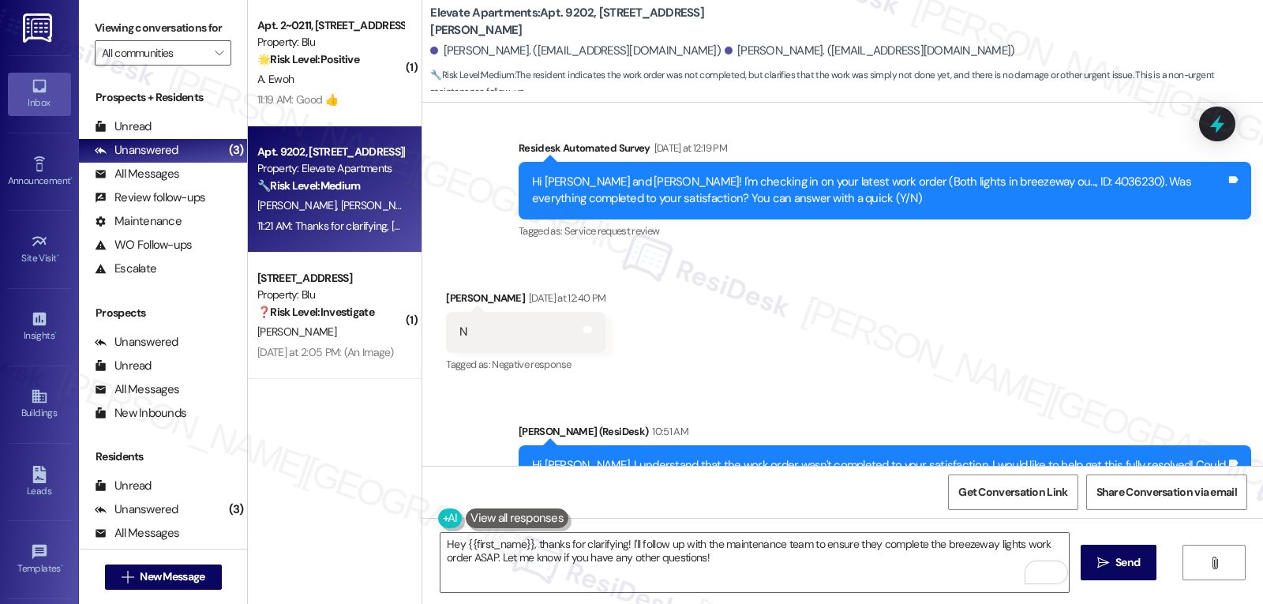
click at [1026, 174] on div "Hi [PERSON_NAME] and [PERSON_NAME]! I'm checking in on your latest work order (…" at bounding box center [879, 191] width 694 height 34
copy div "4036230"
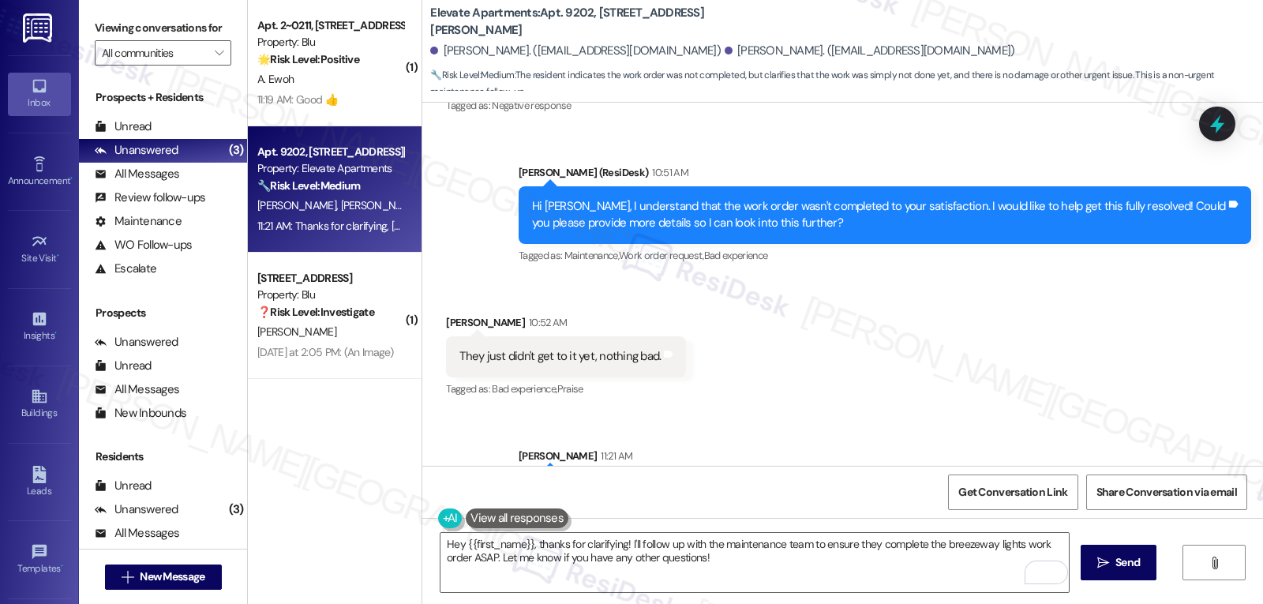
scroll to position [1582, 0]
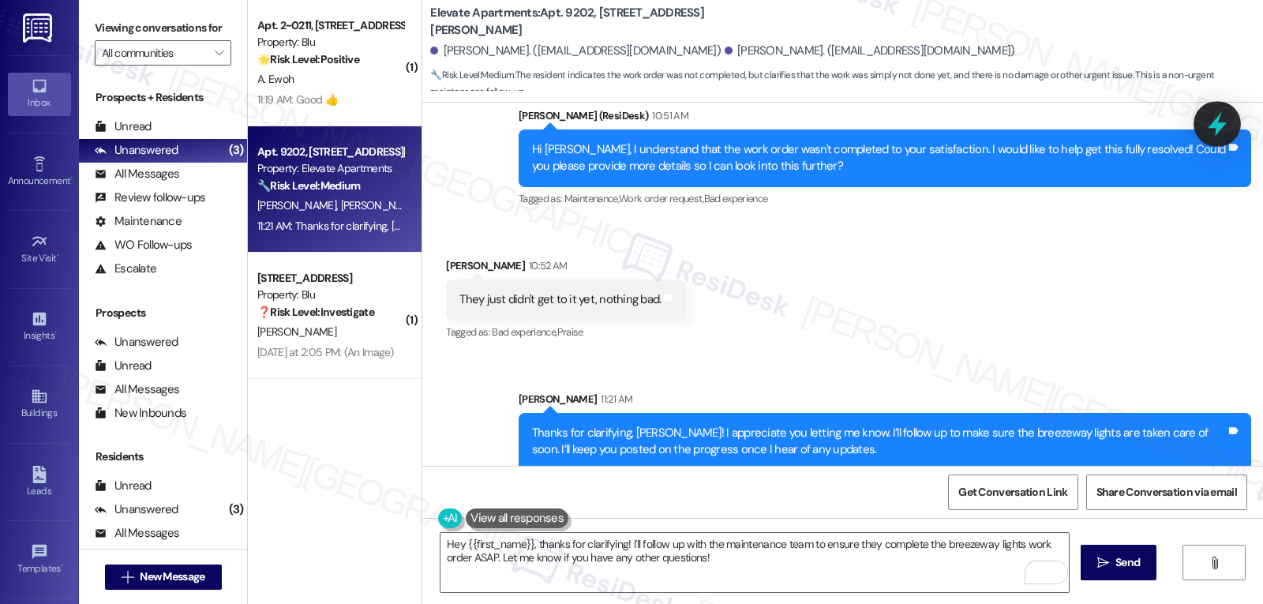
click at [1233, 118] on div at bounding box center [1216, 123] width 47 height 45
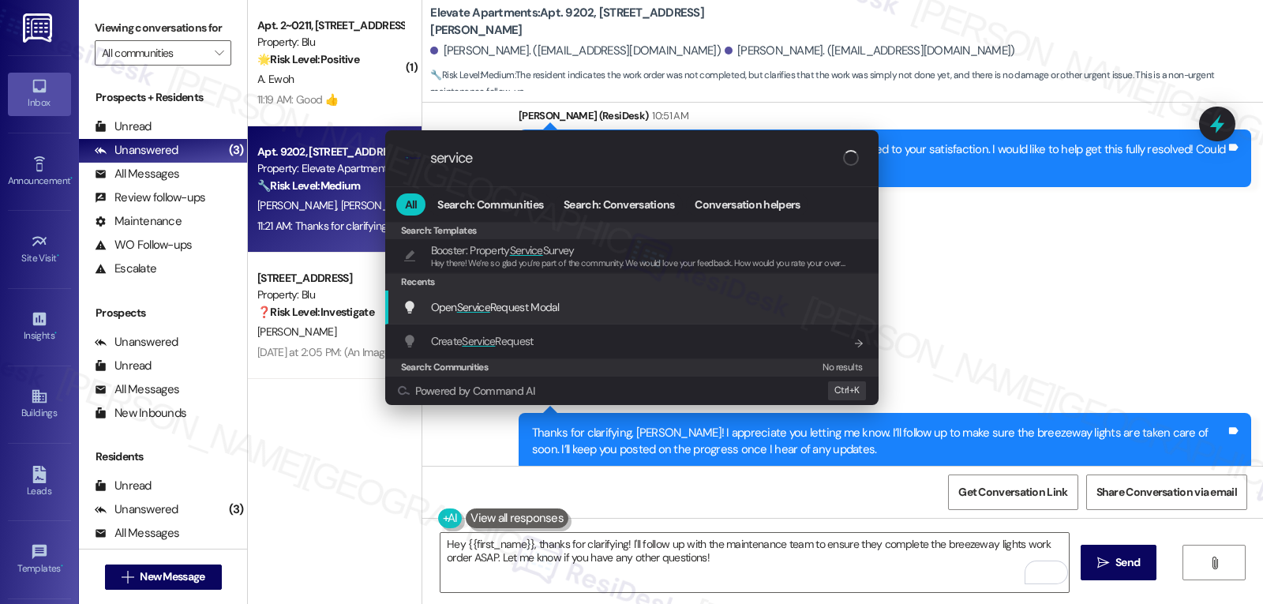
click at [489, 320] on div "Open Service Request Modal Add shortcut" at bounding box center [631, 307] width 493 height 34
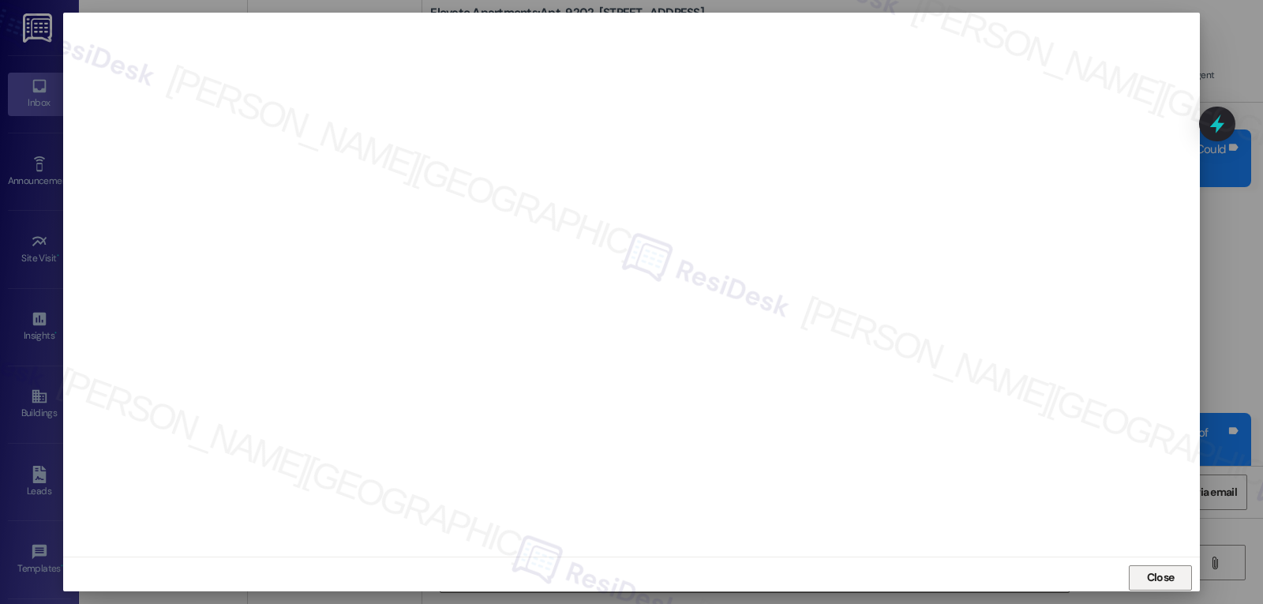
click at [1147, 576] on span "Close" at bounding box center [1161, 577] width 28 height 17
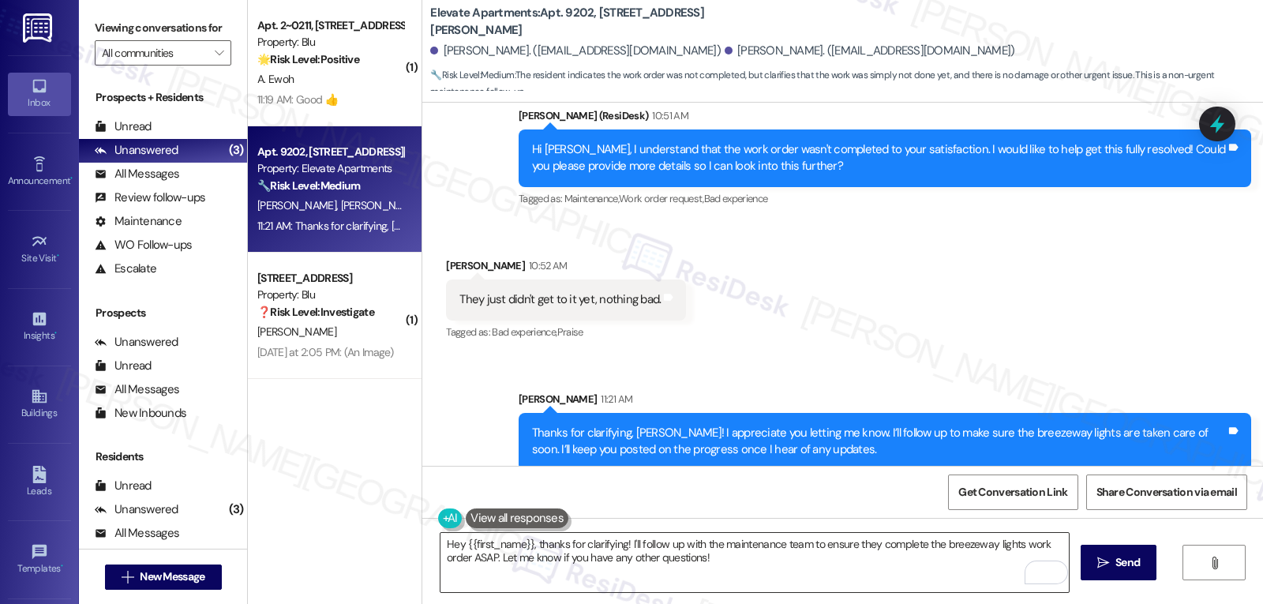
click at [844, 581] on textarea "Hey {{first_name}}, thanks for clarifying! I'll follow up with the maintenance …" at bounding box center [754, 562] width 628 height 59
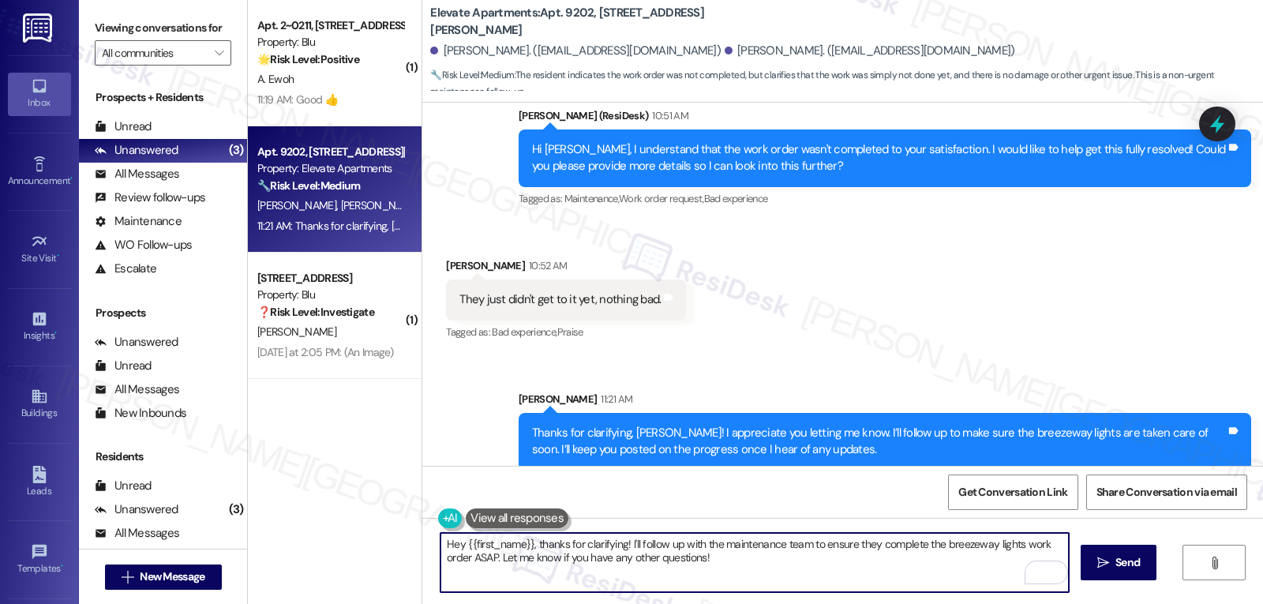
click at [757, 566] on textarea "Hey {{first_name}}, thanks for clarifying! I'll follow up with the maintenance …" at bounding box center [754, 562] width 628 height 59
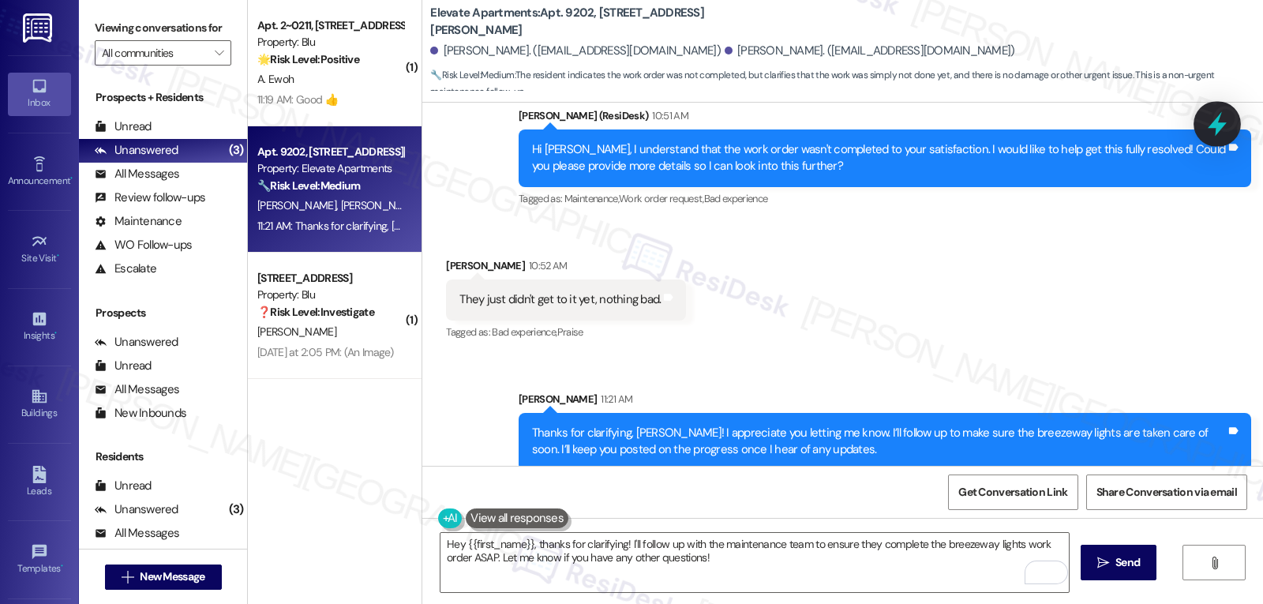
click at [1217, 129] on icon at bounding box center [1216, 124] width 19 height 24
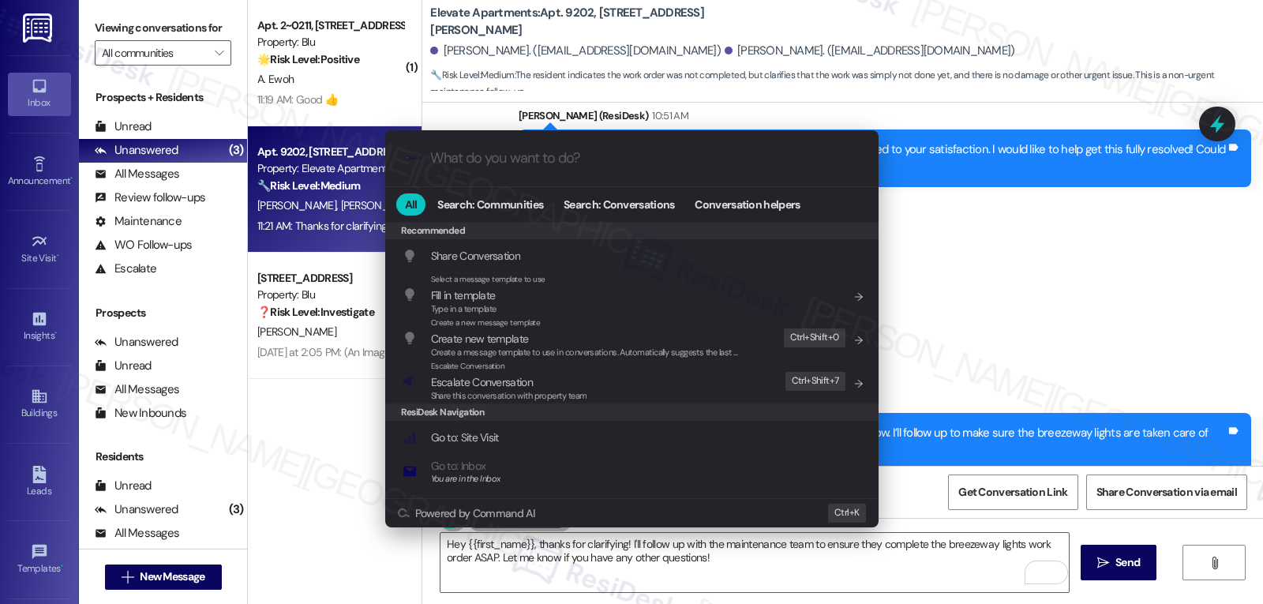
paste input "4036230"
type input "4036230"
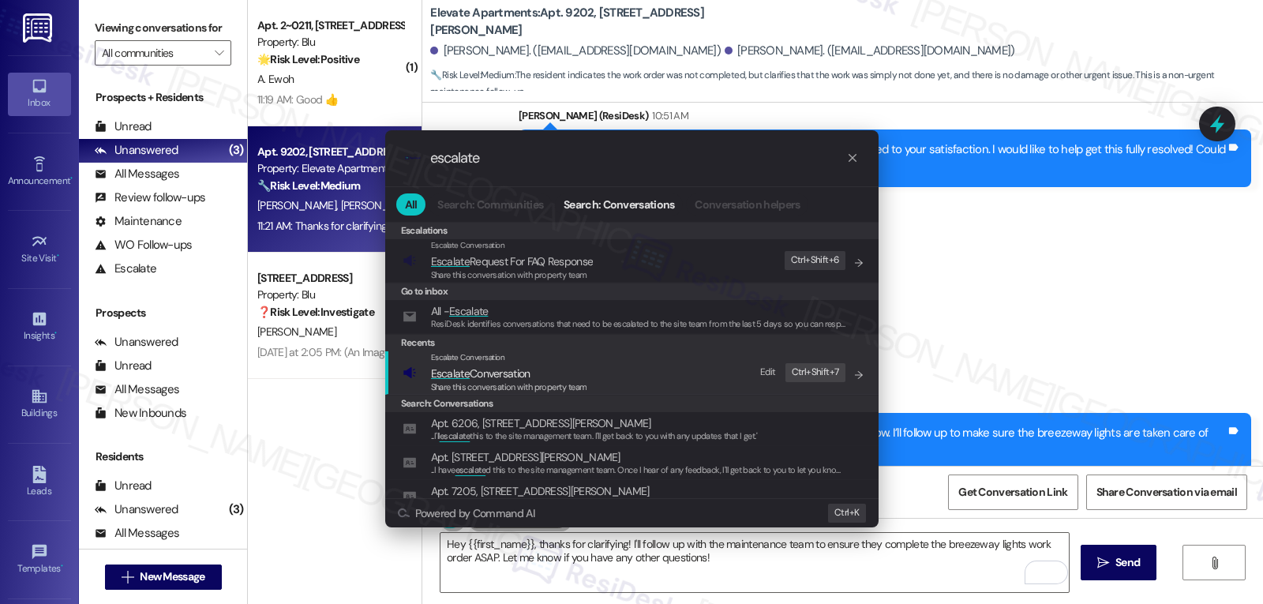
type input "escalate"
click at [523, 374] on span "Escalate Conversation" at bounding box center [480, 373] width 99 height 14
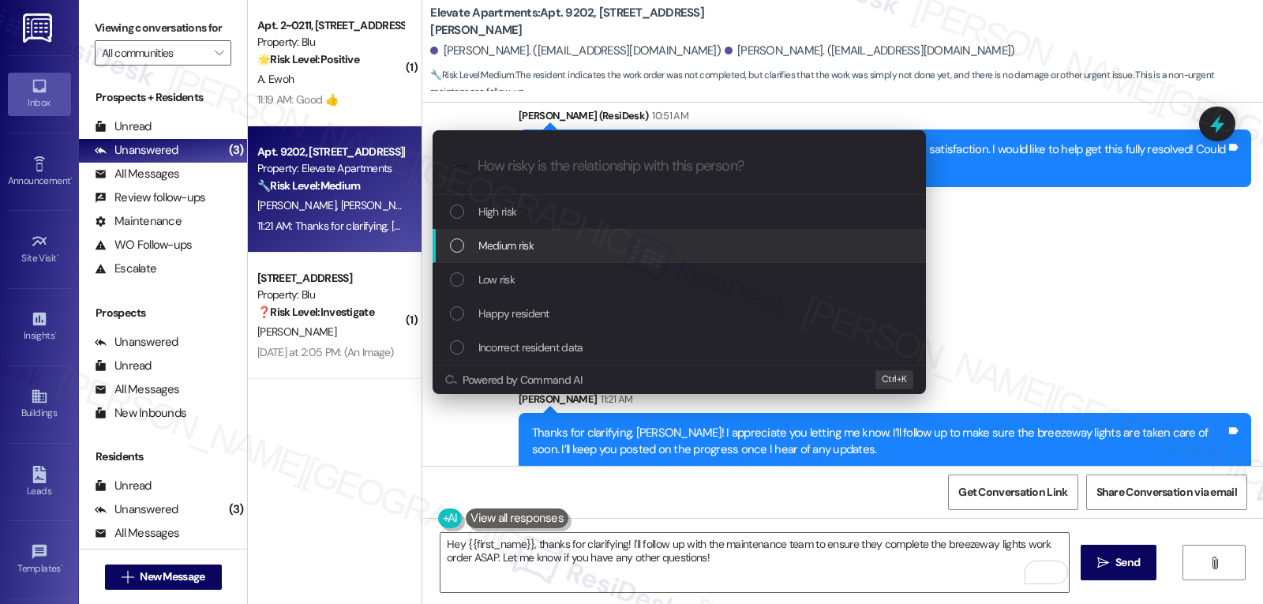
click at [543, 247] on div "Medium risk" at bounding box center [681, 245] width 462 height 17
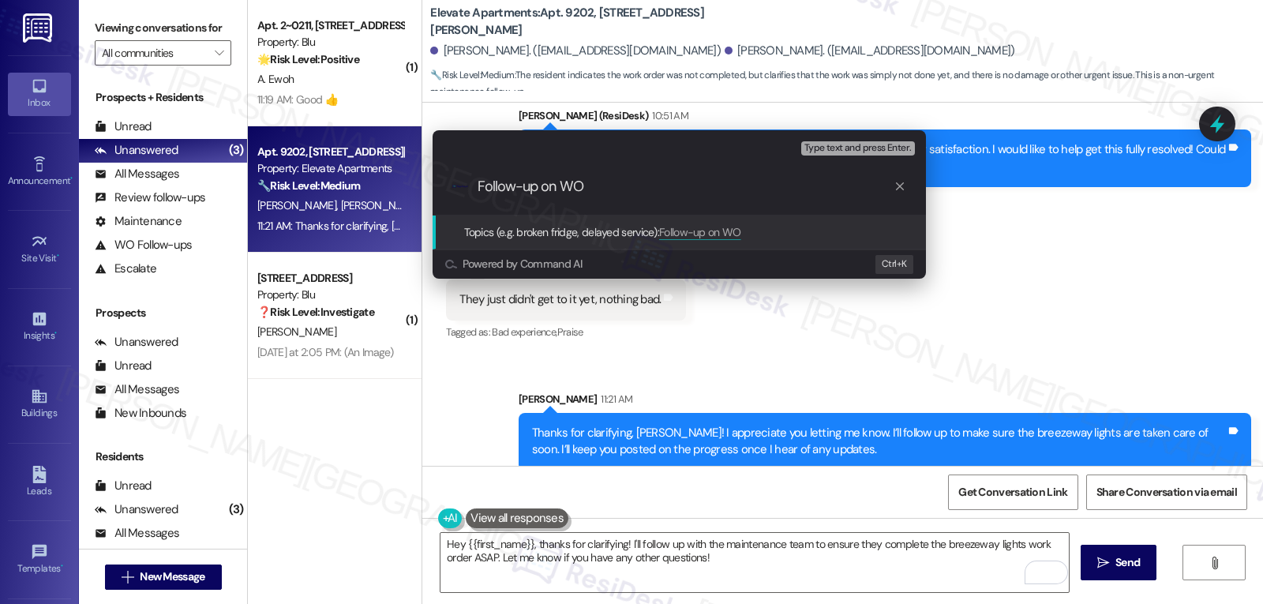
paste input "4036230"
type input "Follow-up on WO 4036230 -Breezeway light; no one came to fix yet"
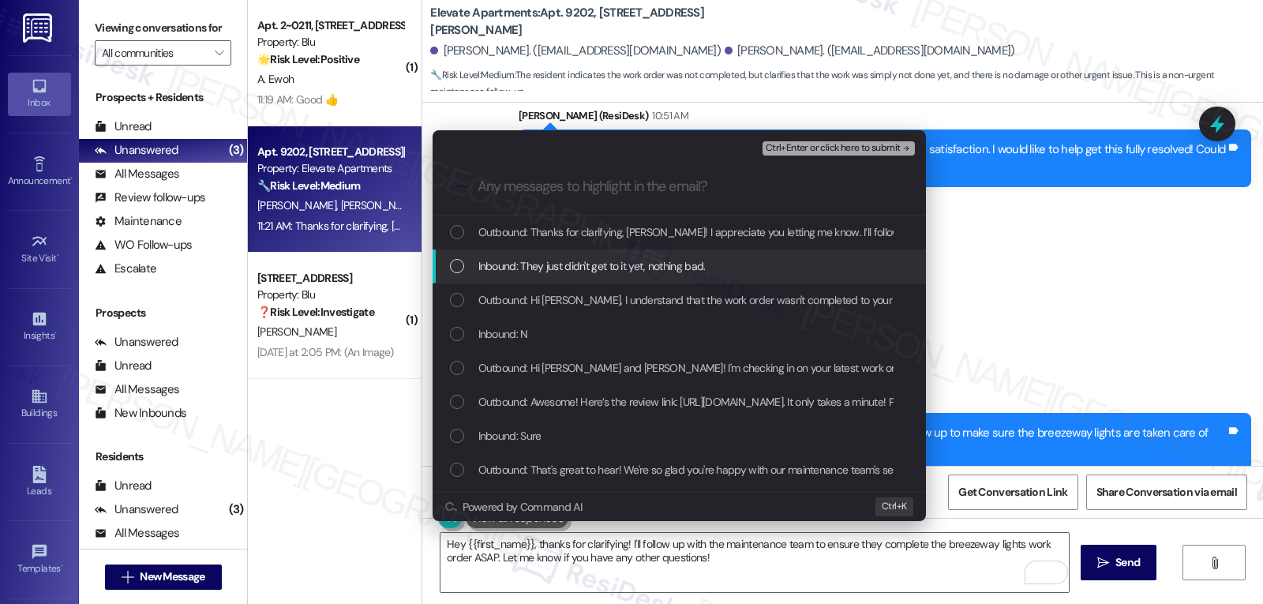
click at [451, 272] on div "List of options" at bounding box center [457, 266] width 14 height 14
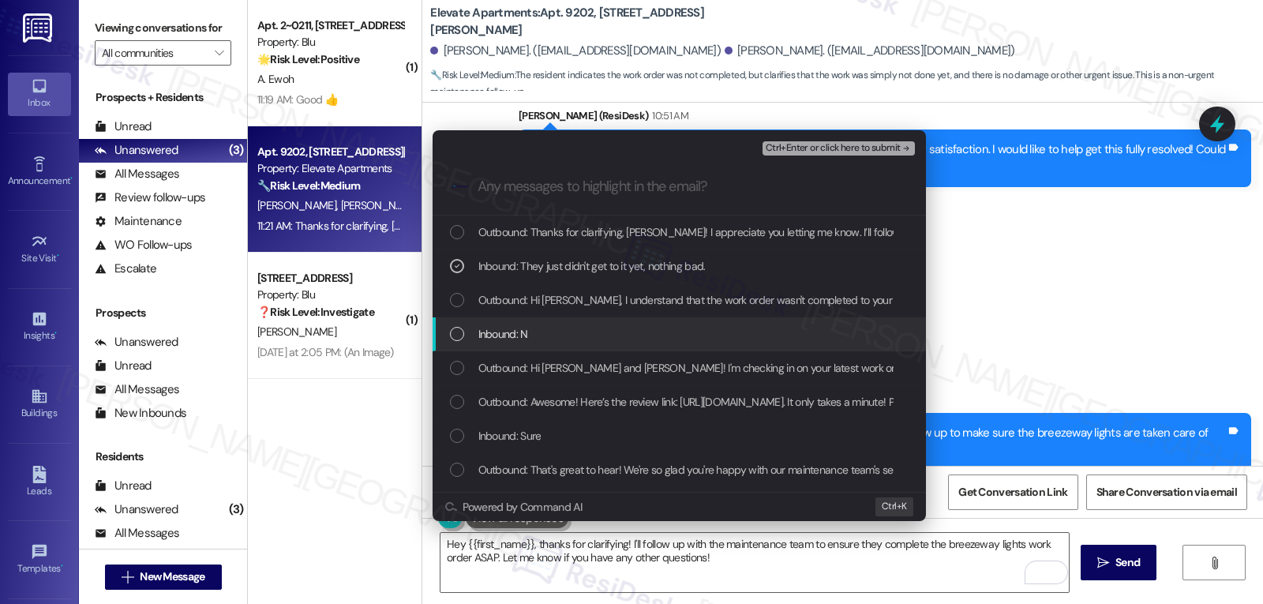
click at [507, 334] on span "Inbound: N" at bounding box center [503, 333] width 50 height 17
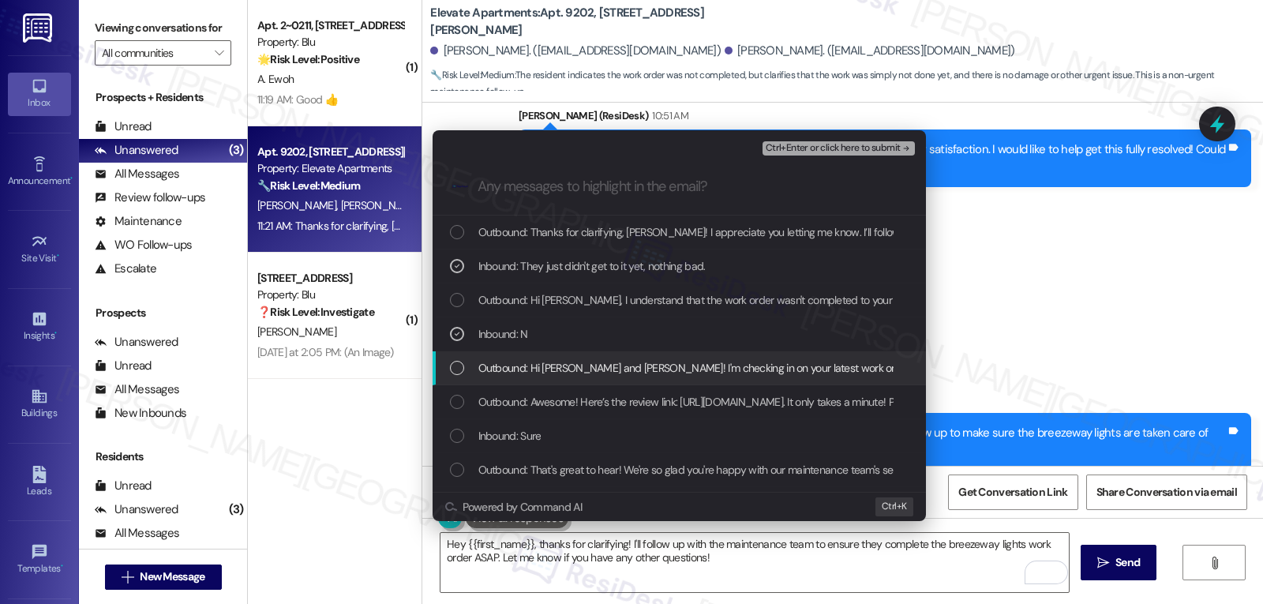
click at [506, 352] on div "Outbound: Hi Amari and Christopher! I'm checking in on your latest work order (…" at bounding box center [678, 368] width 493 height 34
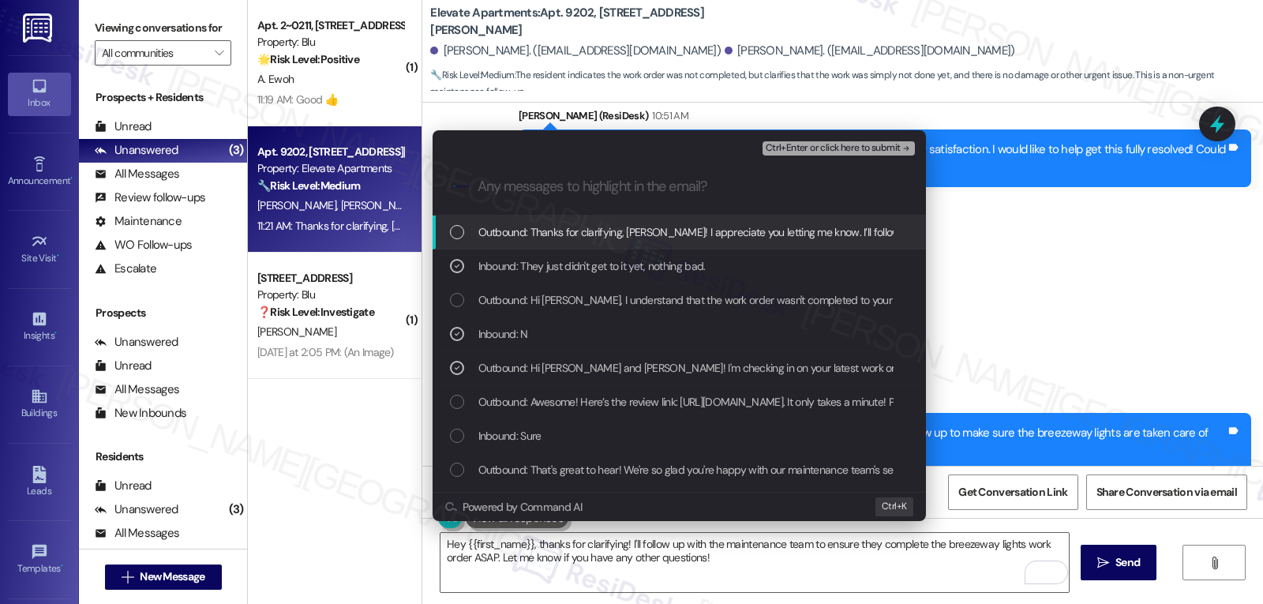
click at [829, 146] on span "Ctrl+Enter or click here to submit" at bounding box center [833, 148] width 135 height 11
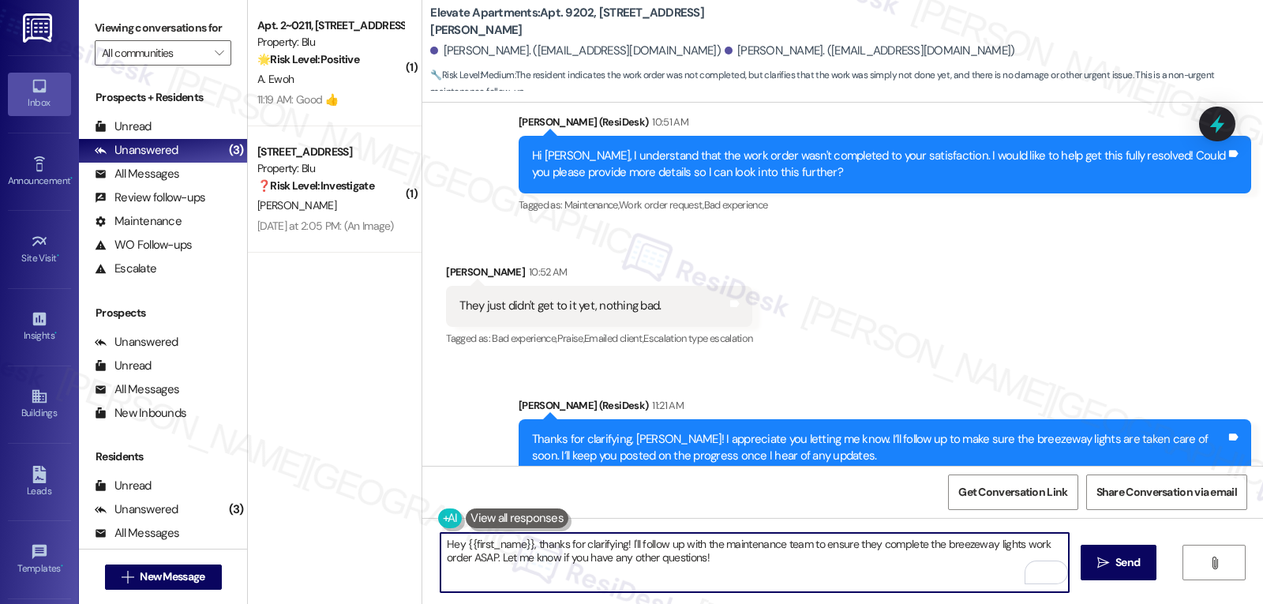
scroll to position [1605, 0]
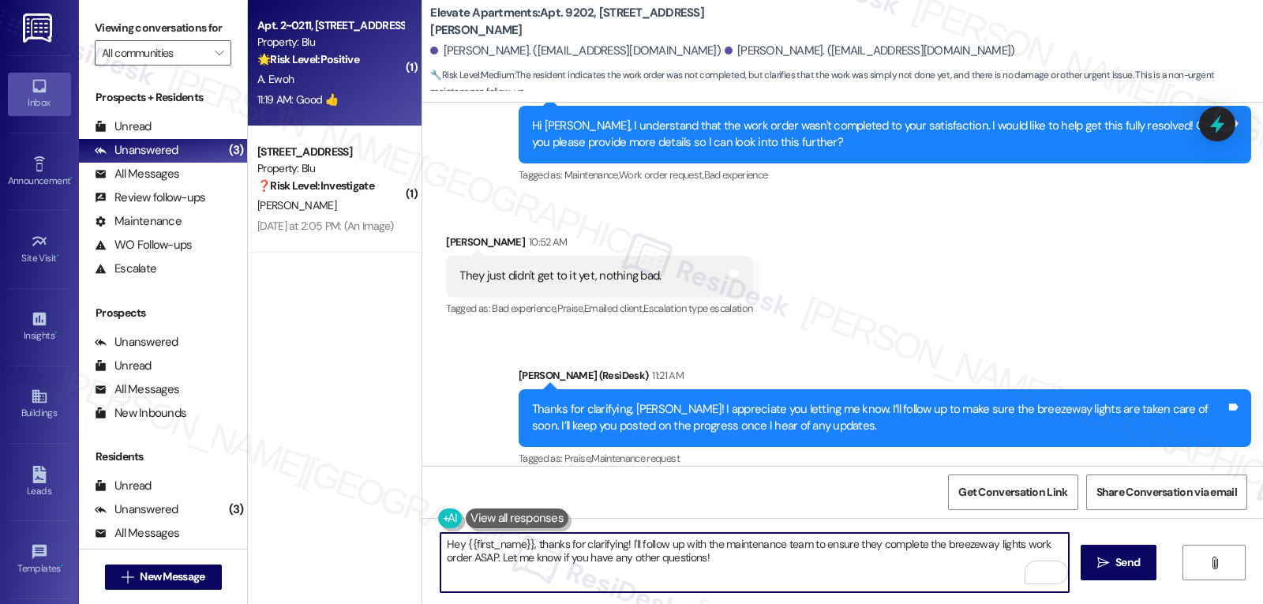
click at [329, 90] on div "11:19 AM: Good 👍 11:19 AM: Good 👍" at bounding box center [330, 100] width 149 height 20
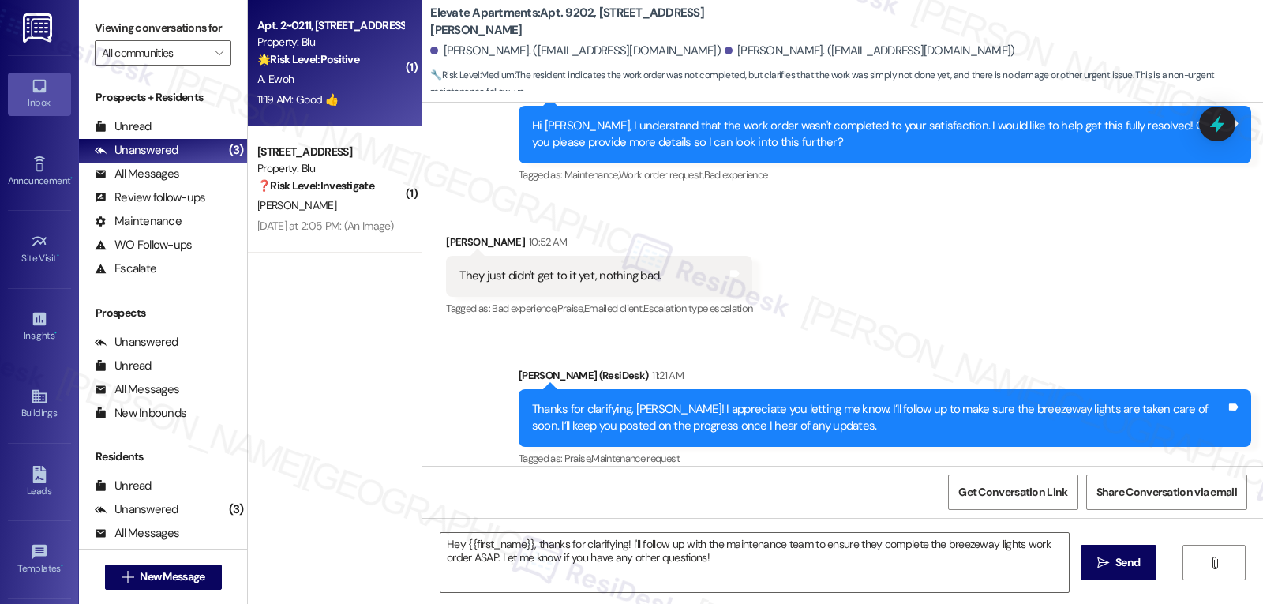
type textarea "Fetching suggested responses. Please feel free to read through the conversation…"
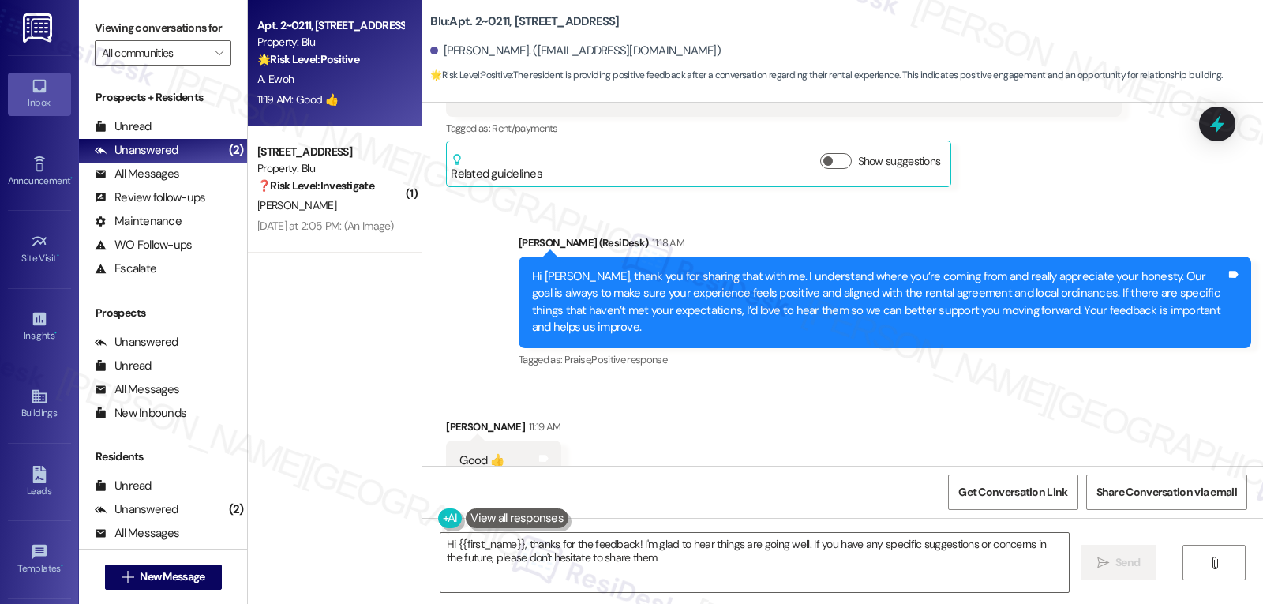
scroll to position [2792, 0]
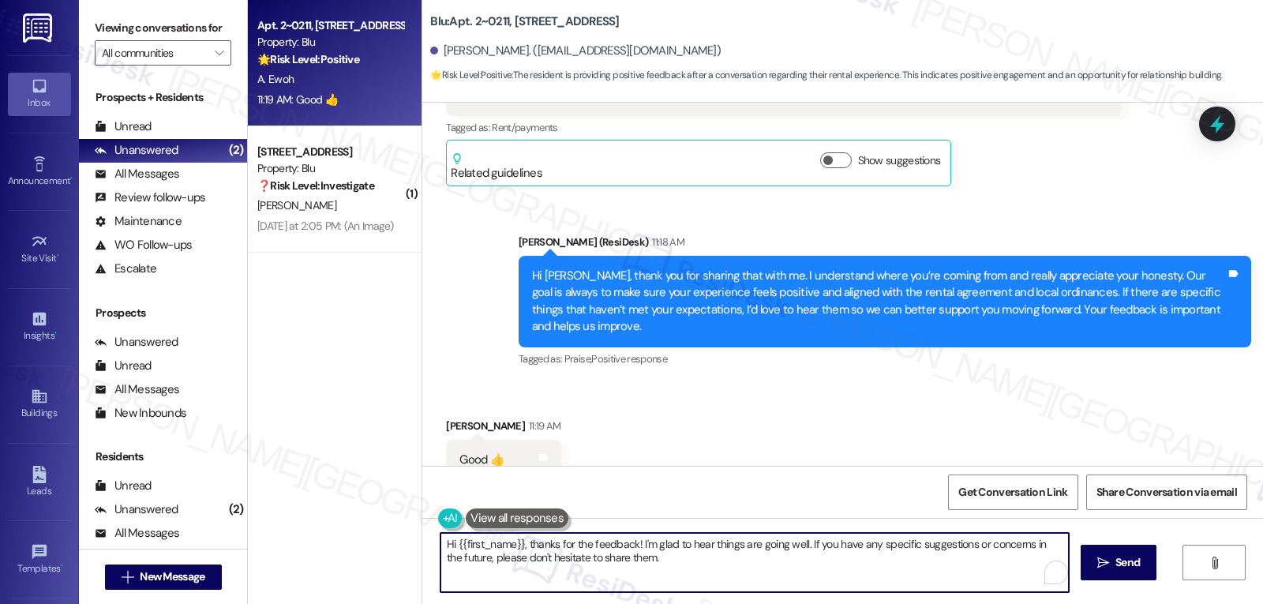
drag, startPoint x: 652, startPoint y: 568, endPoint x: 293, endPoint y: 498, distance: 365.9
click at [316, 518] on div "Apt. 2~0211, 9500 Dessau Rd Property: Blu 🌟 Risk Level: Positive The resident i…" at bounding box center [755, 302] width 1015 height 604
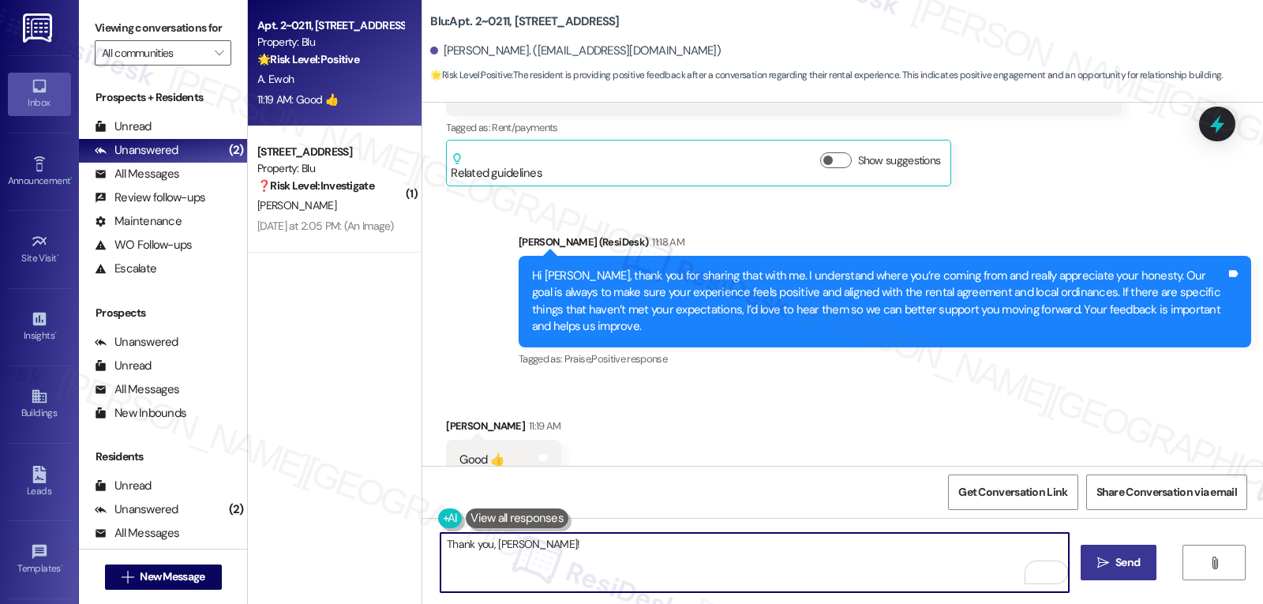
type textarea "Thank you, Aaron!"
click at [1117, 567] on span "Send" at bounding box center [1127, 562] width 24 height 17
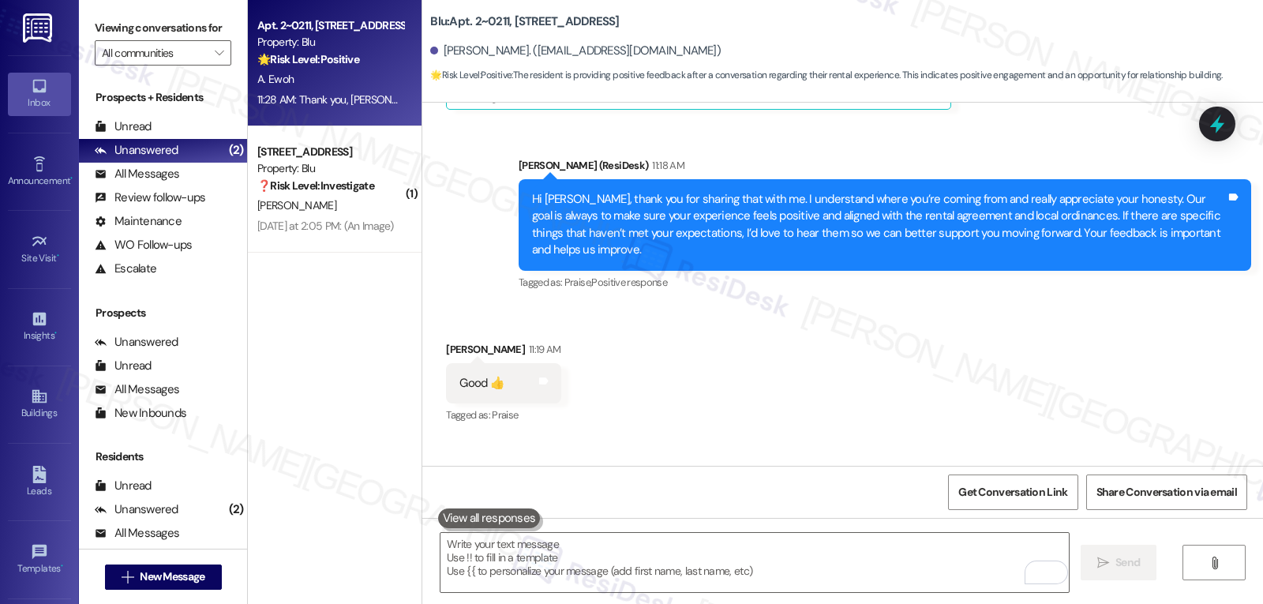
scroll to position [2902, 0]
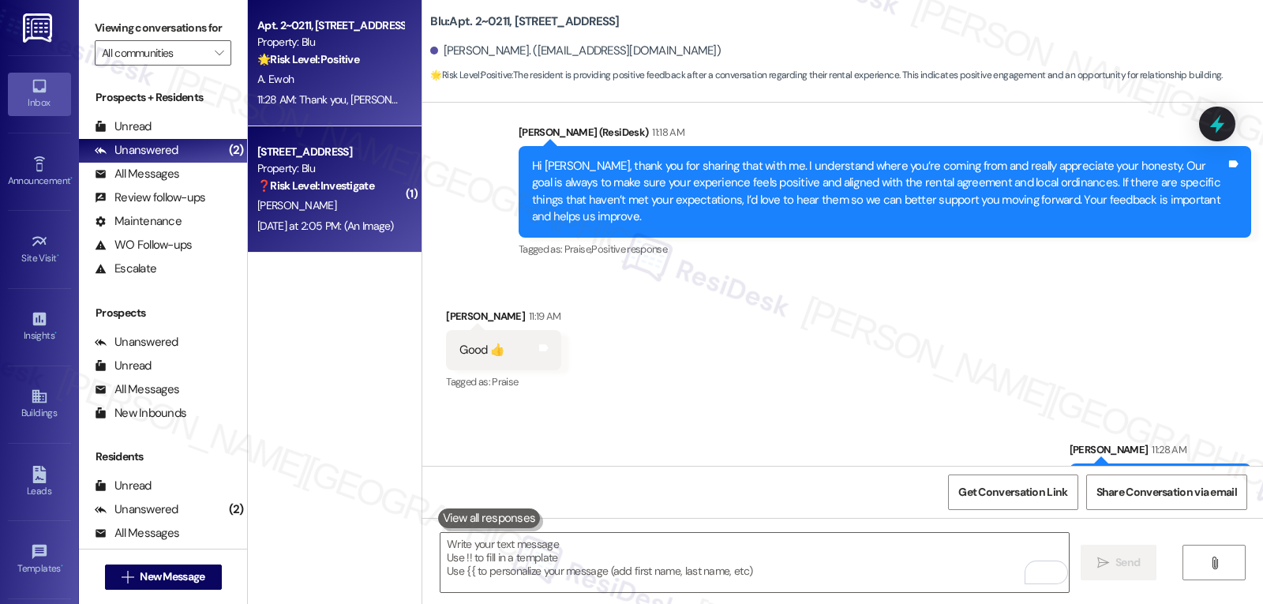
click at [323, 209] on div "[PERSON_NAME]" at bounding box center [330, 206] width 149 height 20
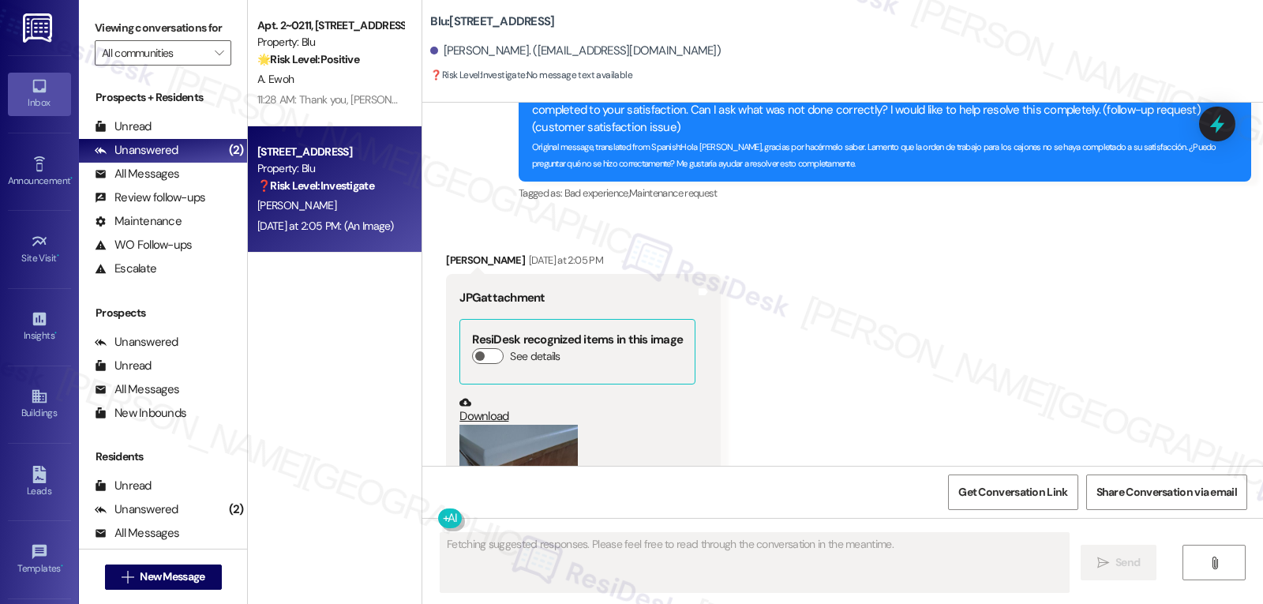
scroll to position [2107, 0]
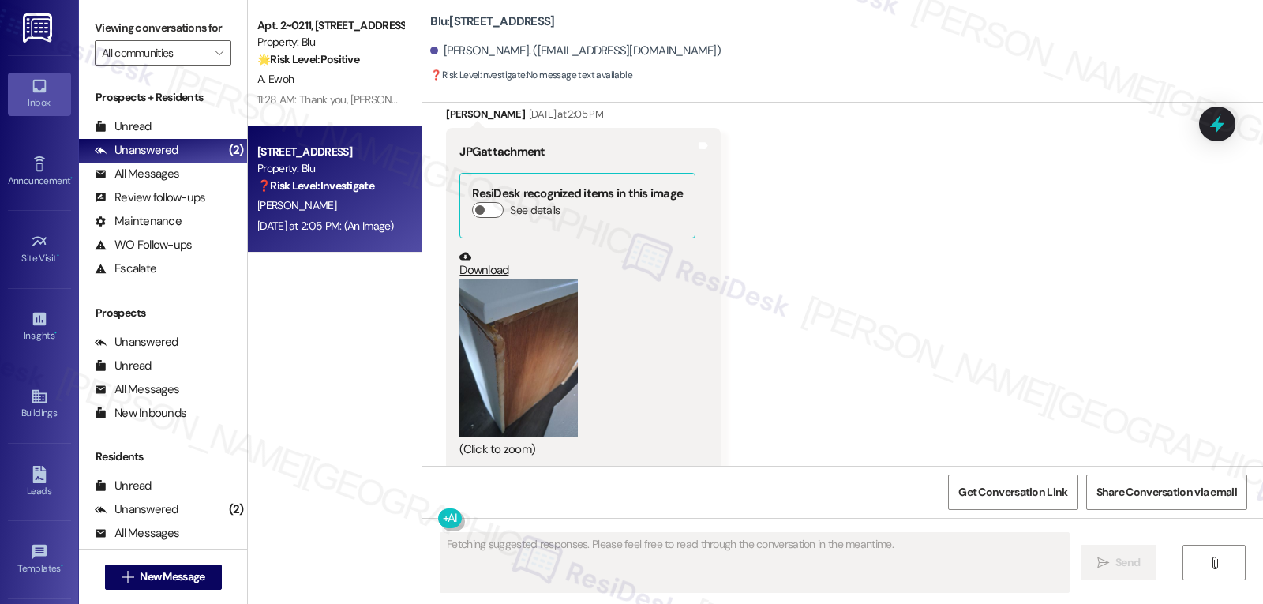
click at [496, 327] on button "Zoom image" at bounding box center [518, 358] width 118 height 158
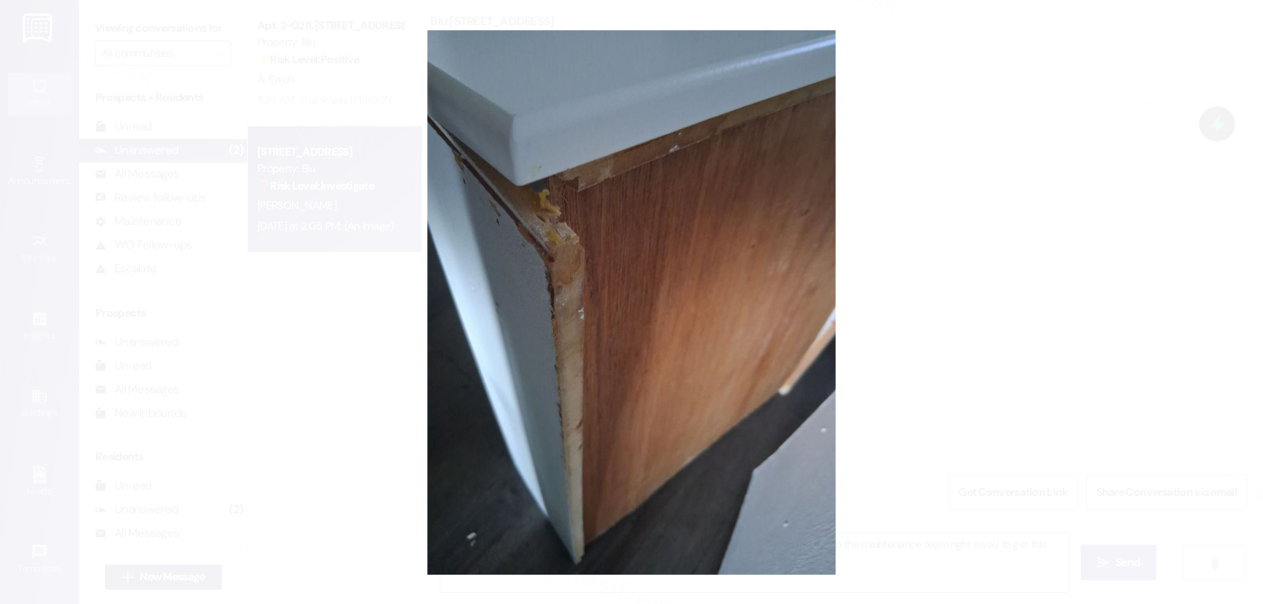
click at [998, 362] on button "Unzoom image" at bounding box center [631, 302] width 1263 height 604
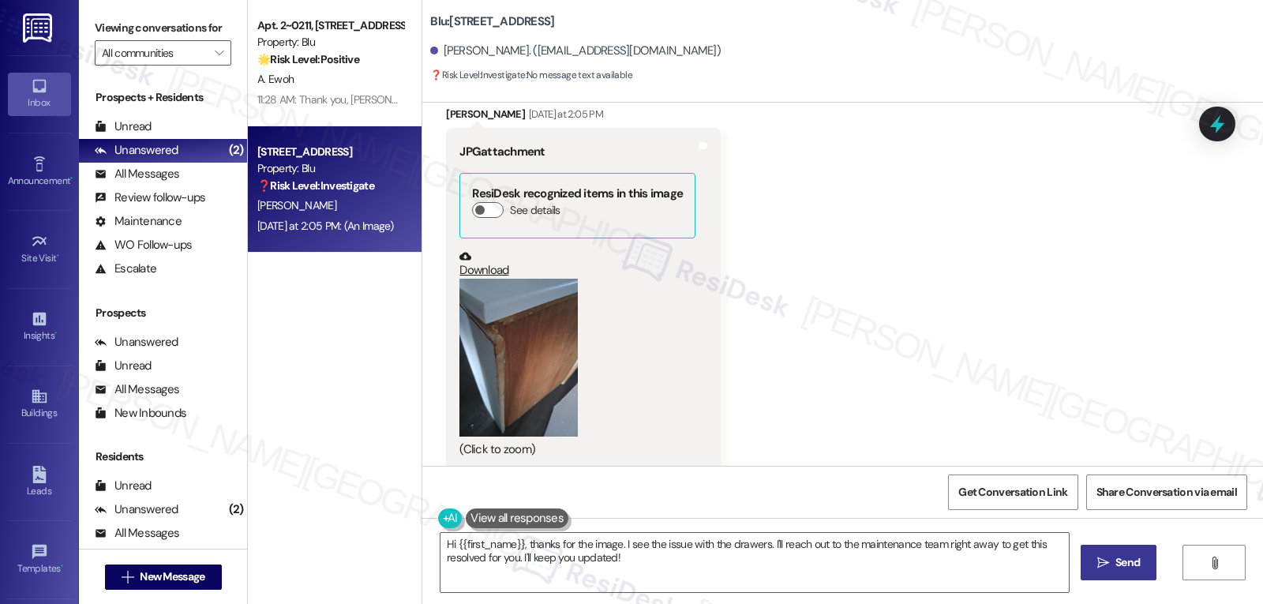
click at [848, 286] on div "Received via SMS Glenda Pena Yesterday at 2:05 PM JPG attachment ResiDesk recog…" at bounding box center [842, 275] width 840 height 411
click at [881, 538] on textarea "Hi {{first_name}}, thanks for the image. I see the issue with the drawers. I'll…" at bounding box center [754, 562] width 628 height 59
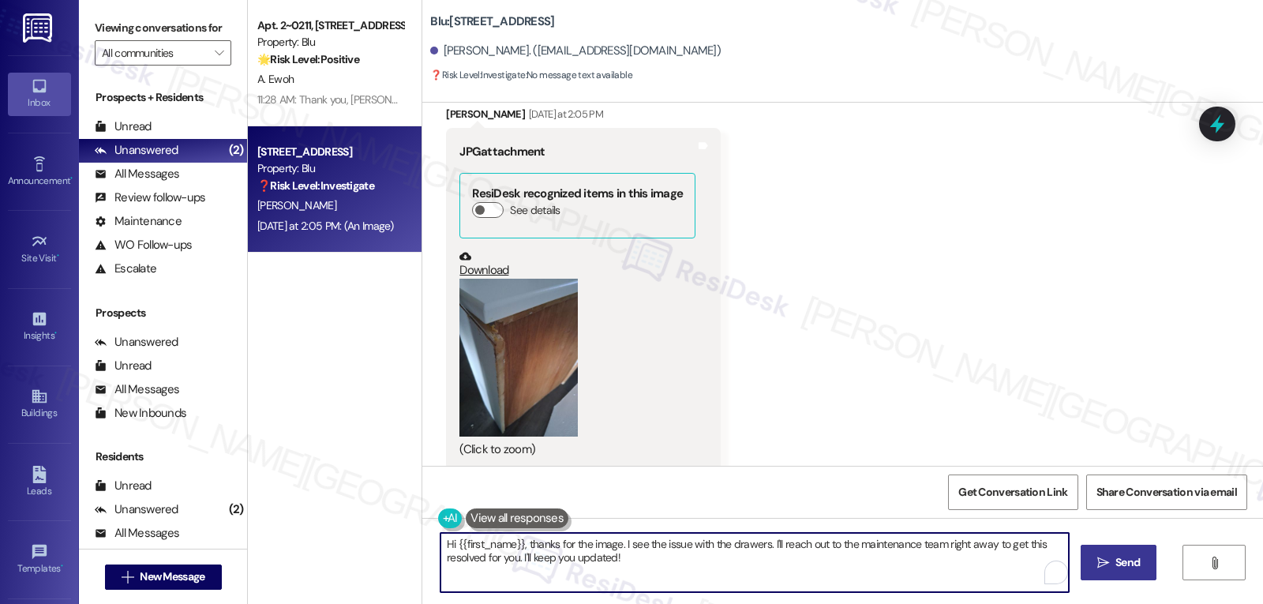
click at [880, 541] on textarea "Hi {{first_name}}, thanks for the image. I see the issue with the drawers. I'll…" at bounding box center [754, 562] width 628 height 59
click at [626, 551] on textarea "Hi {{first_name}}, thanks for the image. I see the issue with the drawers. I'll…" at bounding box center [754, 562] width 628 height 59
click at [628, 551] on textarea "Hi {{first_name}}, thanks for the image. I see the issue with the drawers. I'll…" at bounding box center [754, 562] width 628 height 59
click at [628, 564] on textarea "Hi {{first_name}}, thanks for the image. I see the issue with the drawers. I'll…" at bounding box center [754, 562] width 628 height 59
type textarea "Hi {{first_name}}, thanks for the image. I see the issue with the drawers. I'll…"
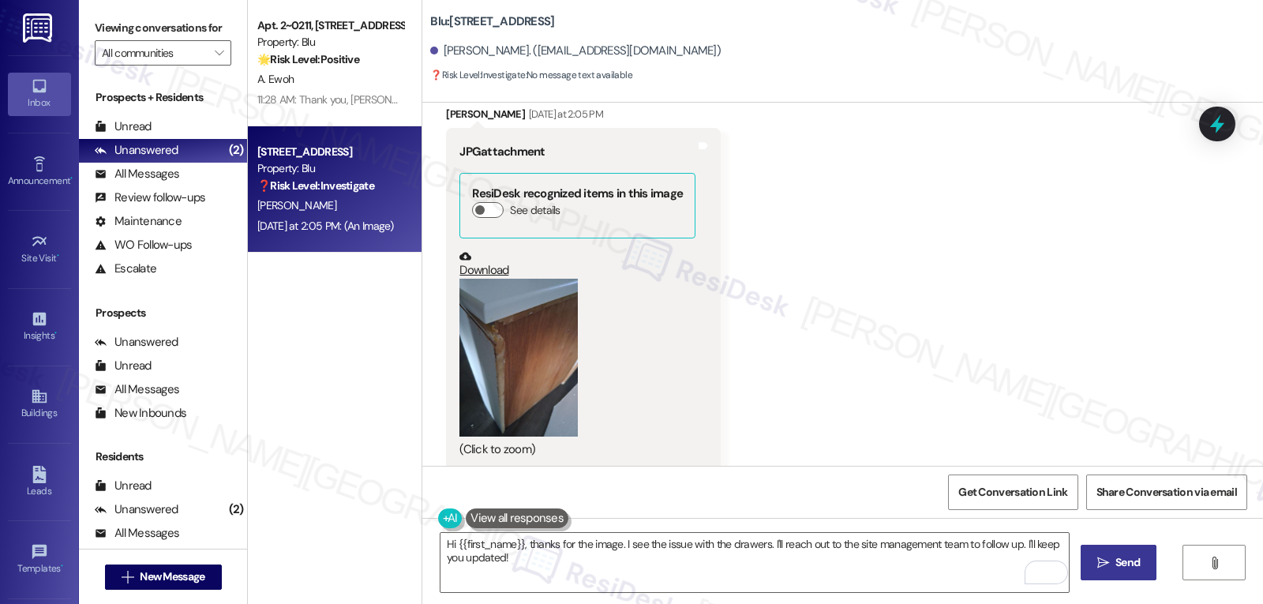
click at [1116, 571] on span "Send" at bounding box center [1127, 562] width 24 height 17
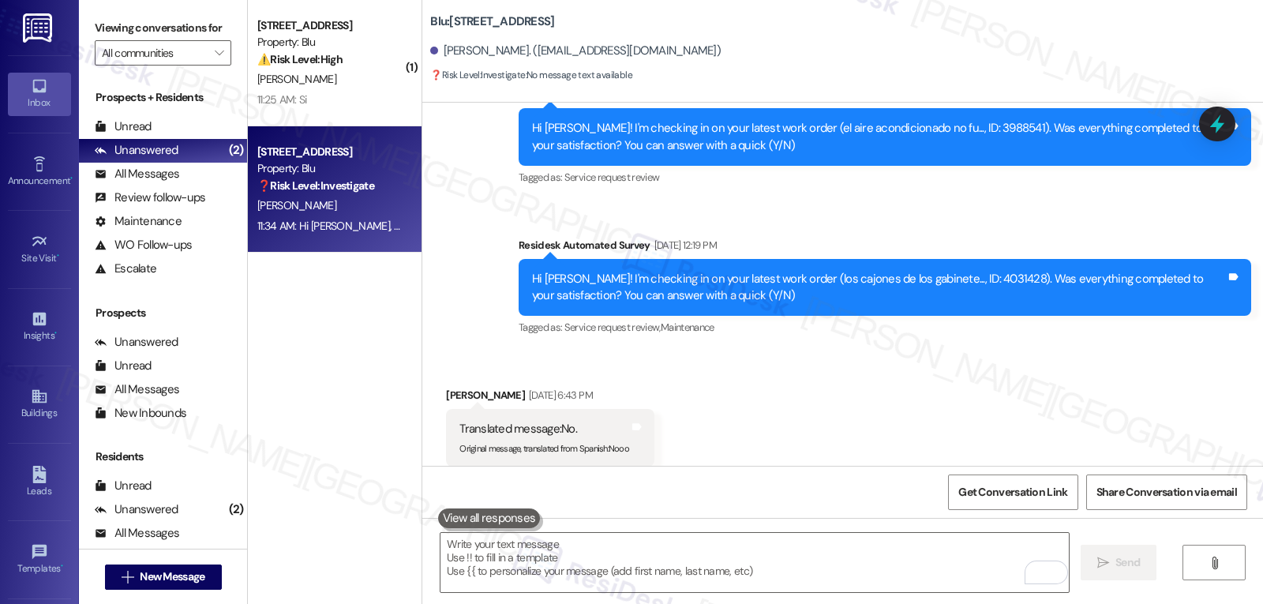
scroll to position [1318, 0]
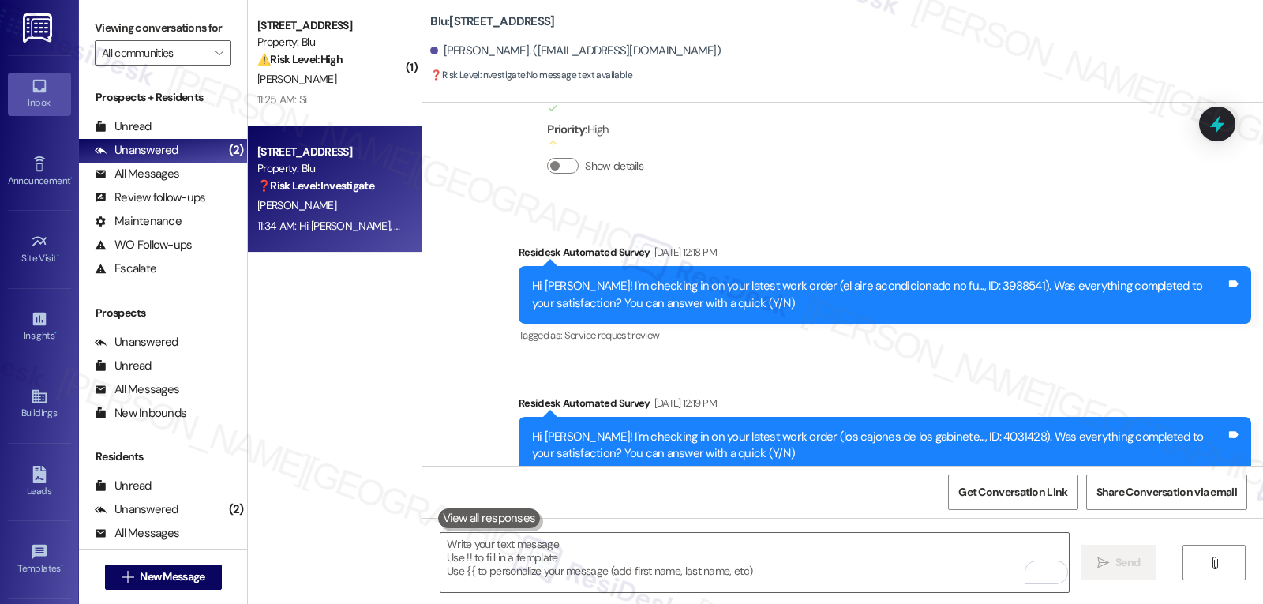
click at [941, 429] on div "Hi Glenda! I'm checking in on your latest work order (los cajones de los gabine…" at bounding box center [879, 446] width 694 height 34
copy div "4031428"
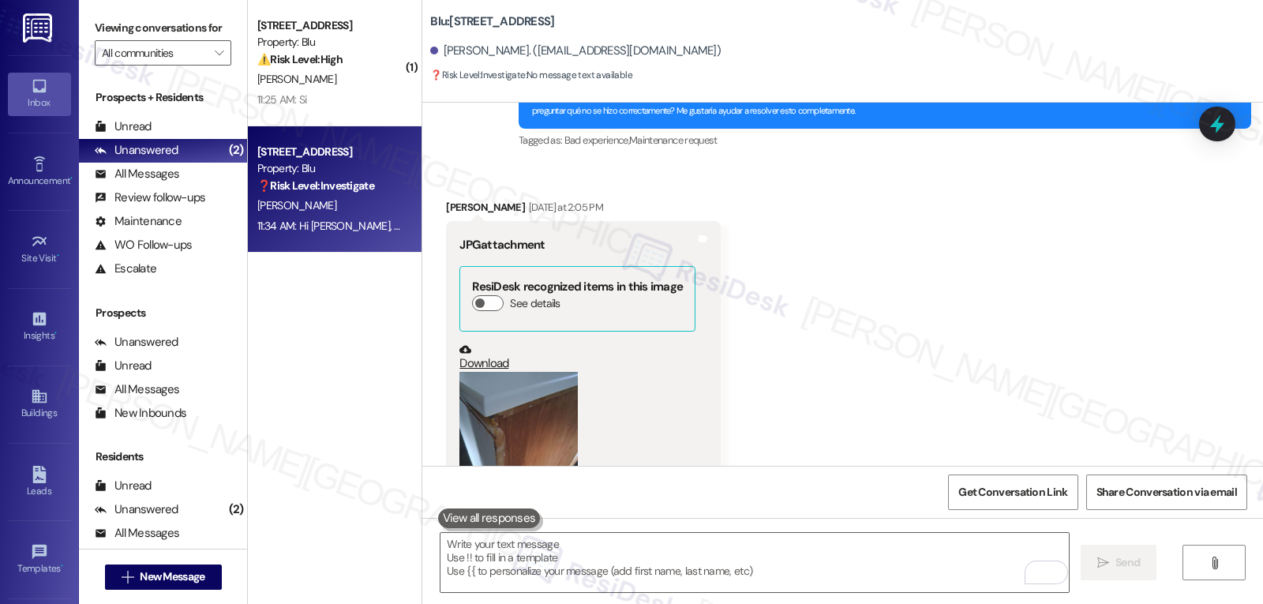
scroll to position [2218, 0]
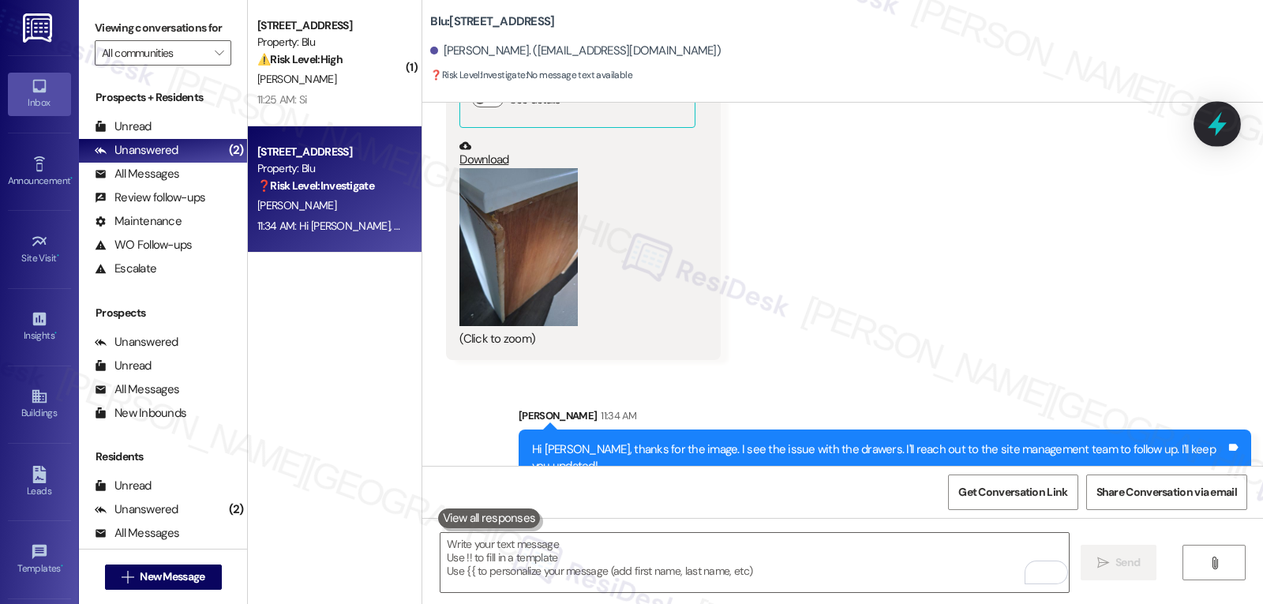
click at [1213, 136] on icon at bounding box center [1217, 123] width 27 height 27
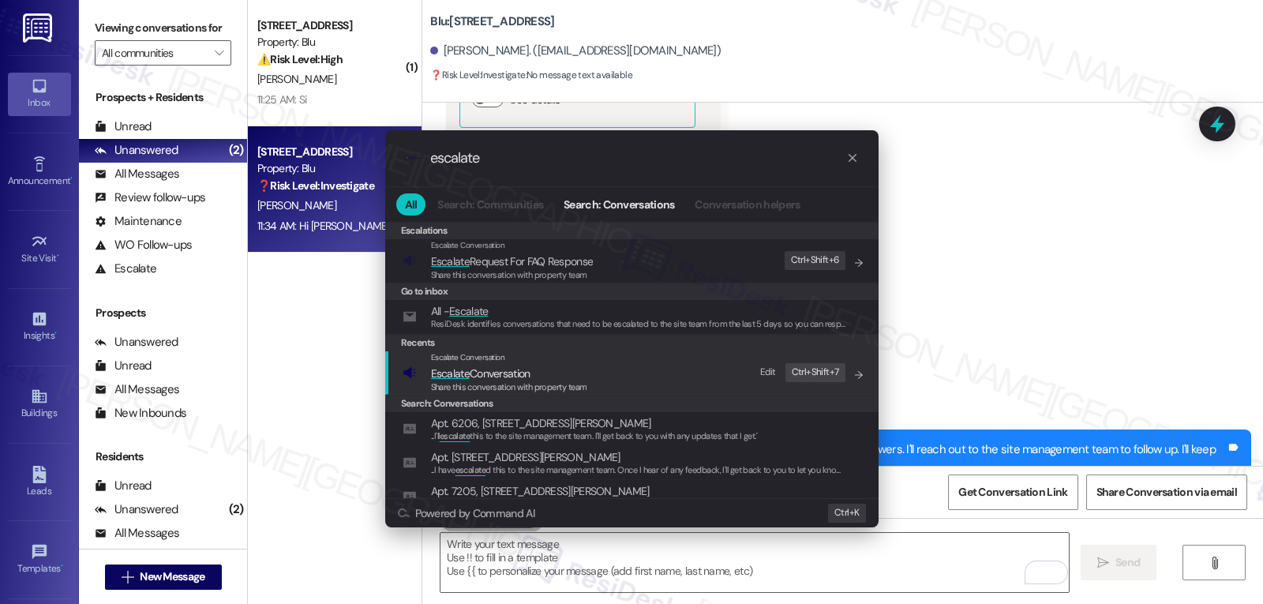
type input "escalate"
click at [529, 376] on span "Escalate Conversation" at bounding box center [480, 373] width 99 height 14
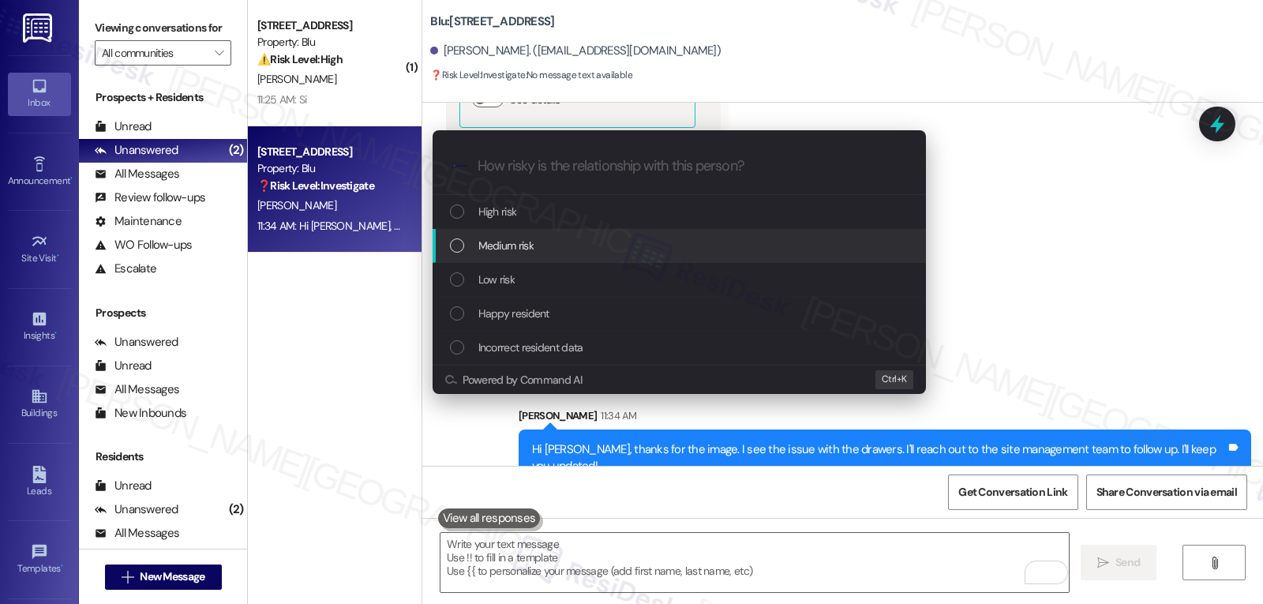
click at [576, 245] on div "Medium risk" at bounding box center [681, 245] width 462 height 17
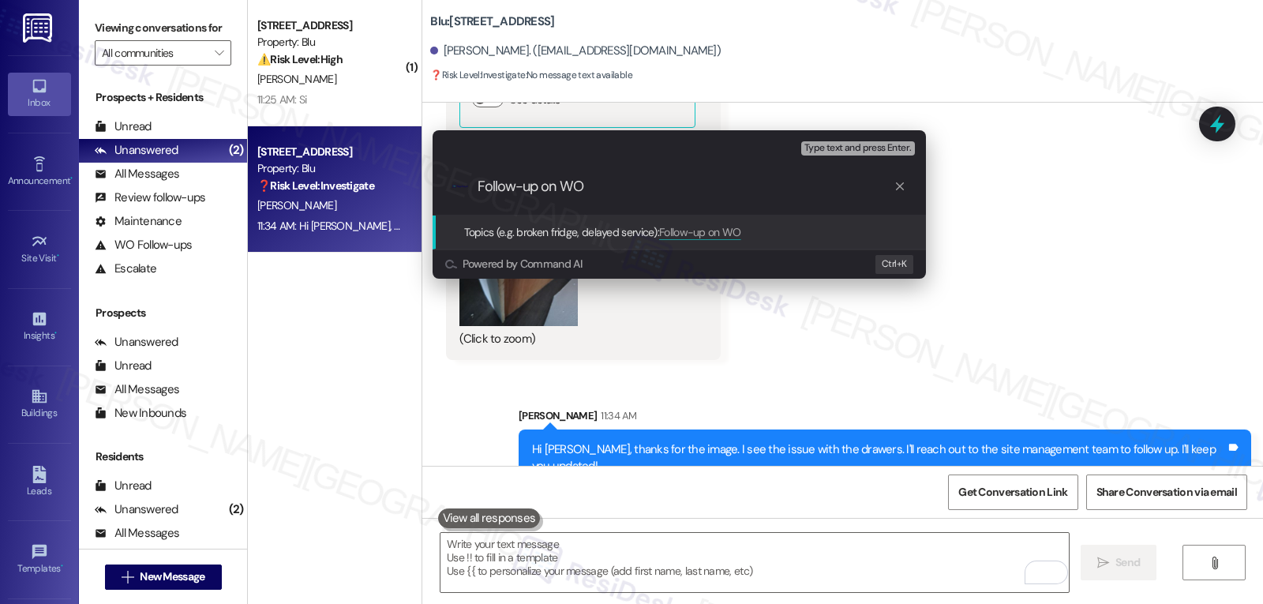
paste input "4031428"
type input "Follow-up on WO 4031428 - Drawers work order not completed"
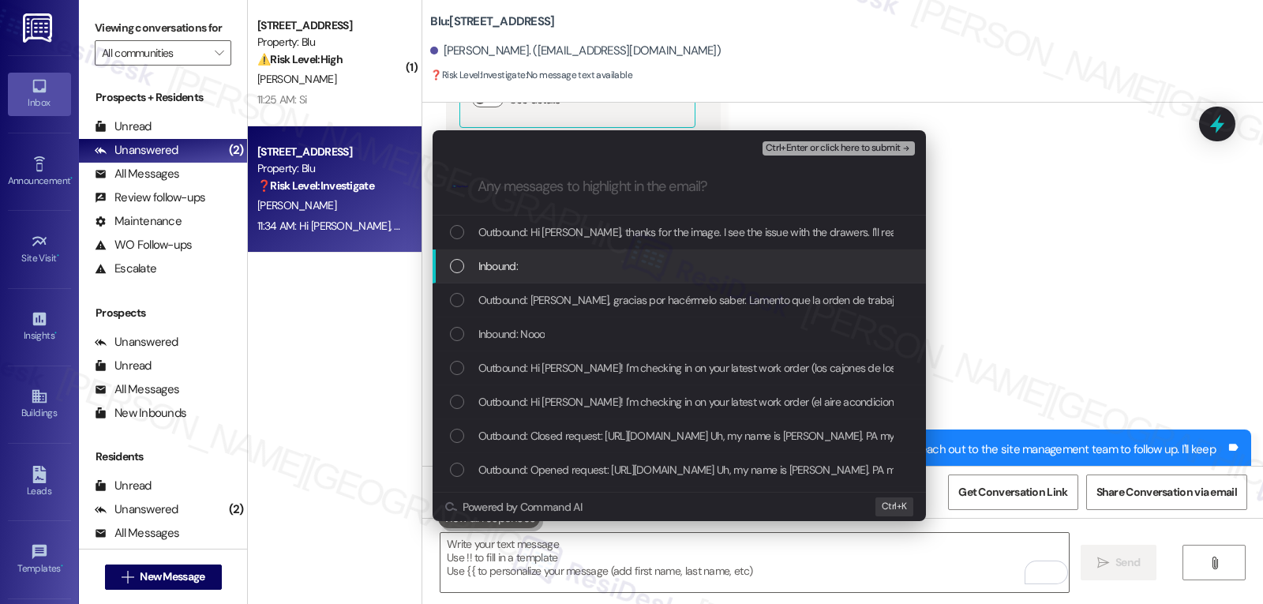
click at [490, 267] on span "Inbound:" at bounding box center [497, 265] width 39 height 17
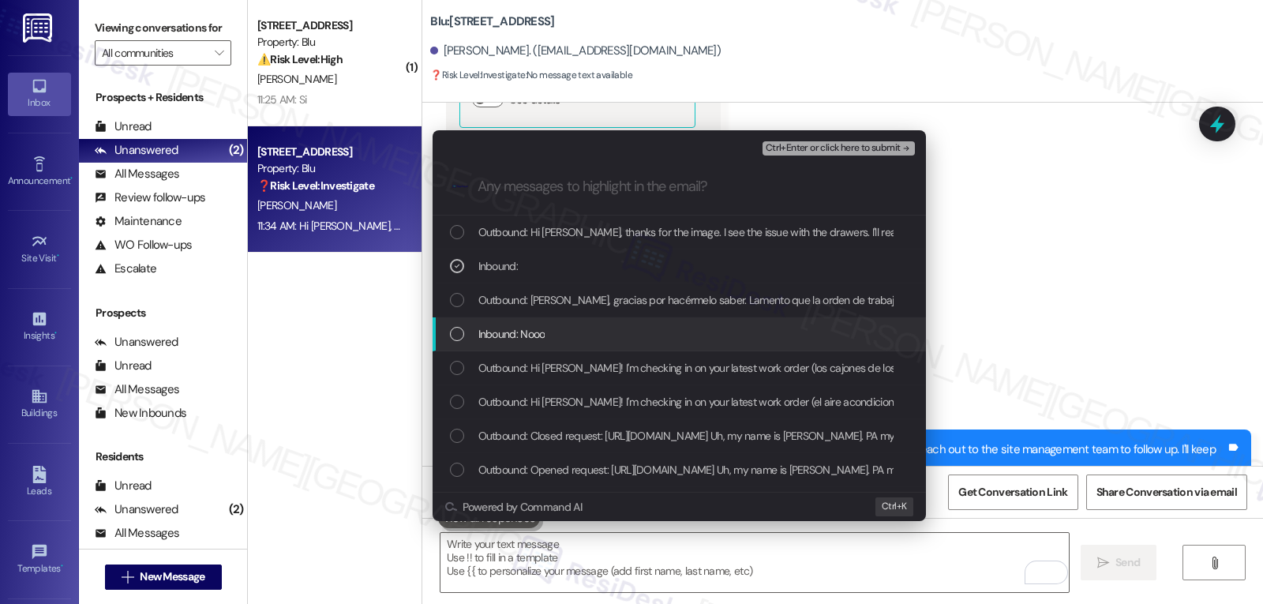
click at [481, 335] on span "Inbound: Nooo" at bounding box center [511, 333] width 67 height 17
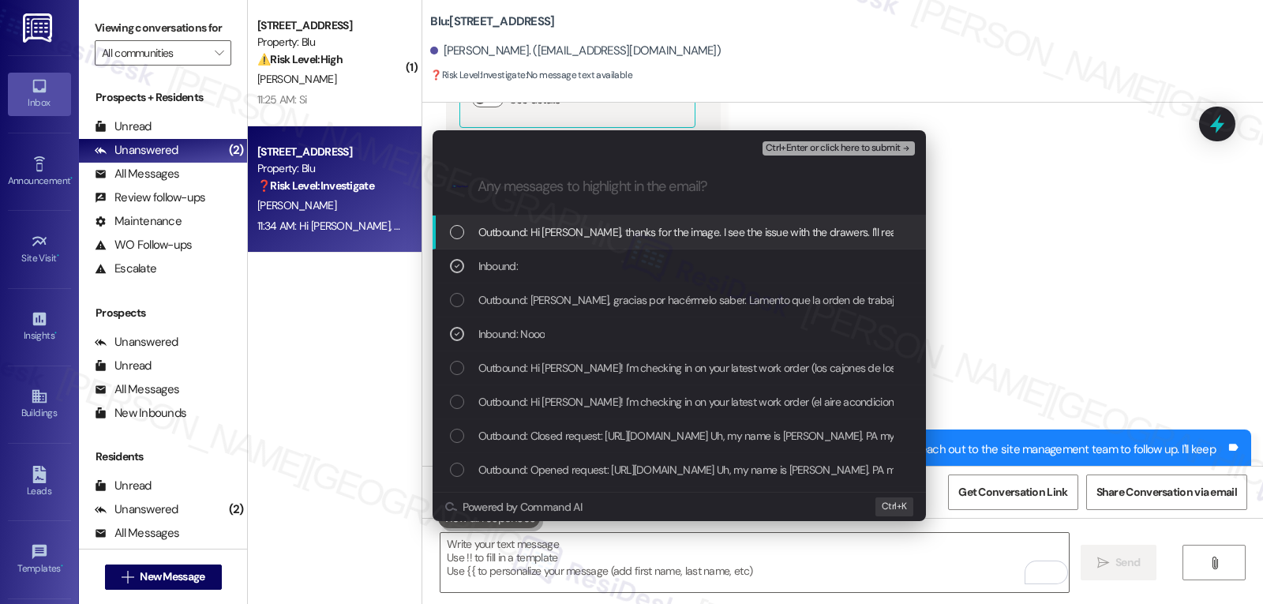
click at [878, 149] on span "Ctrl+Enter or click here to submit" at bounding box center [833, 148] width 135 height 11
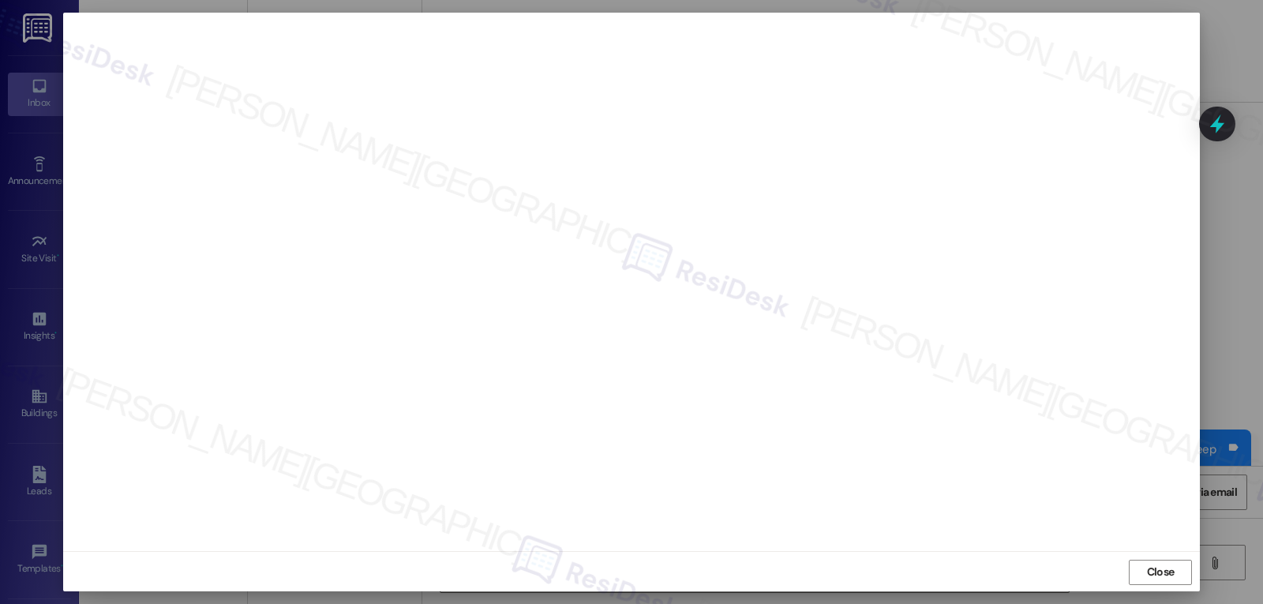
scroll to position [7, 0]
click at [1177, 572] on button "Close" at bounding box center [1160, 570] width 63 height 25
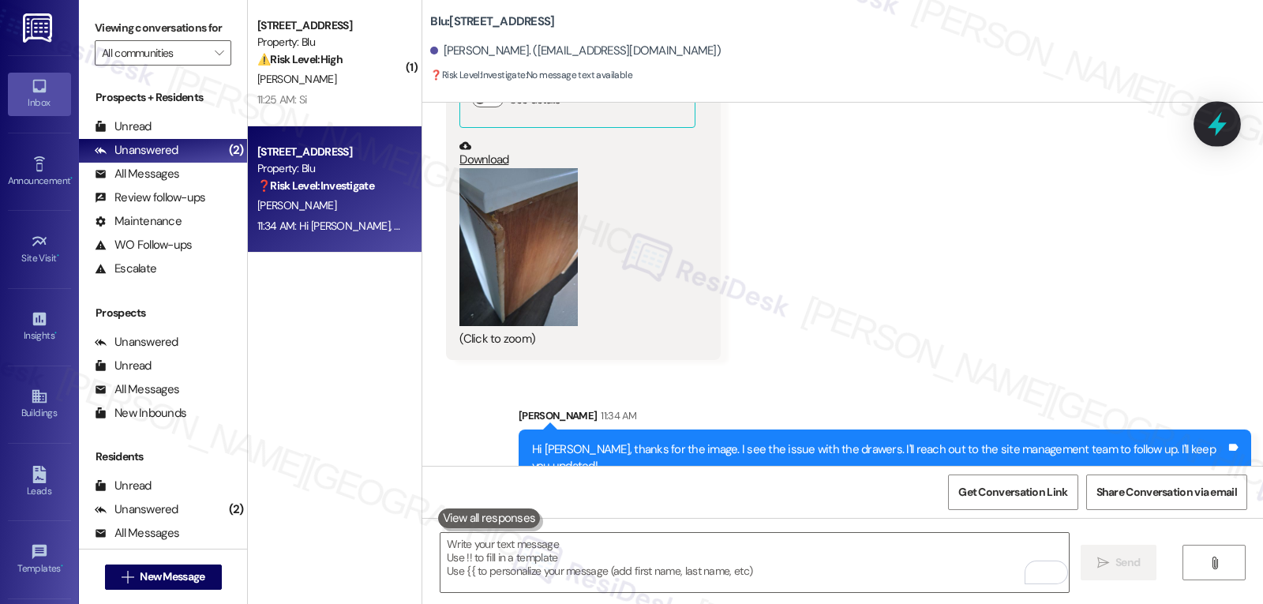
click at [1215, 126] on icon at bounding box center [1216, 124] width 19 height 24
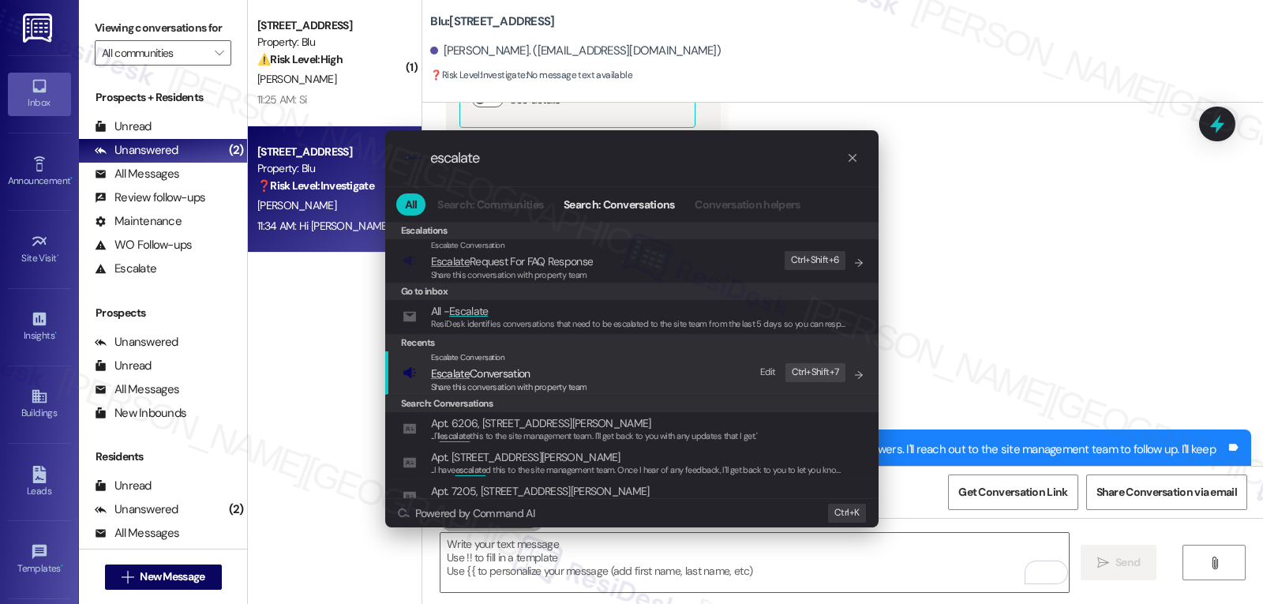
type input "escalate"
click at [537, 389] on span "Share this conversation with property team" at bounding box center [509, 386] width 156 height 11
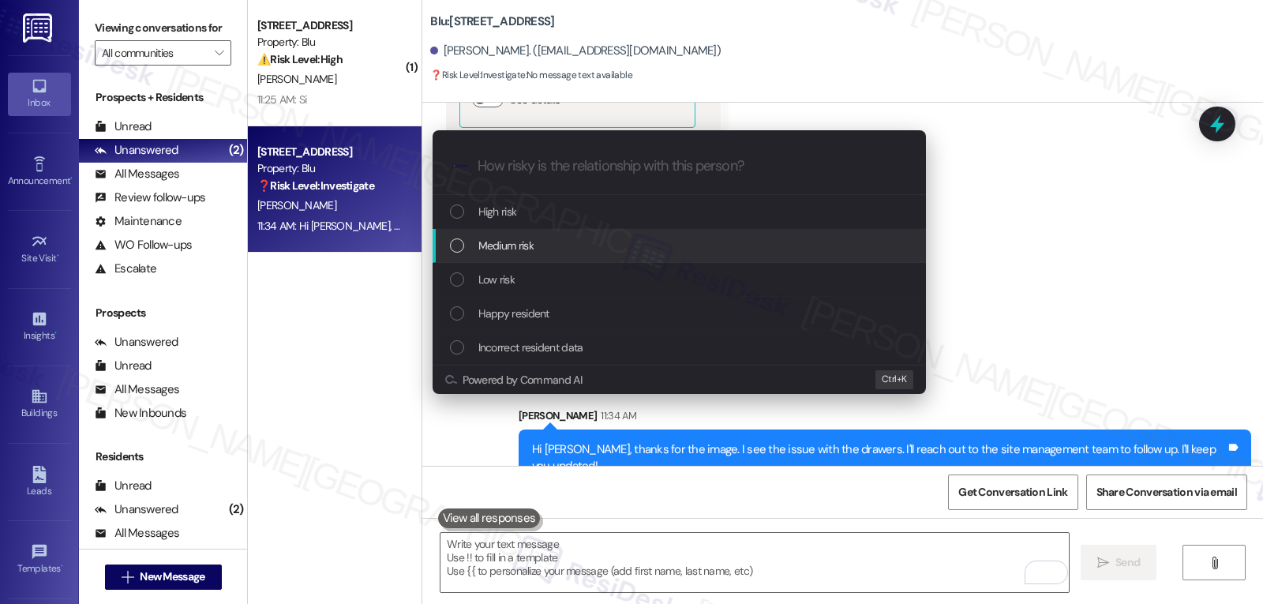
click at [549, 248] on div "Medium risk" at bounding box center [681, 245] width 462 height 17
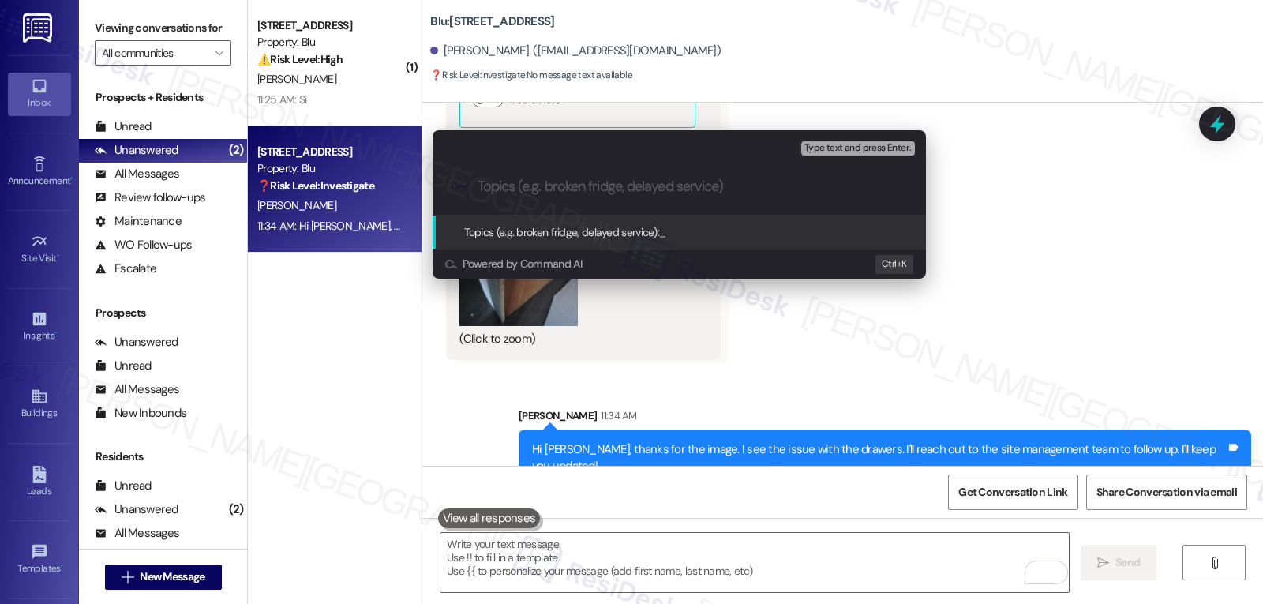
paste input "Follow-up on WO 4031428 - Drawers work order not completed"
type input "Follow-up on WO 4031428 - Drawers work order not completed"
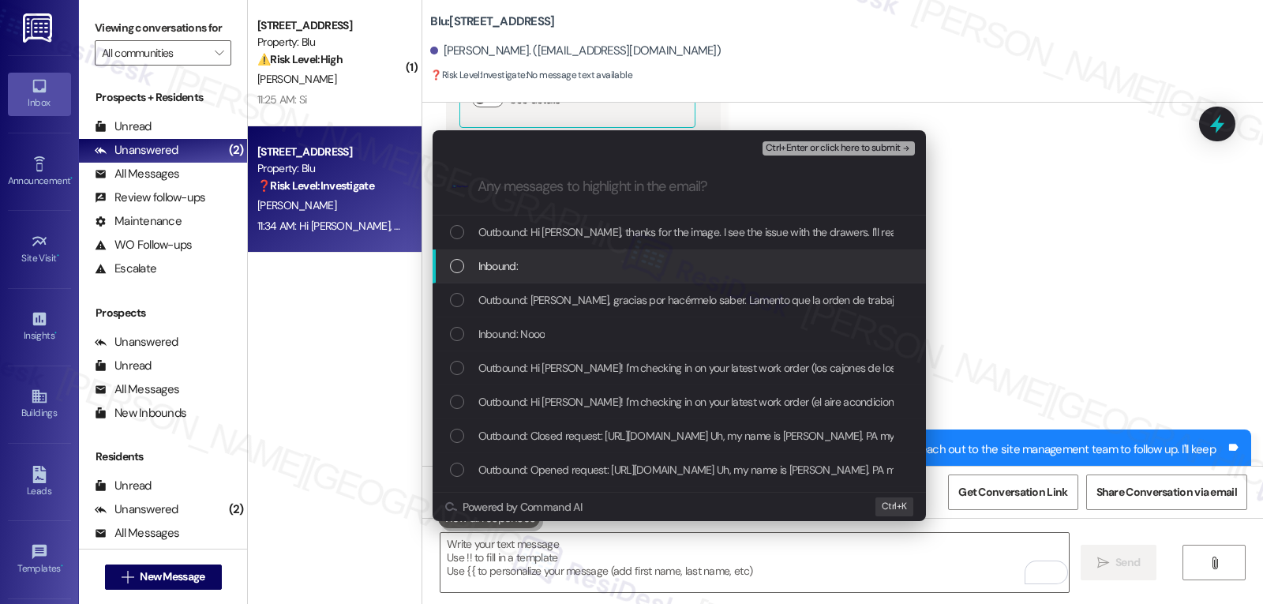
click at [542, 264] on div "Inbound:" at bounding box center [681, 265] width 462 height 17
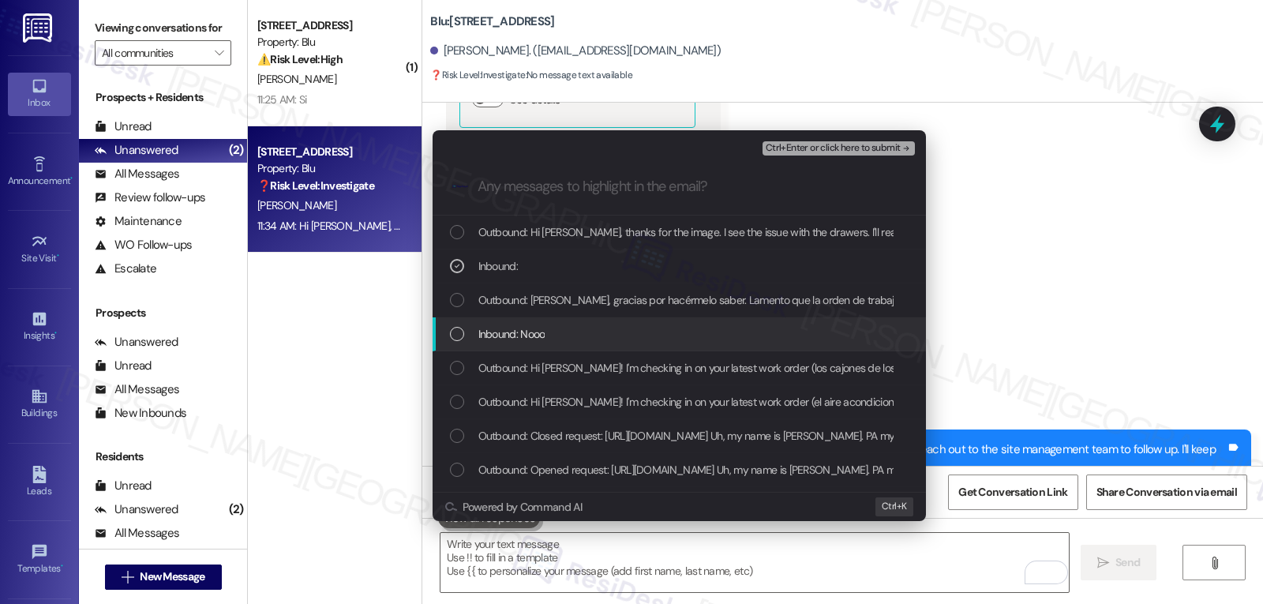
click at [564, 343] on div "Inbound: Nooo" at bounding box center [681, 333] width 462 height 17
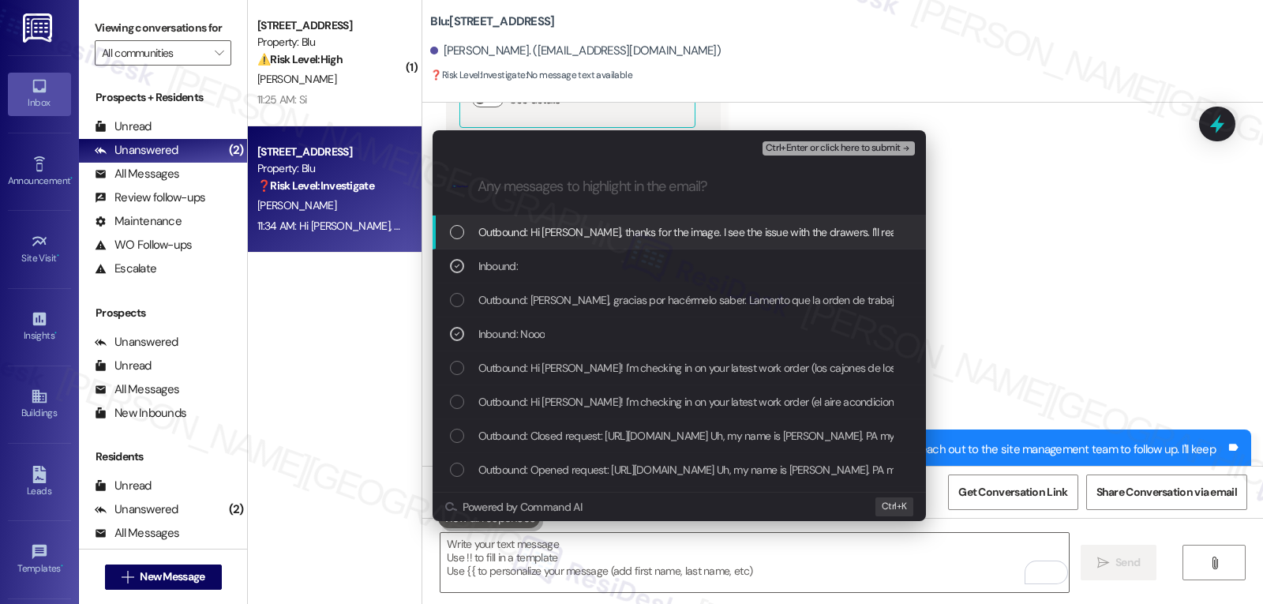
click at [852, 146] on span "Ctrl+Enter or click here to submit" at bounding box center [833, 148] width 135 height 11
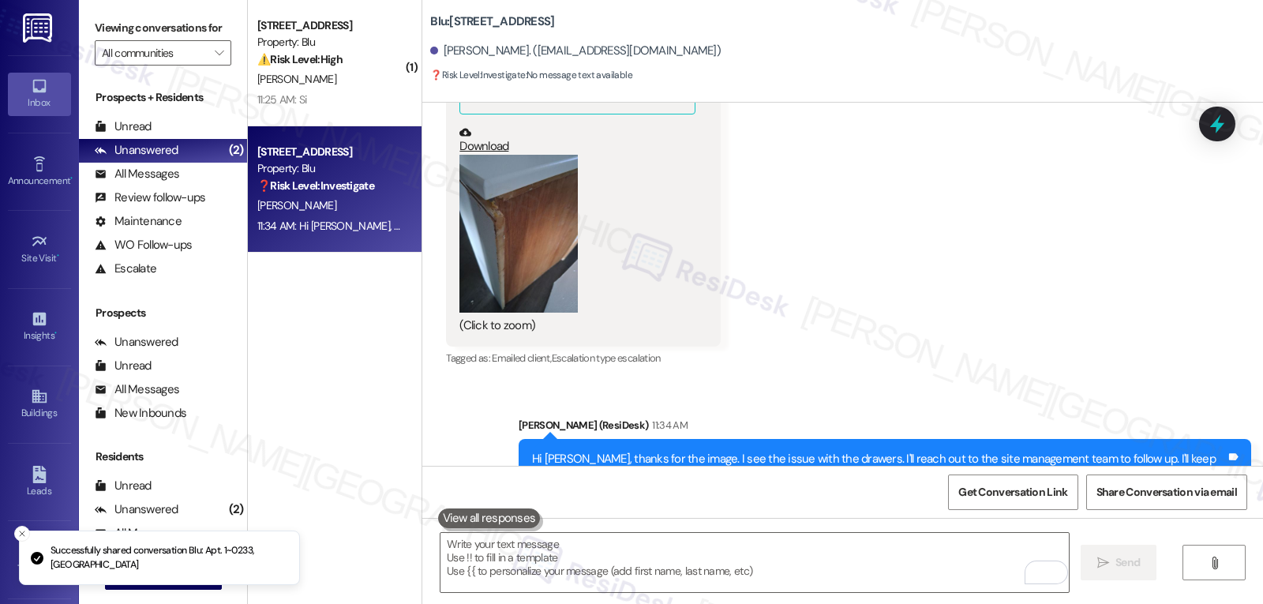
scroll to position [2264, 0]
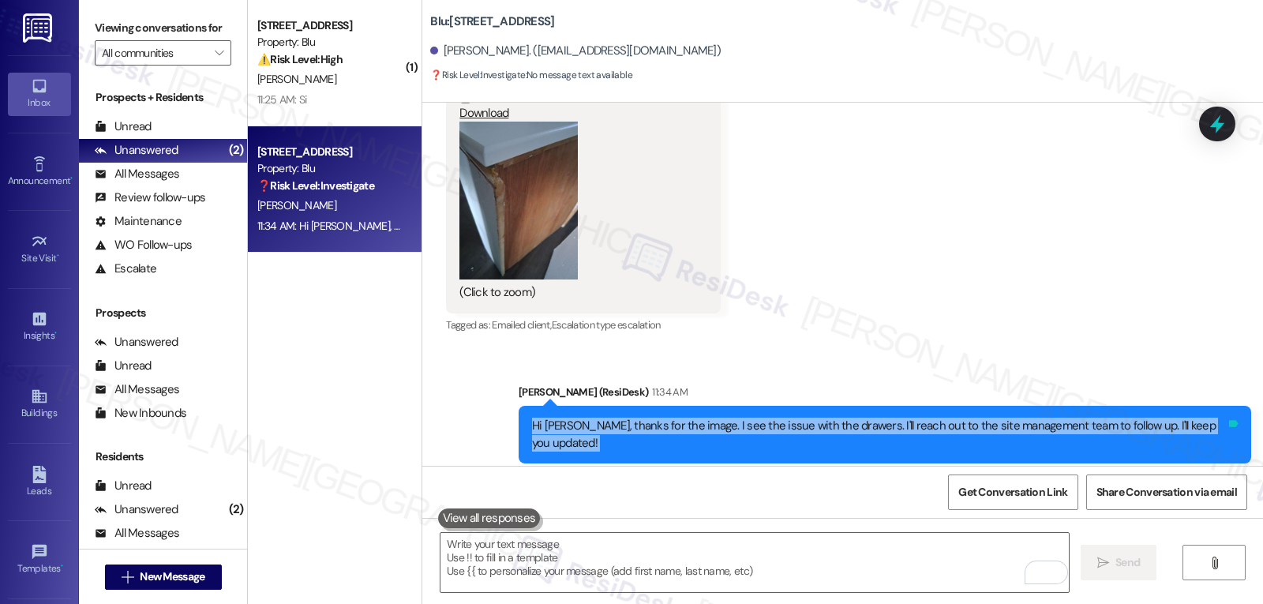
drag, startPoint x: 533, startPoint y: 409, endPoint x: 1224, endPoint y: 413, distance: 691.3
click at [1224, 413] on div "Hi Glenda, thanks for the image. I see the issue with the drawers. I'll reach o…" at bounding box center [884, 435] width 732 height 58
copy div "Hi Glenda, thanks for the image. I see the issue with the drawers. I'll reach o…"
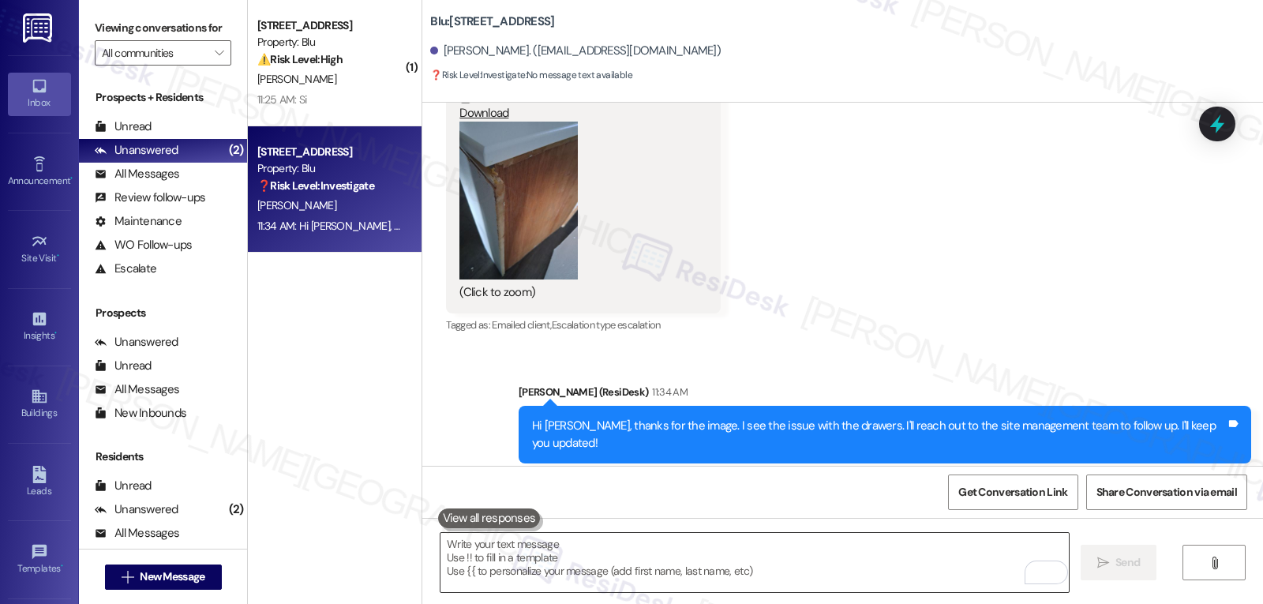
click at [567, 567] on textarea "To enrich screen reader interactions, please activate Accessibility in Grammarl…" at bounding box center [754, 562] width 628 height 59
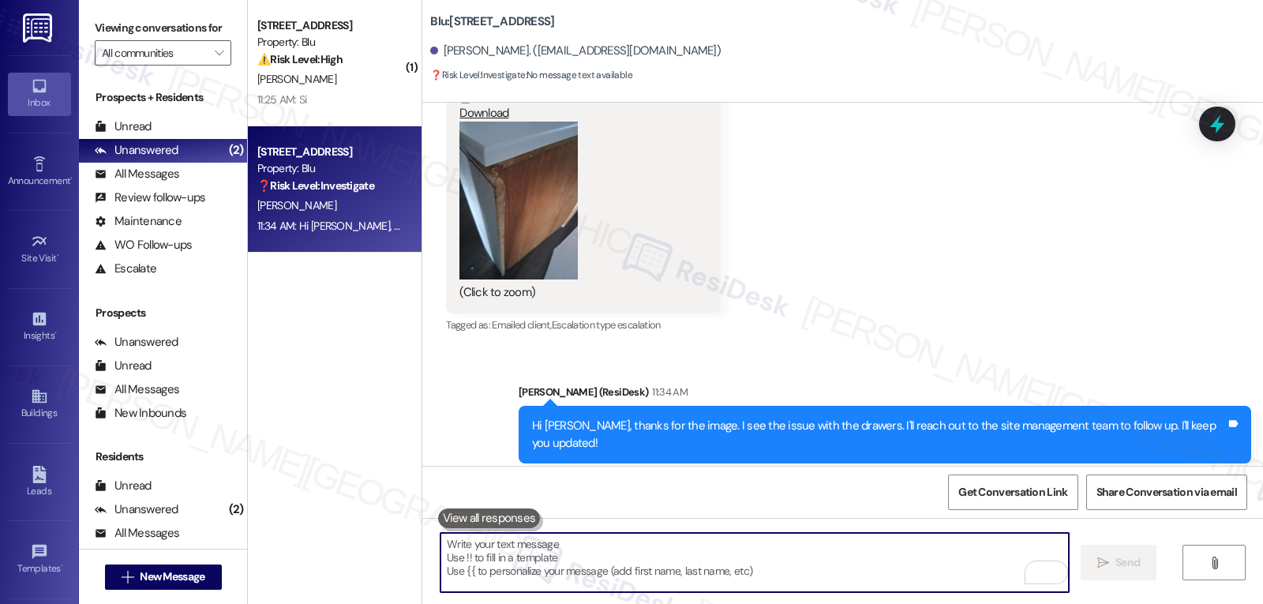
paste textarea "Hi Glenda, thanks for the image. I see the issue with the drawers. I'll reach o…"
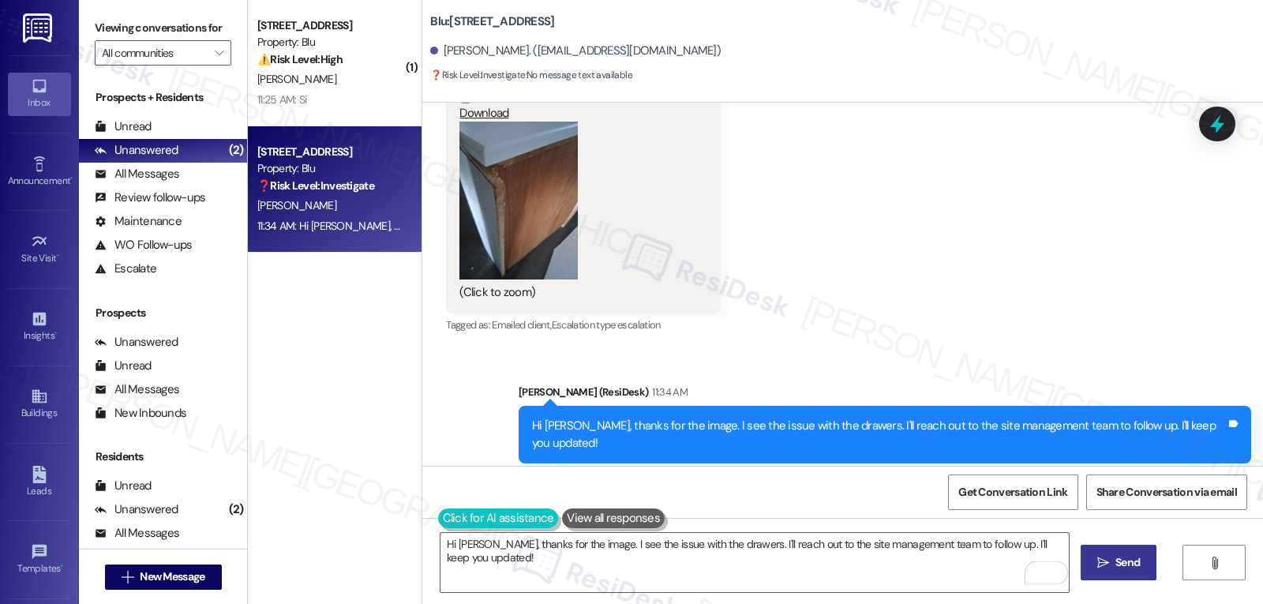
click at [444, 523] on button at bounding box center [498, 518] width 121 height 20
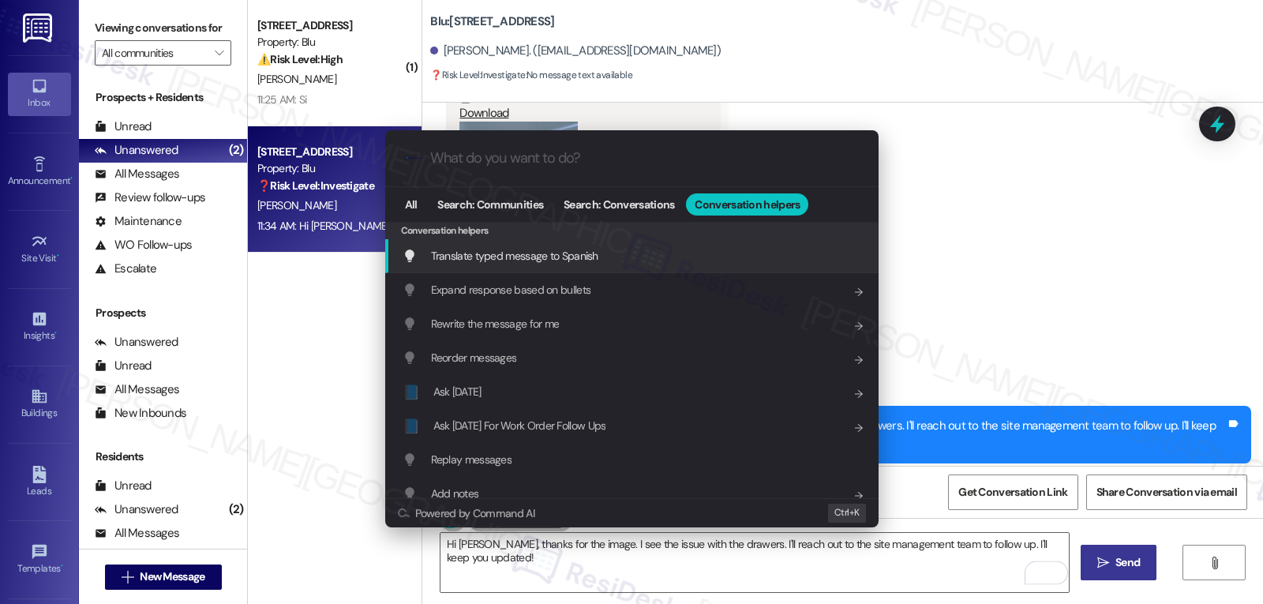
click at [590, 268] on div "Translate typed message to Spanish Add shortcut" at bounding box center [631, 256] width 493 height 34
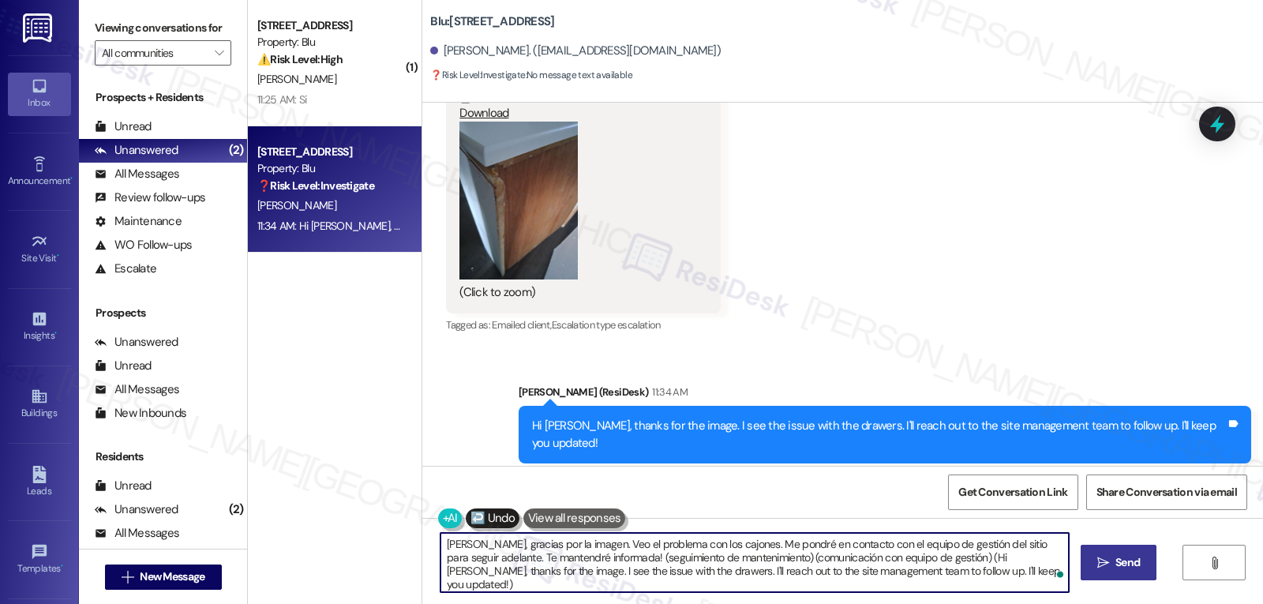
drag, startPoint x: 628, startPoint y: 556, endPoint x: 1262, endPoint y: 641, distance: 639.3
click at [1262, 603] on html "Translating Hi Glenda, thanks for the image. I see the issue with the drawers. …" at bounding box center [631, 302] width 1263 height 604
type textarea "Hola Glenda, gracias por la imagen. Veo el problema con los cajones. Me pondré …"
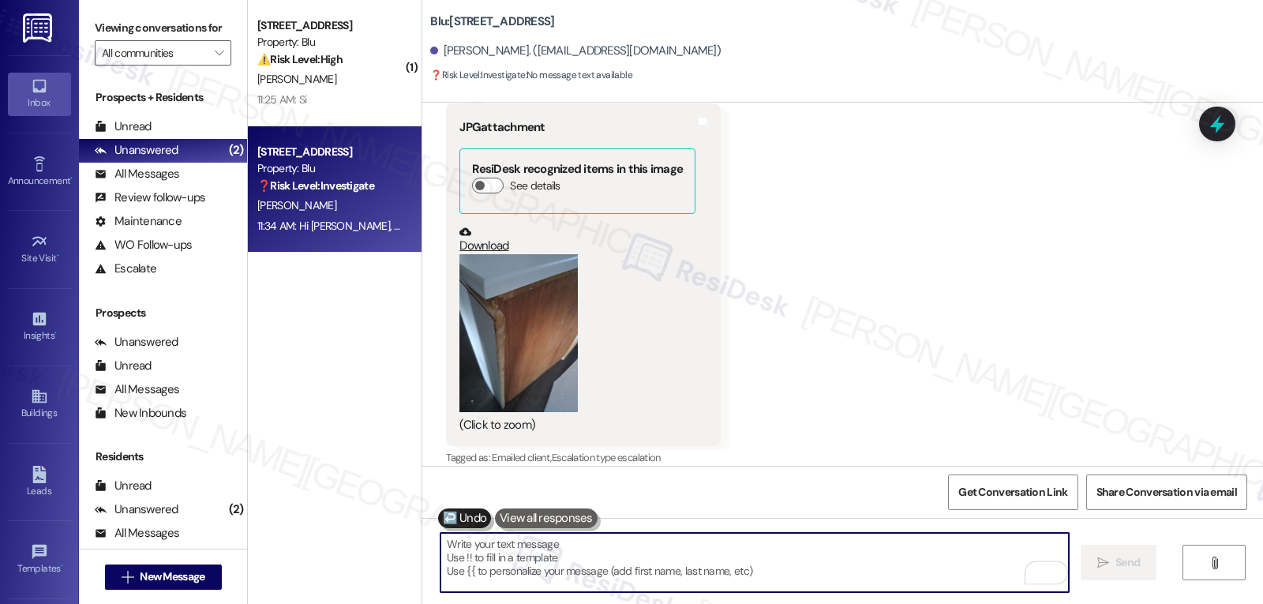
scroll to position [2130, 0]
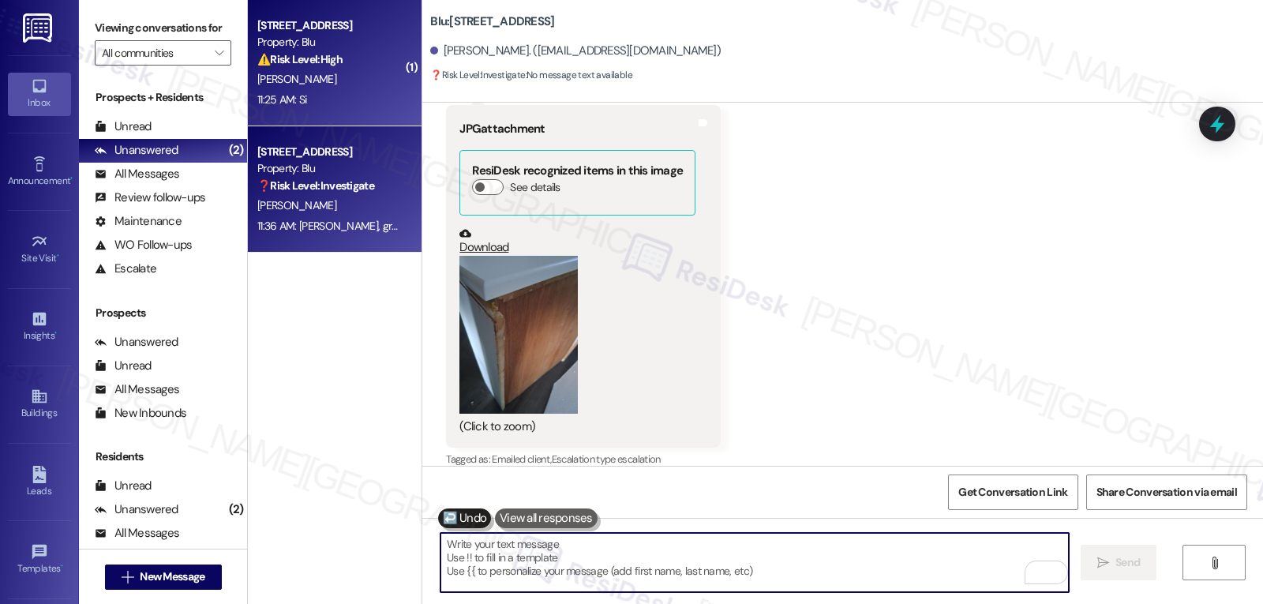
click at [327, 75] on div "[PERSON_NAME]" at bounding box center [330, 79] width 149 height 20
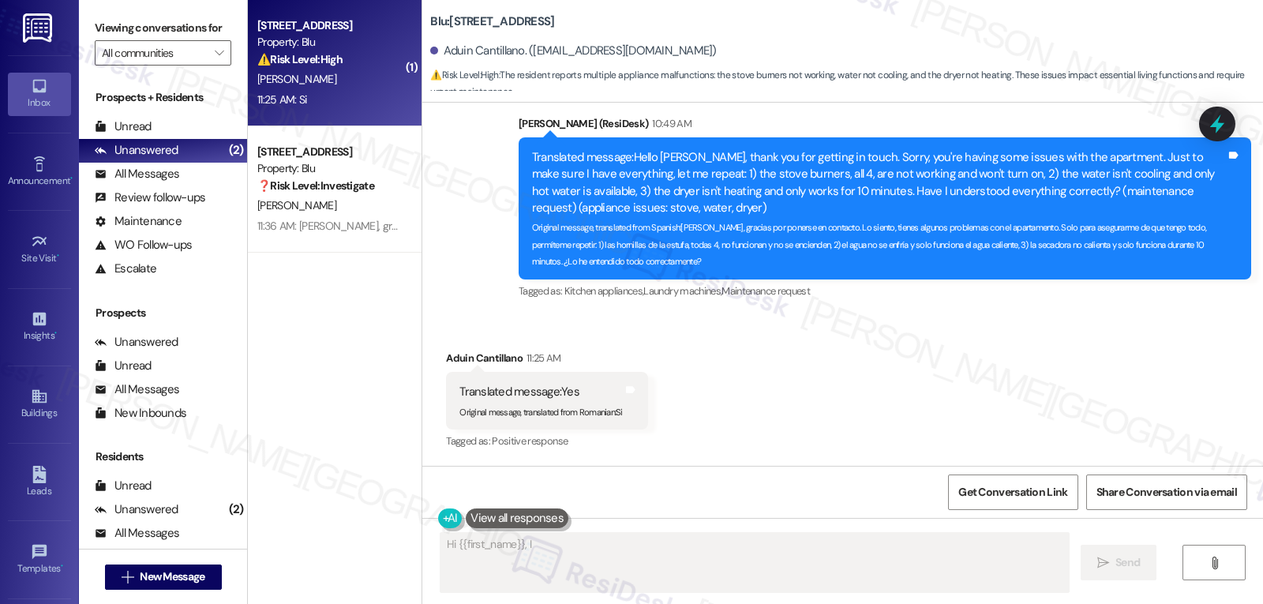
scroll to position [503, 0]
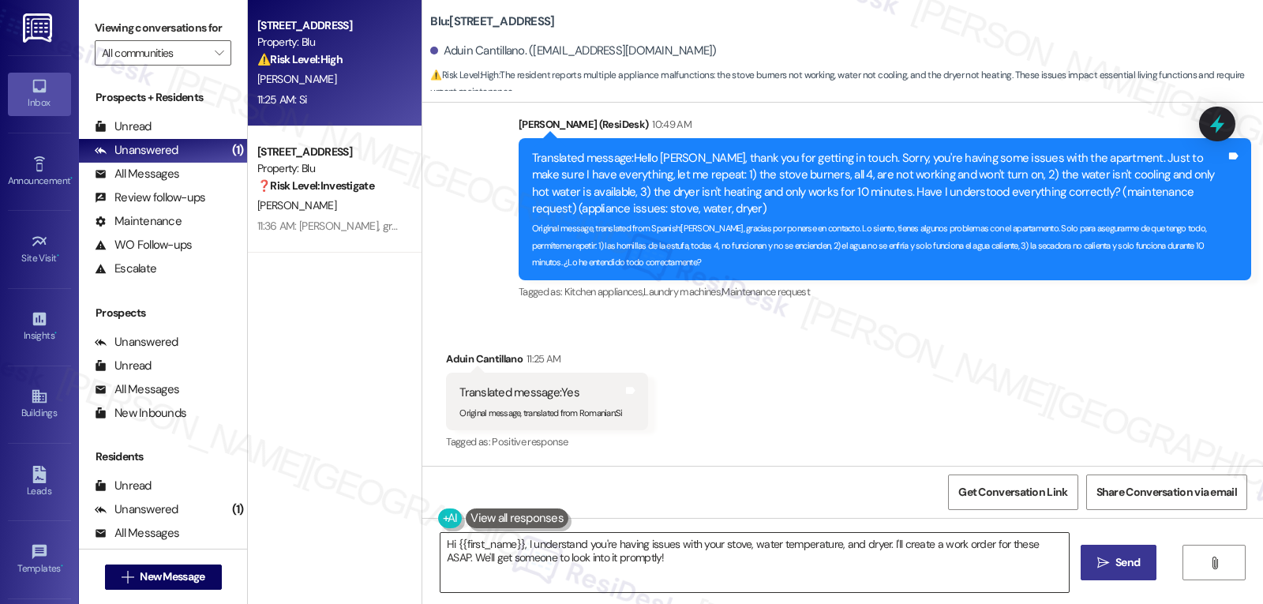
click at [545, 551] on textarea "Hi {{first_name}}, I understand you're having issues with your stove, water tem…" at bounding box center [754, 562] width 628 height 59
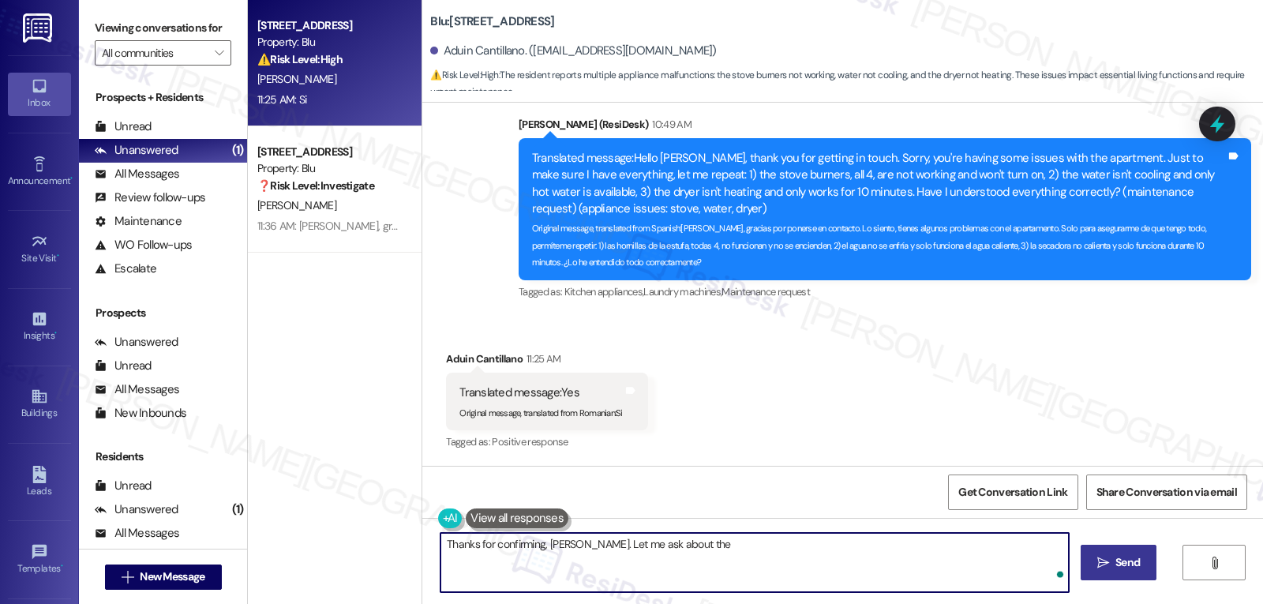
type textarea "Thanks for confirming, Aduin. Let me ask about the"
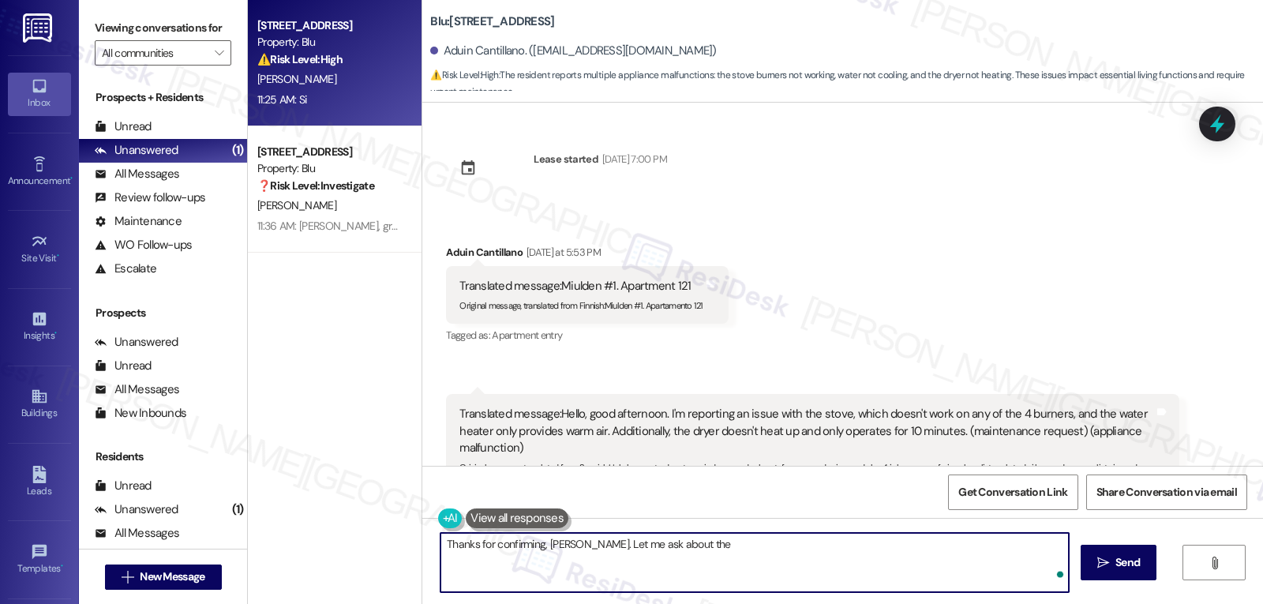
scroll to position [503, 0]
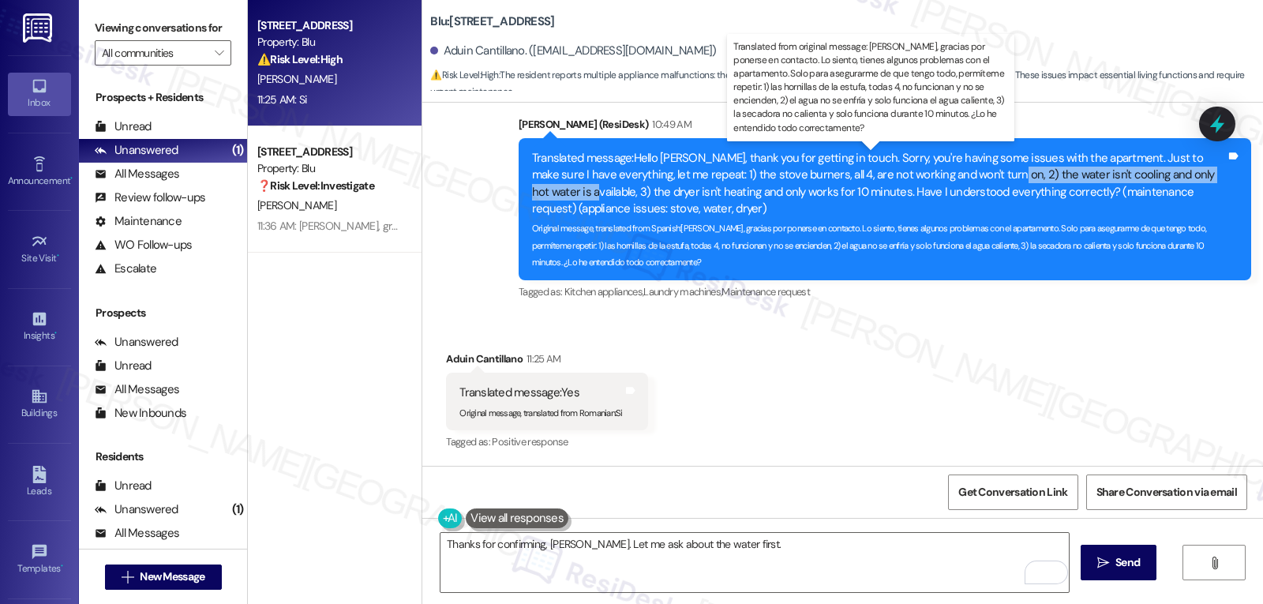
drag, startPoint x: 949, startPoint y: 173, endPoint x: 1205, endPoint y: 170, distance: 255.7
click at [1205, 170] on div "Translated message: Hello Aduin, thank you for getting in touch. Sorry, you're …" at bounding box center [879, 184] width 694 height 68
copy div "the water isn't cooling and only hot water is available"
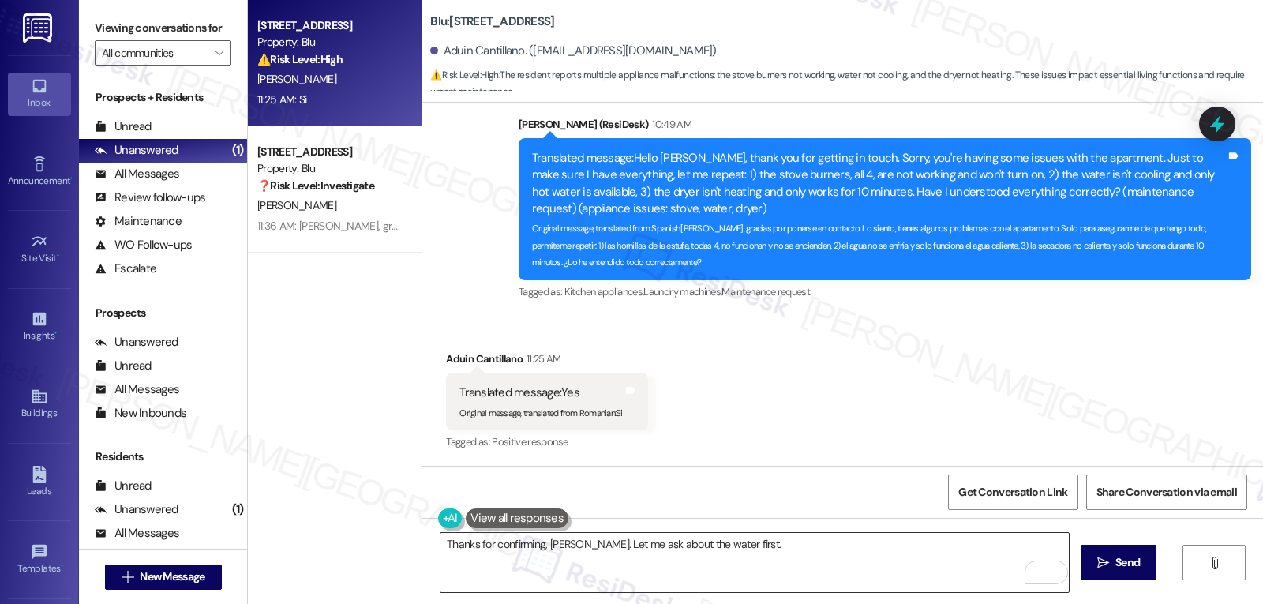
click at [797, 552] on textarea "Thanks for confirming, Aduin. Let me ask about the water first." at bounding box center [754, 562] width 628 height 59
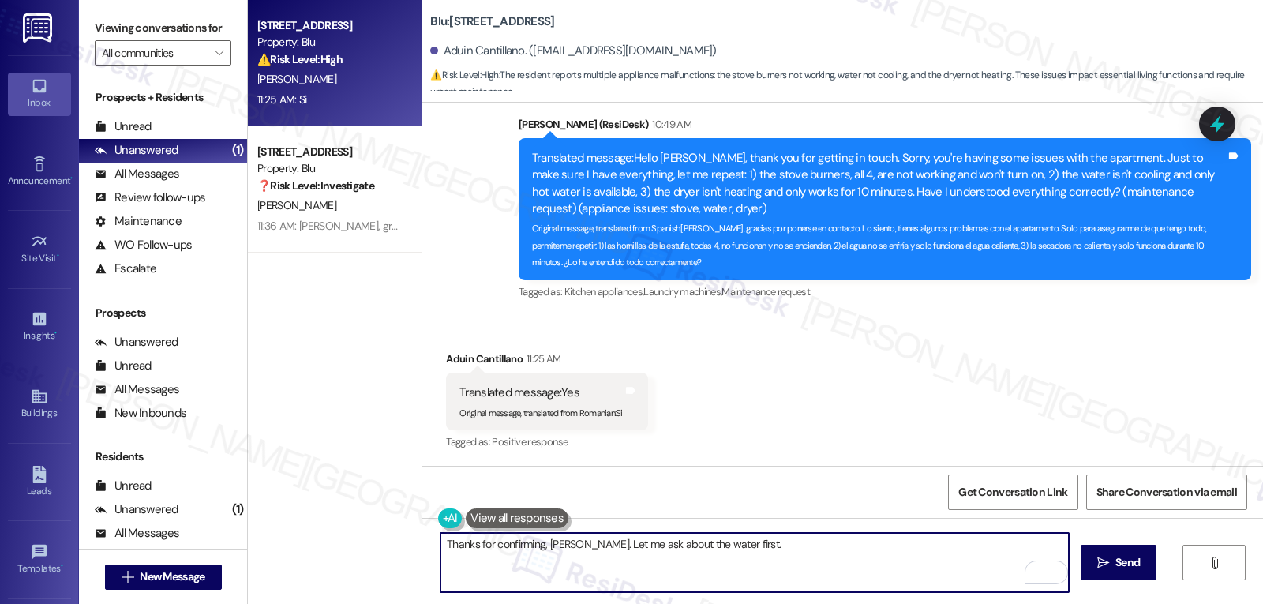
paste textarea "Is this issue affecting all faucets (kitchen, bathroom, shower), or just specif…"
click at [785, 566] on textarea "Thanks for confirming, Aduin. Let me ask about the water first. Is this issue a…" at bounding box center [754, 562] width 628 height 59
click at [944, 565] on textarea "Thanks for confirming, Aduin. Let me ask about the water first. Is this issue a…" at bounding box center [754, 562] width 628 height 59
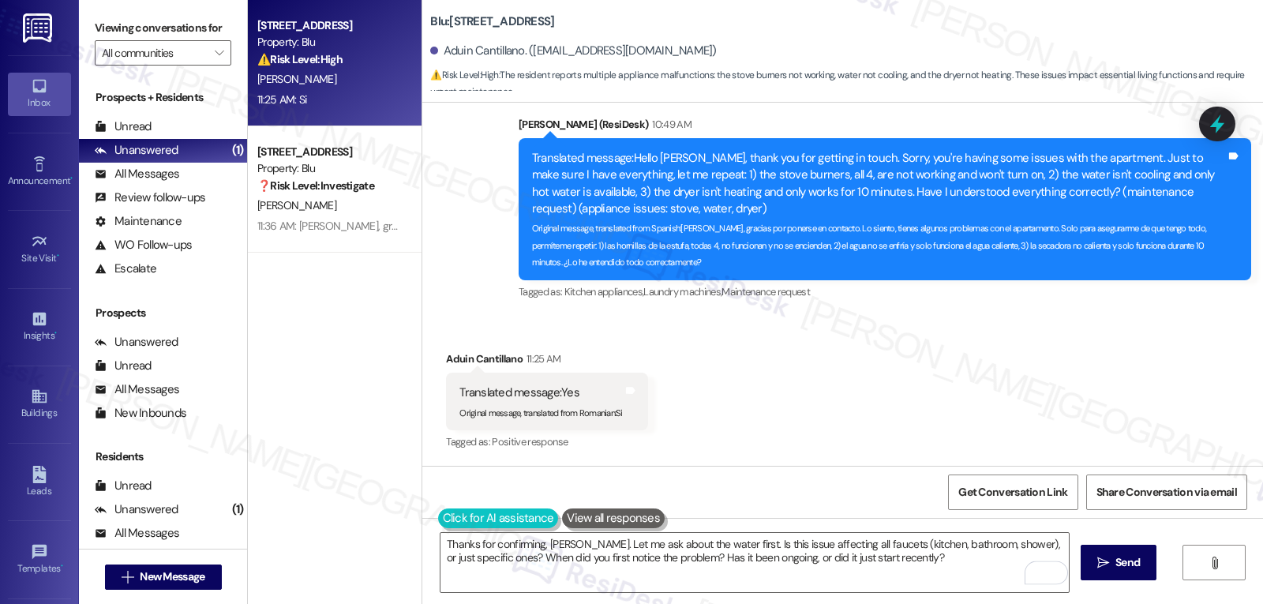
click at [441, 521] on button at bounding box center [498, 518] width 121 height 20
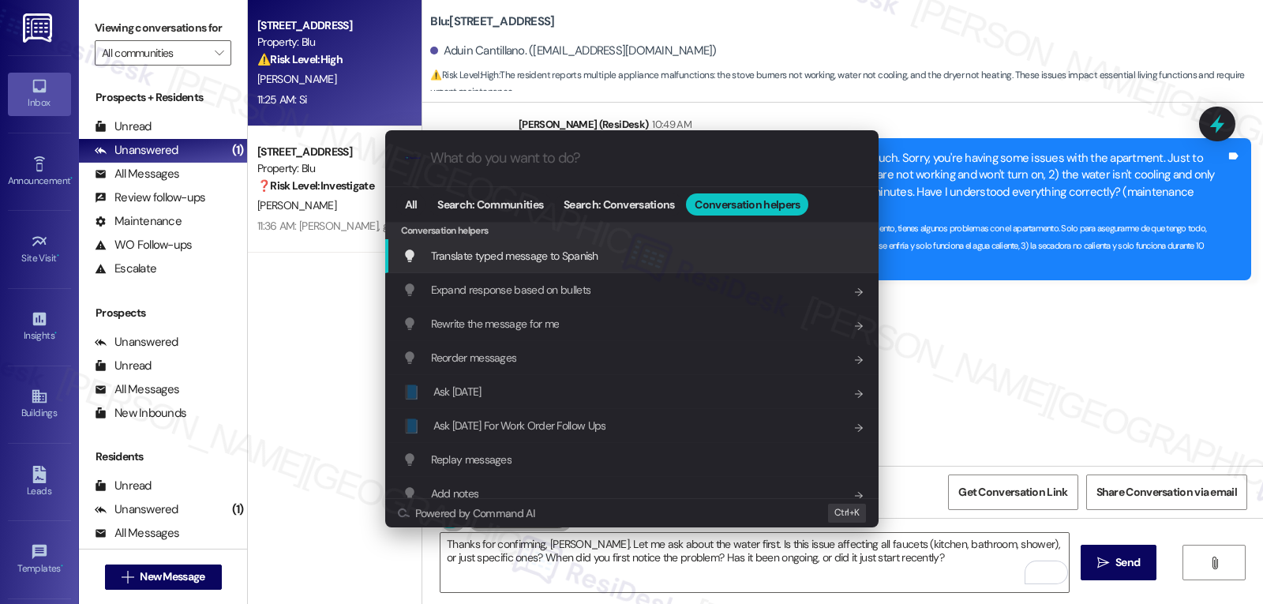
click at [559, 258] on span "Translate typed message to Spanish" at bounding box center [514, 256] width 167 height 14
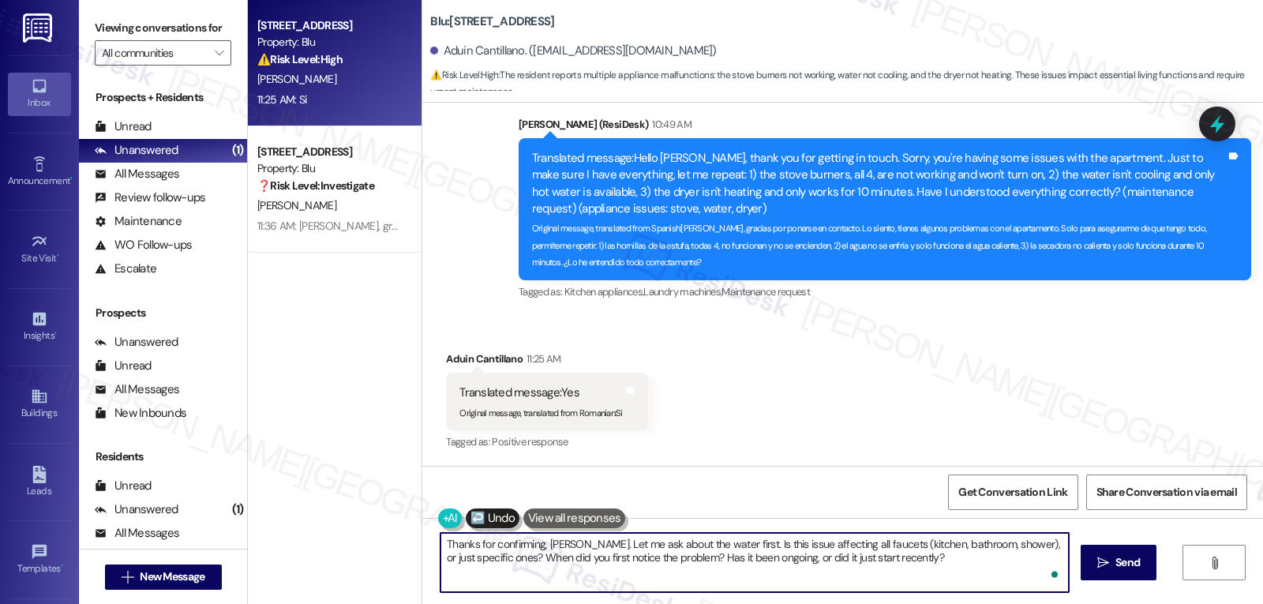
scroll to position [17, 0]
drag, startPoint x: 508, startPoint y: 560, endPoint x: 1262, endPoint y: 641, distance: 758.0
click at [1262, 603] on html "Inbox Go to Inbox Announcement • Send A Text Announcement Site Visit • Go to Si…" at bounding box center [631, 302] width 1263 height 604
click at [986, 571] on textarea "Gracias por confirmar, Aduin. Permítanme preguntar sobre el agua primero. ¿Este…" at bounding box center [754, 562] width 628 height 59
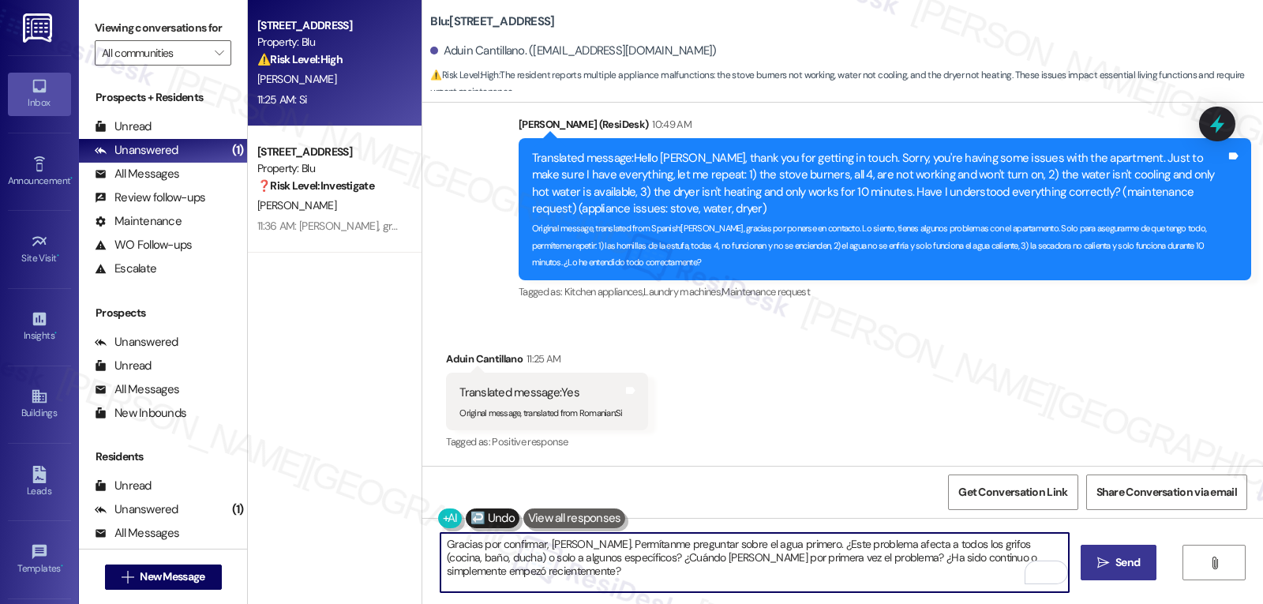
type textarea "Gracias por confirmar, Aduin. Permítanme preguntar sobre el agua primero. ¿Este…"
click at [1115, 568] on span "Send" at bounding box center [1127, 562] width 24 height 17
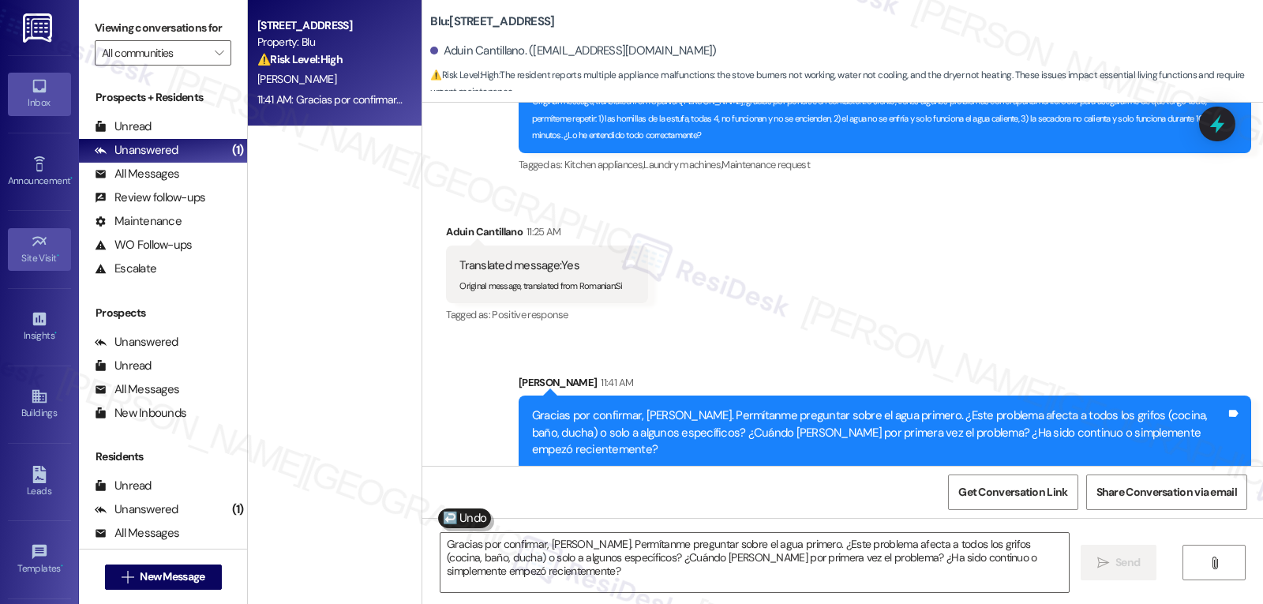
scroll to position [149, 0]
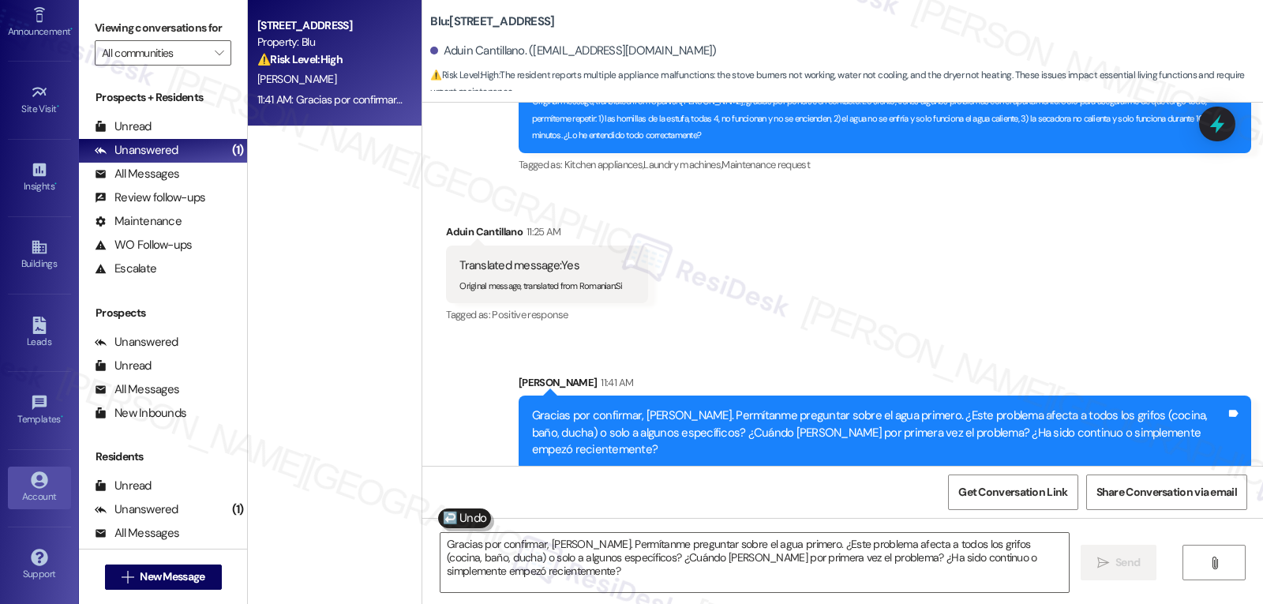
click at [43, 484] on icon at bounding box center [39, 479] width 17 height 17
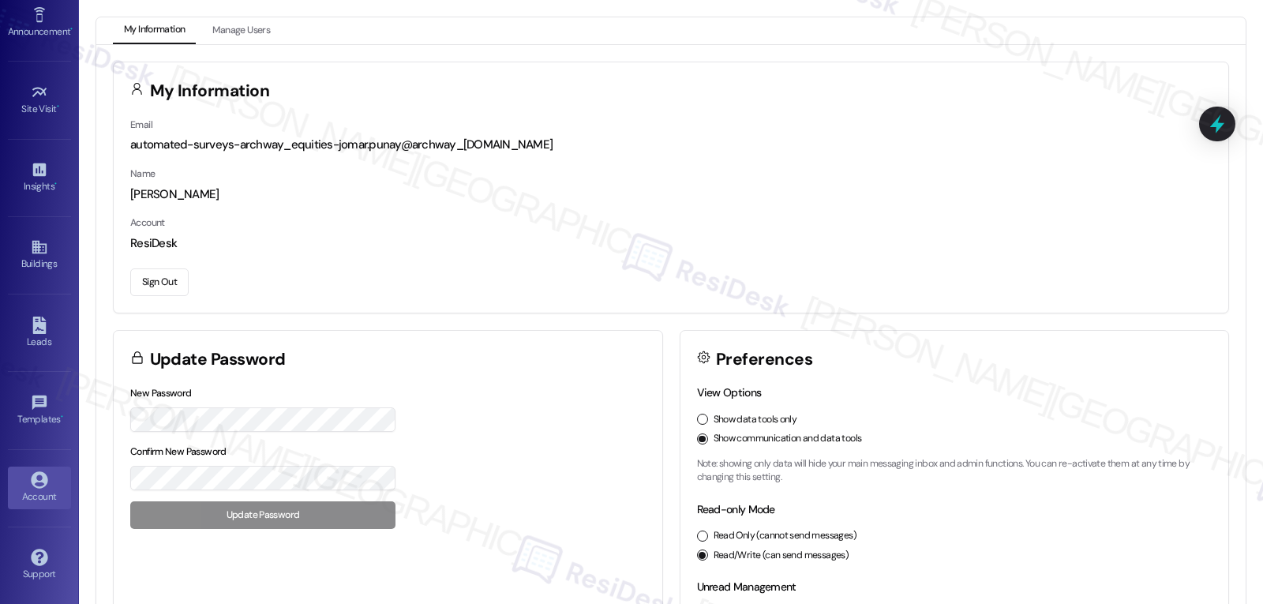
click at [150, 290] on button "Sign Out" at bounding box center [159, 282] width 58 height 28
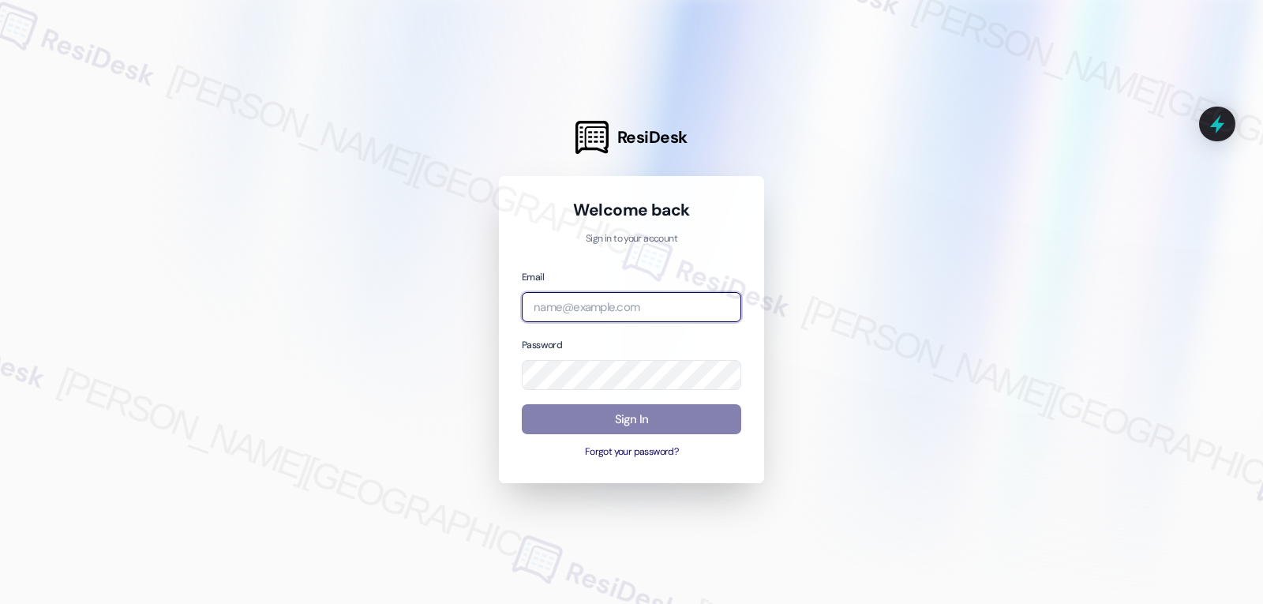
click at [641, 309] on input "email" at bounding box center [631, 307] width 219 height 31
click at [663, 305] on input "email" at bounding box center [631, 307] width 219 height 31
paste input "automated-surveys-willowbridge-jomar.punay@willowbridge.com"
type input "automated-surveys-willowbridge-jomar.punay@willowbridge.com"
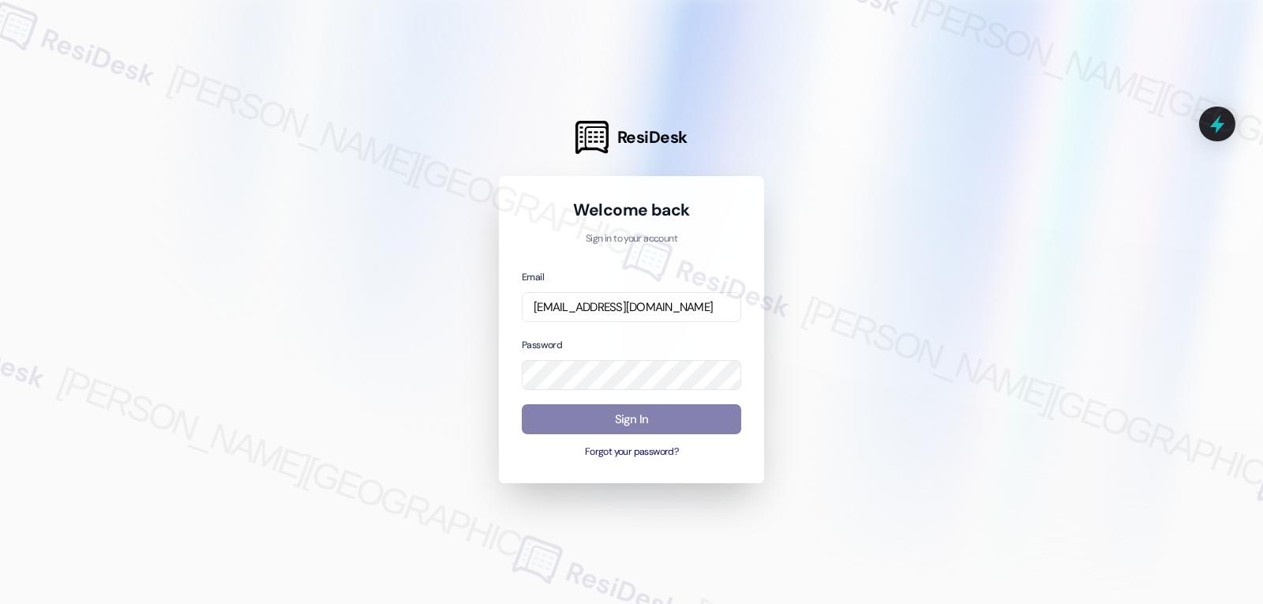
scroll to position [0, 0]
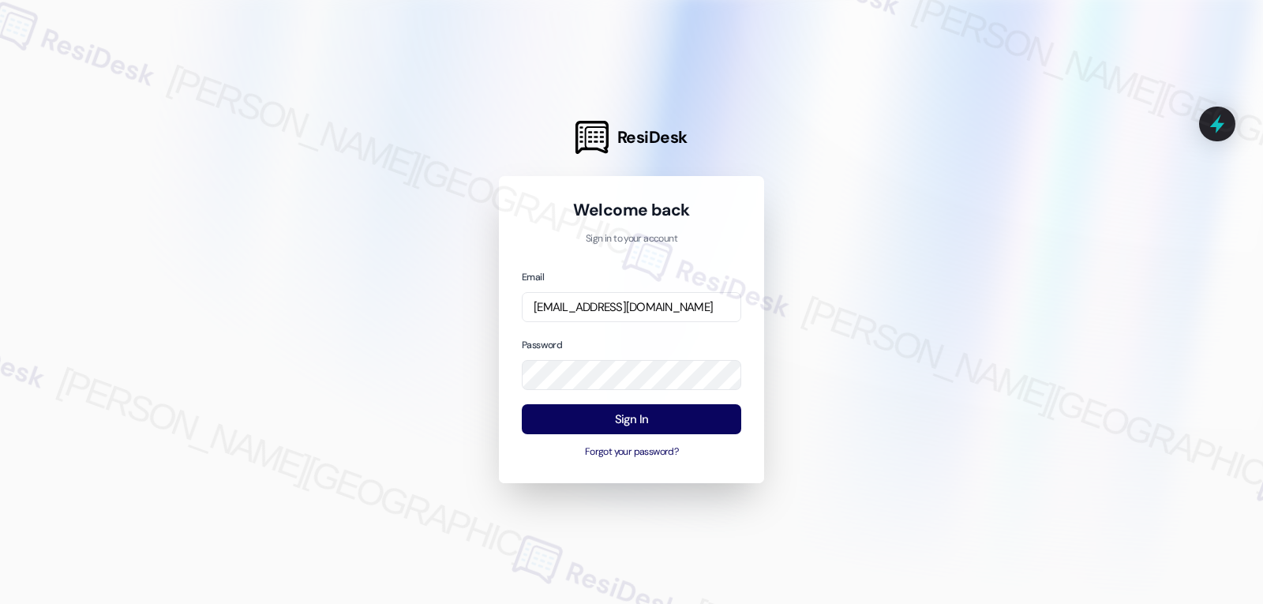
click at [593, 335] on div "Email automated-surveys-willowbridge-jomar.punay@willowbridge.com Password Sign…" at bounding box center [631, 364] width 219 height 192
click at [641, 425] on button "Sign In" at bounding box center [631, 419] width 219 height 31
